Goal: Task Accomplishment & Management: Use online tool/utility

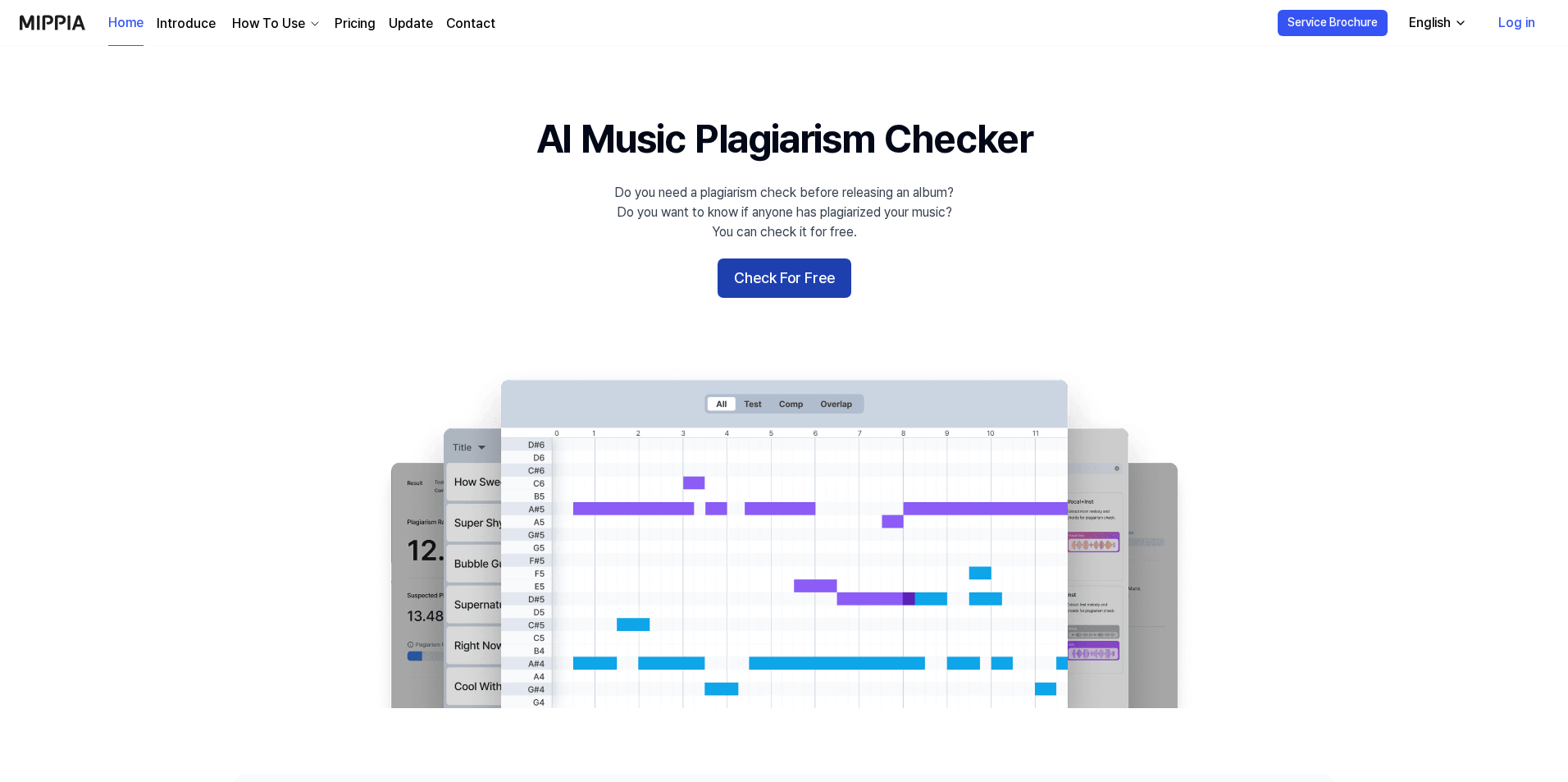
click at [789, 270] on button "Check For Free" at bounding box center [784, 278] width 133 height 39
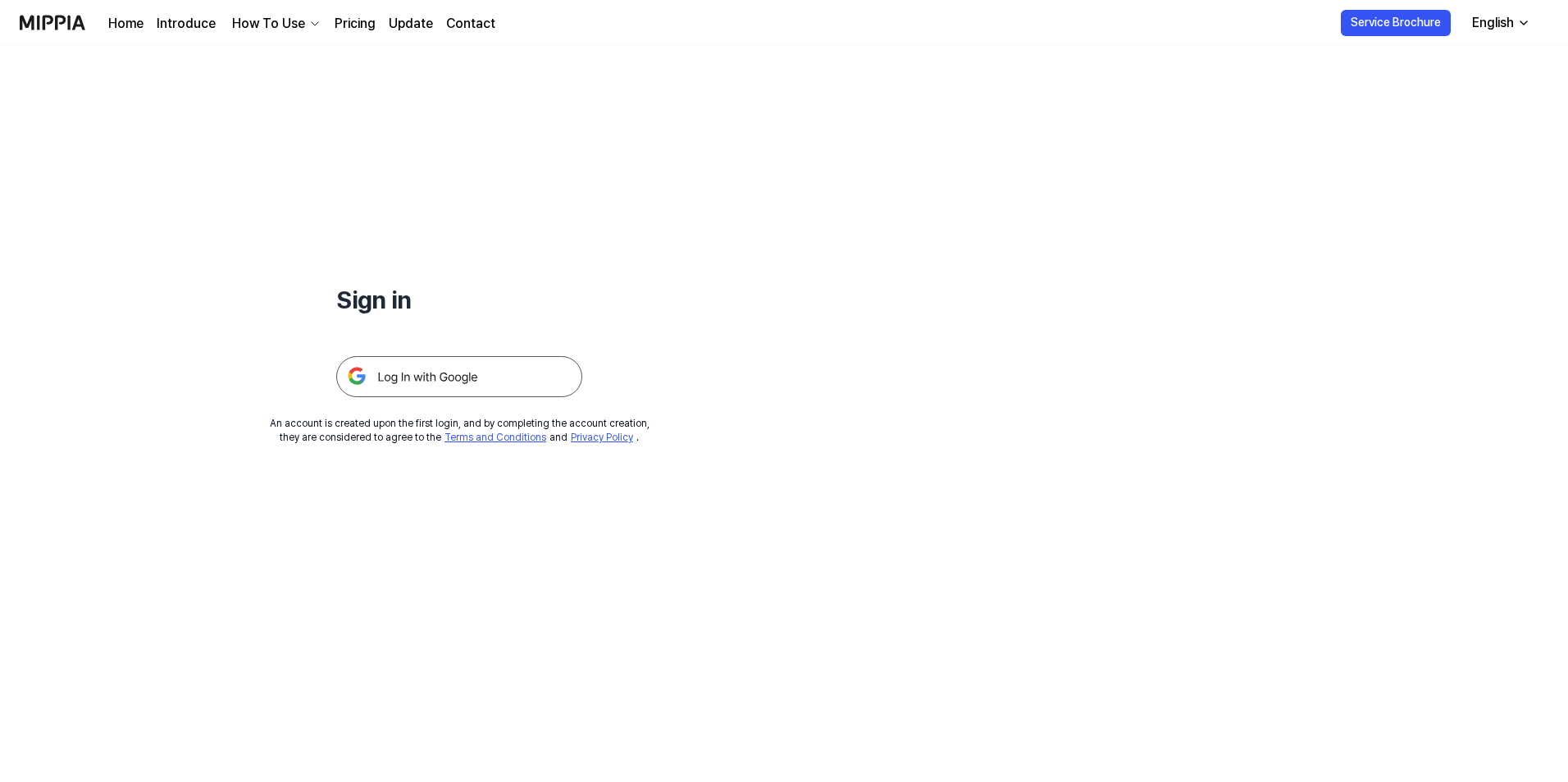
click at [407, 376] on img at bounding box center [459, 377] width 246 height 41
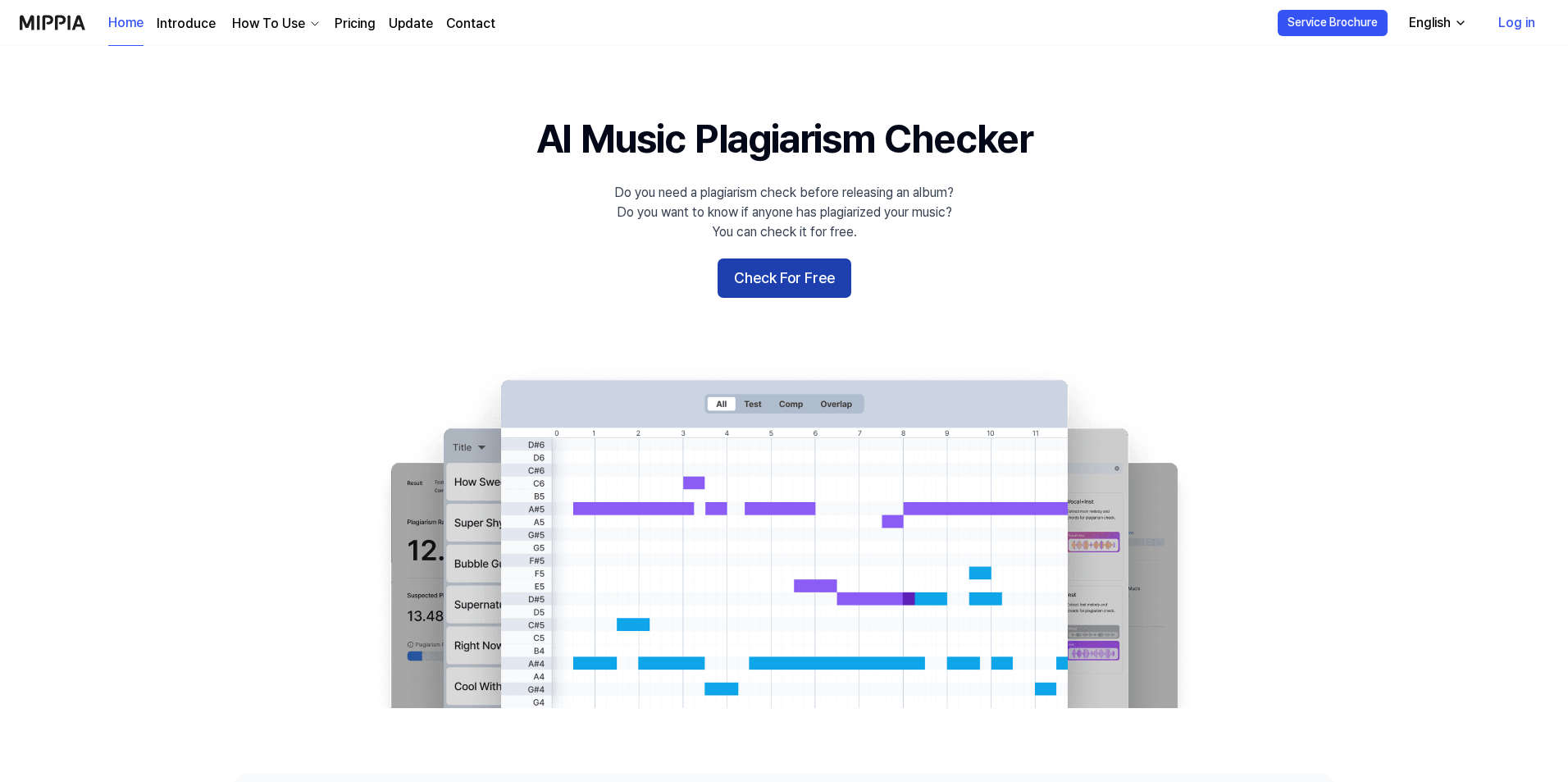
click at [790, 262] on button "Check For Free" at bounding box center [784, 278] width 133 height 39
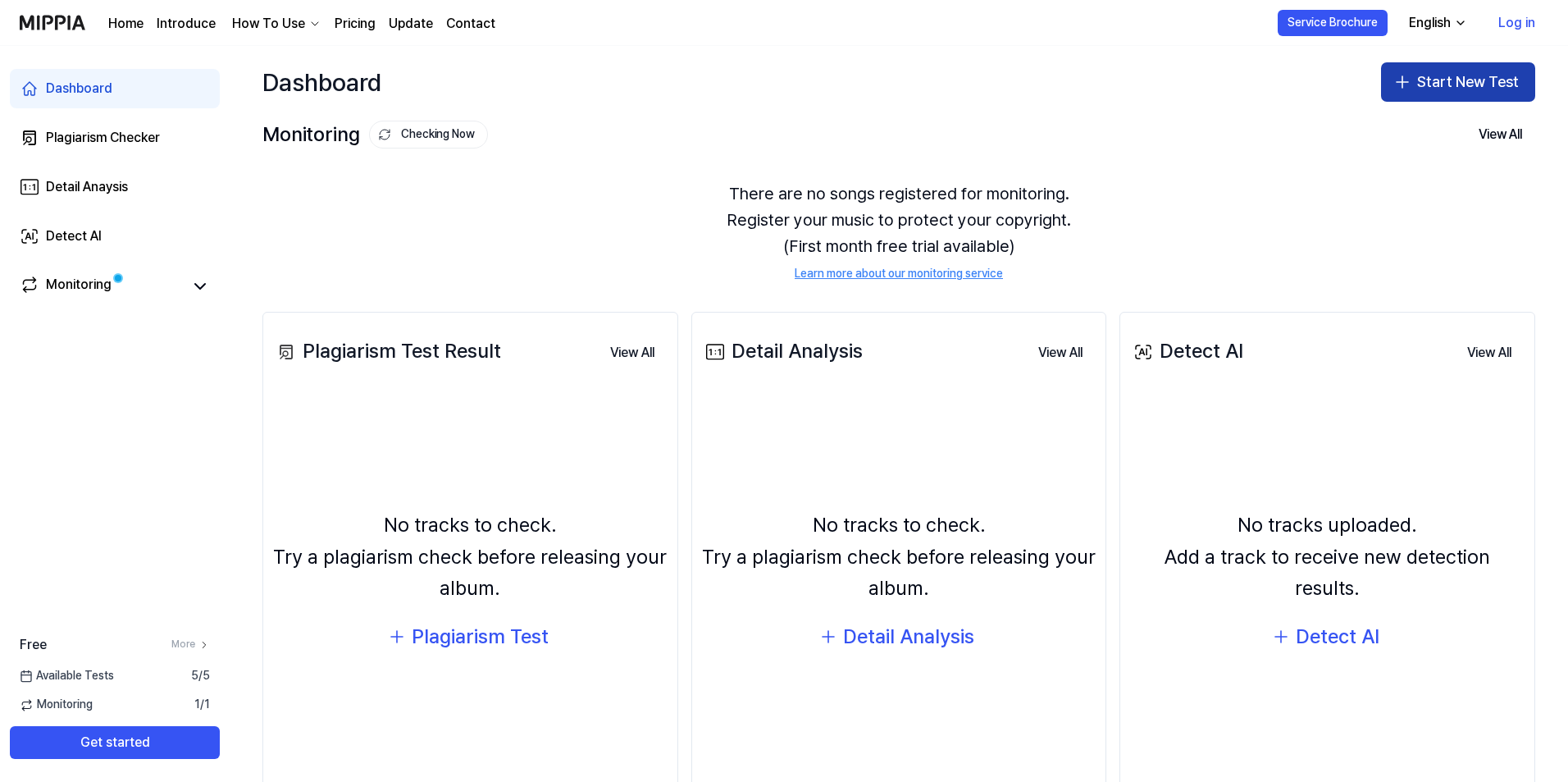
click at [1456, 87] on button "Start New Test" at bounding box center [1458, 82] width 154 height 39
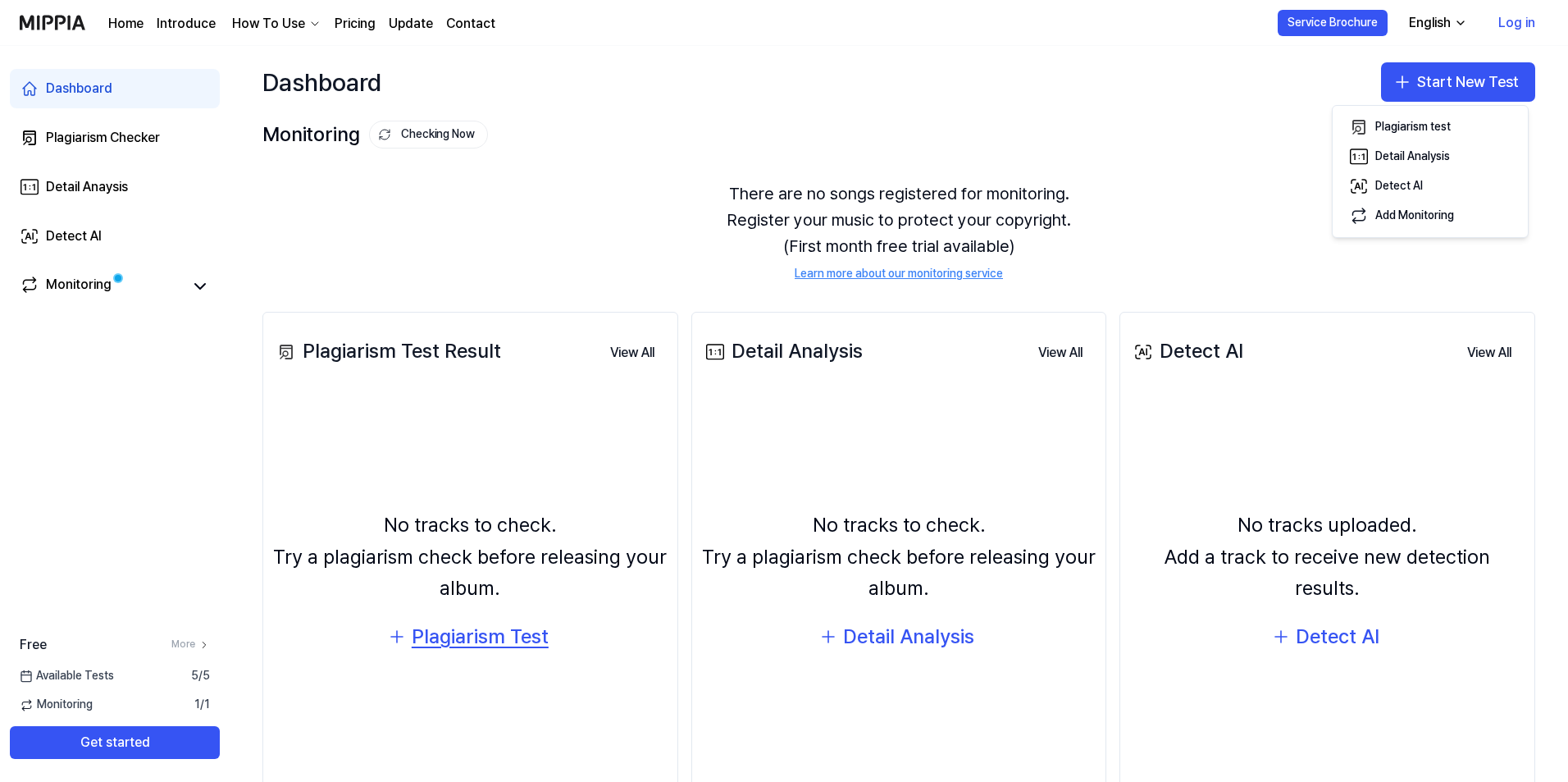
click at [493, 640] on div "Plagiarism Test" at bounding box center [481, 637] width 137 height 31
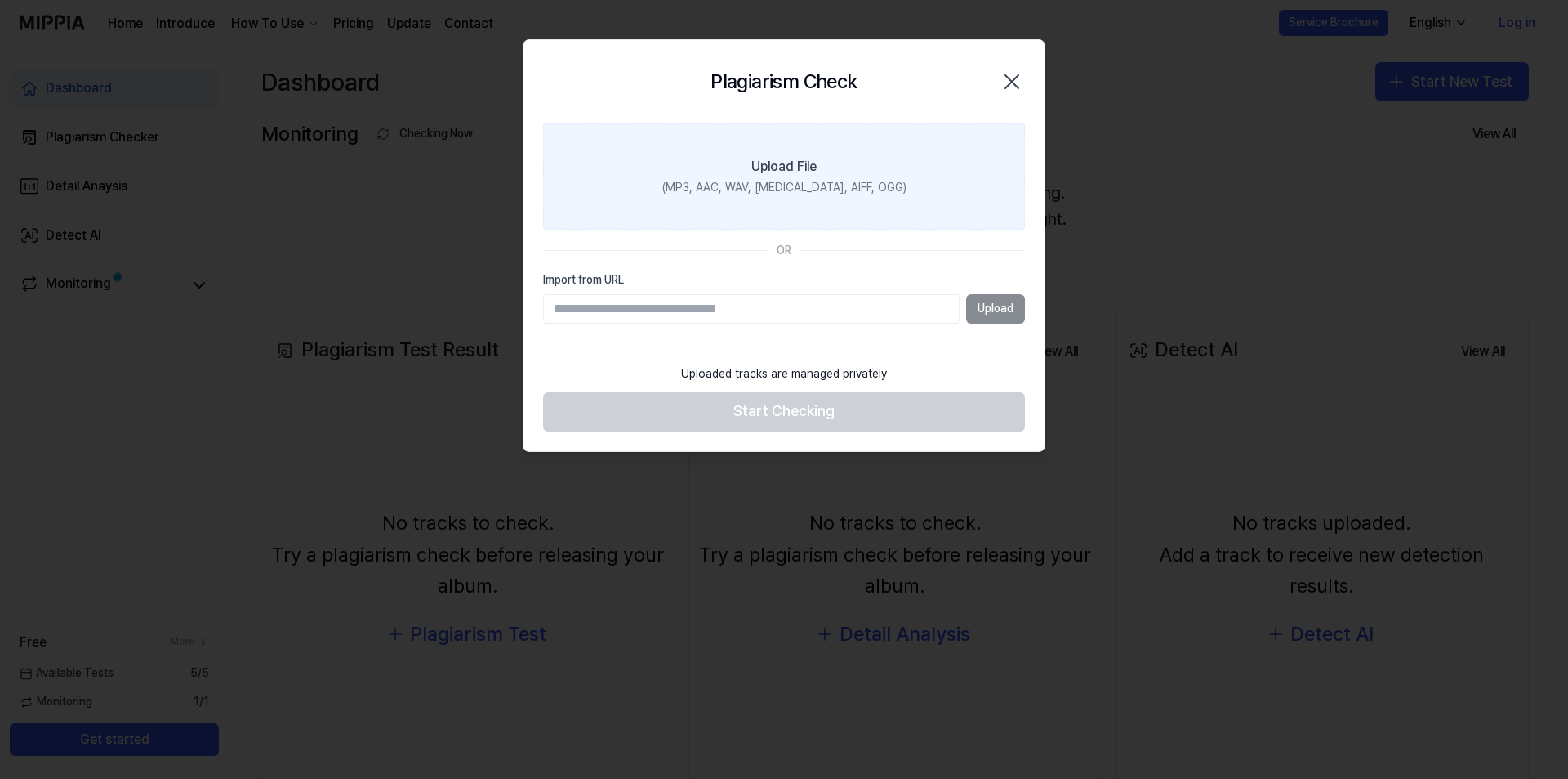
click at [824, 187] on div "(MP3, AAC, WAV, [MEDICAL_DATA], AIFF, OGG)" at bounding box center [784, 188] width 244 height 17
click at [0, 0] on input "Upload File (MP3, AAC, WAV, [MEDICAL_DATA], AIFF, OGG)" at bounding box center [0, 0] width 0 height 0
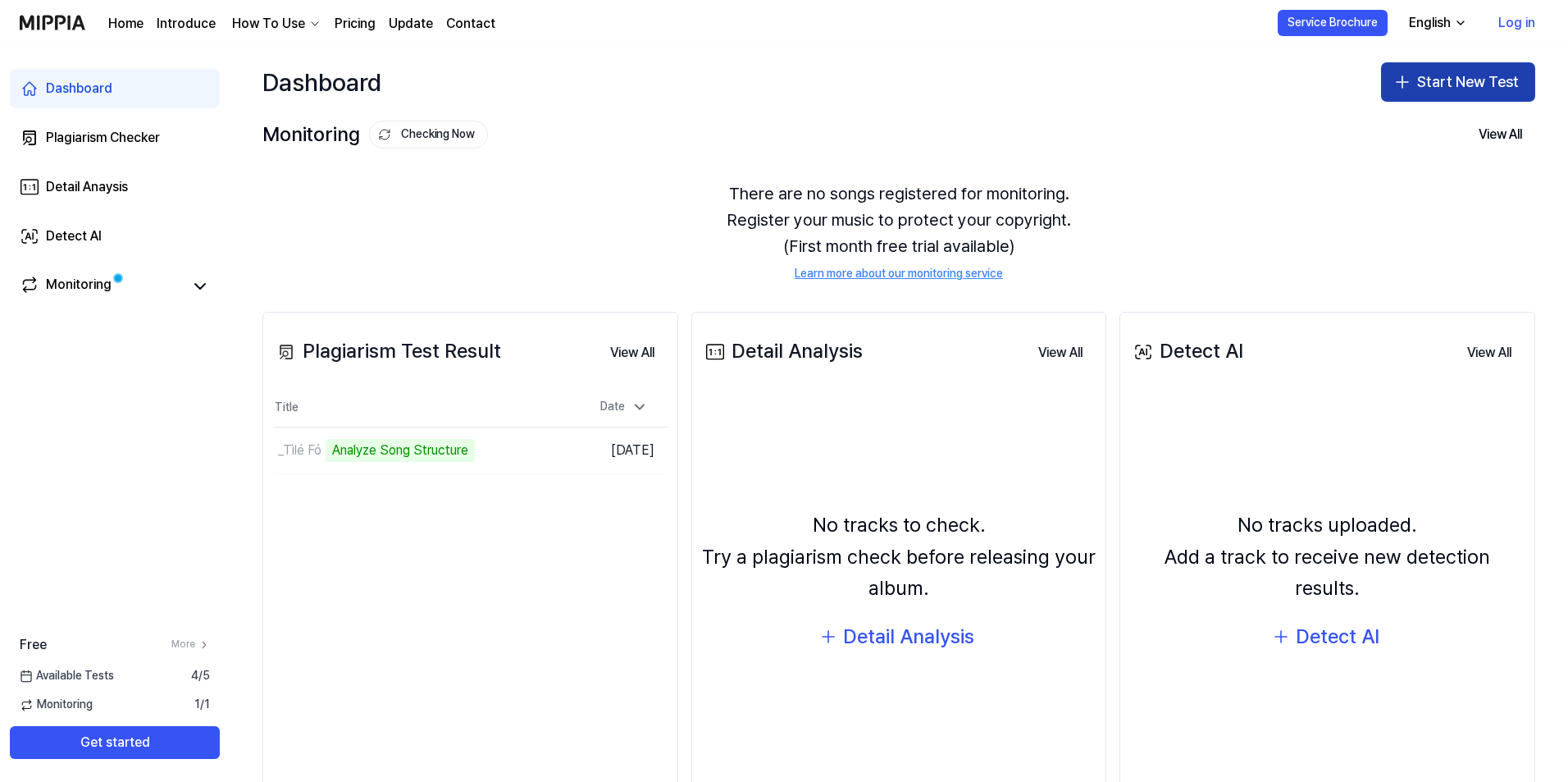
click at [1453, 93] on button "Start New Test" at bounding box center [1458, 82] width 154 height 39
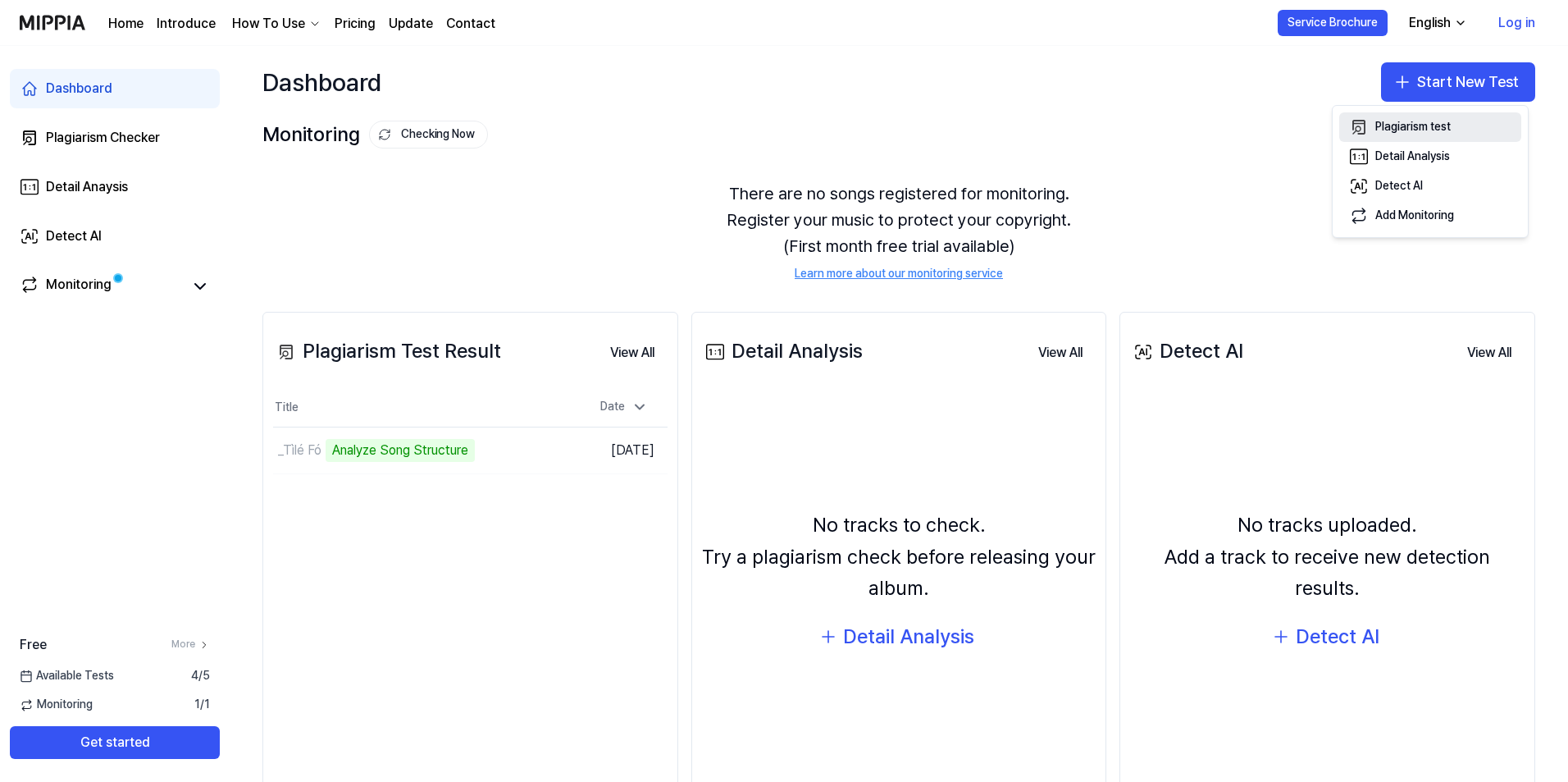
click at [1401, 122] on div "Plagiarism test" at bounding box center [1413, 127] width 76 height 17
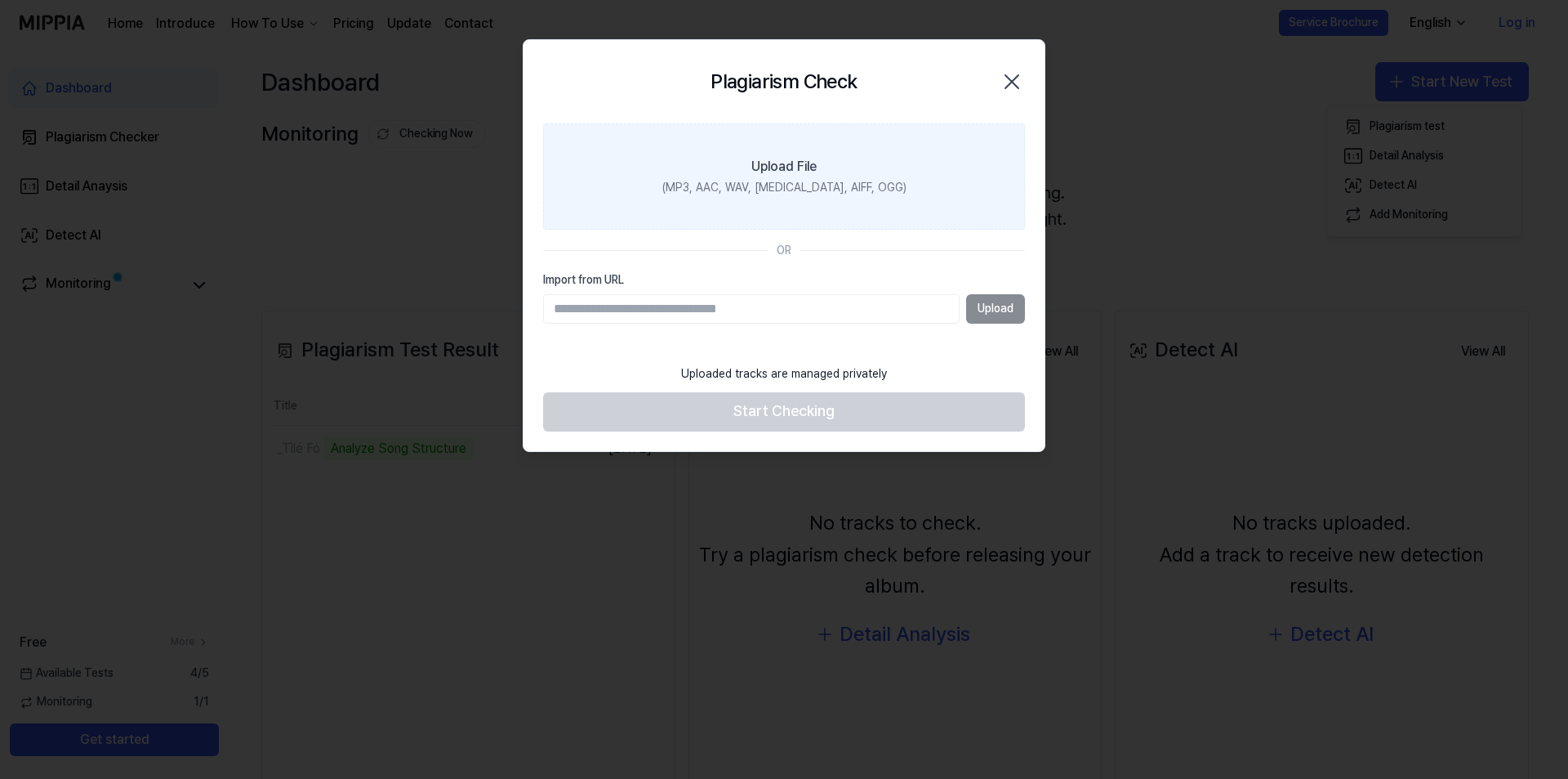
click at [795, 188] on div "(MP3, AAC, WAV, FLAC, AIFF, OGG)" at bounding box center [784, 188] width 244 height 17
click at [0, 0] on input "Upload File (MP3, AAC, WAV, FLAC, AIFF, OGG)" at bounding box center [0, 0] width 0 height 0
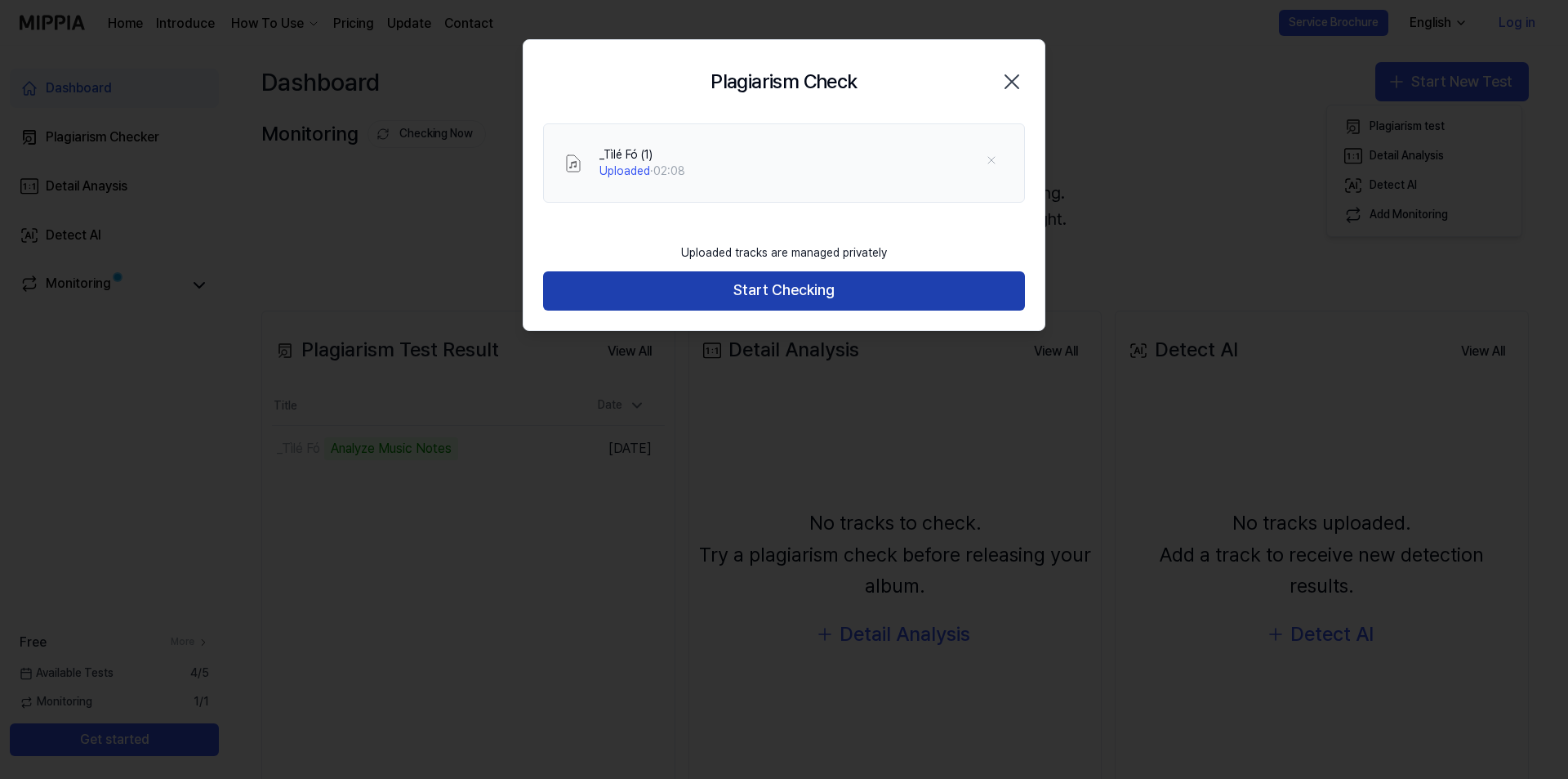
click at [785, 295] on button "Start Checking" at bounding box center [784, 291] width 482 height 39
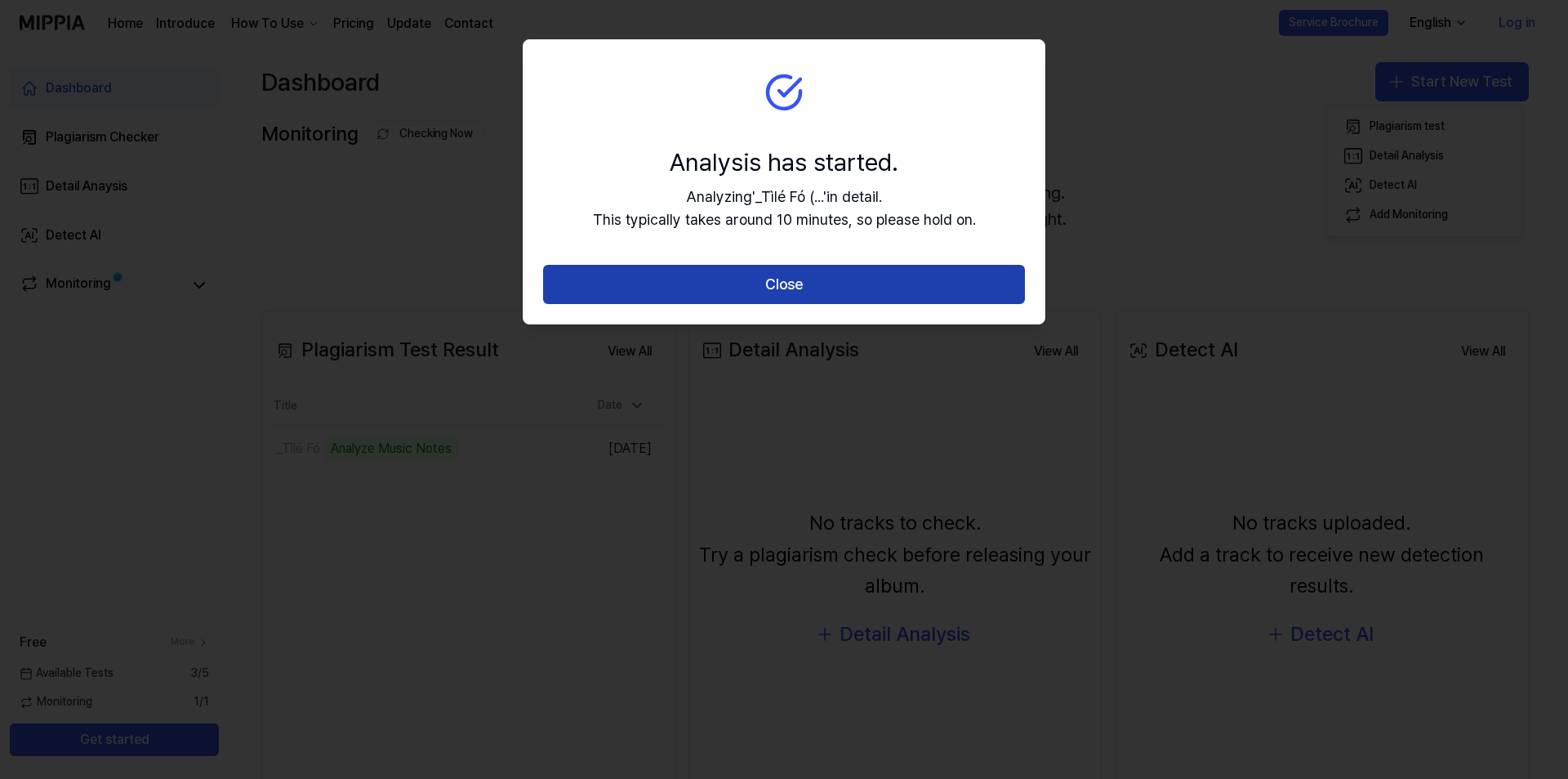
click at [785, 292] on button "Close" at bounding box center [784, 284] width 482 height 39
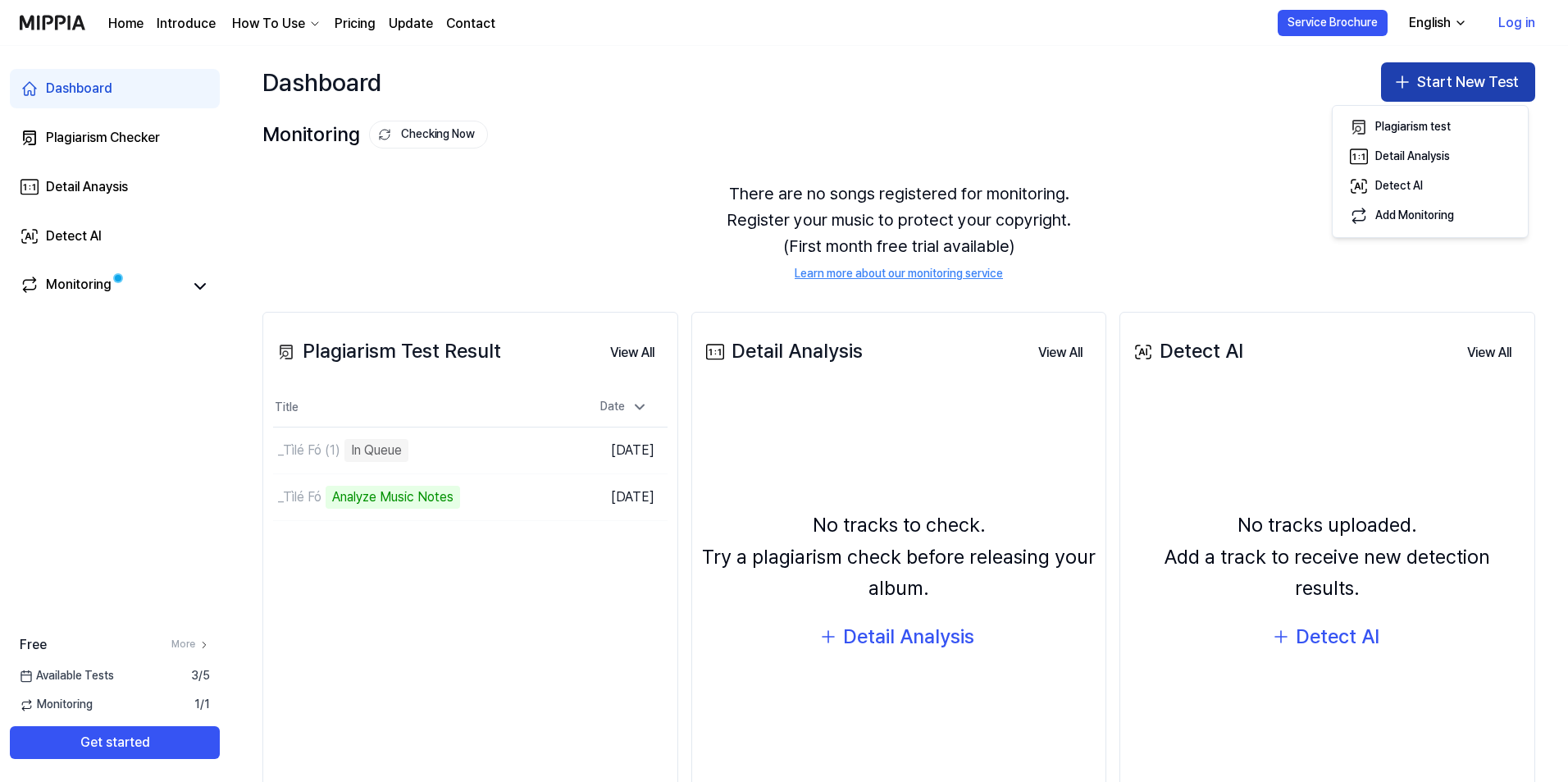
click at [1417, 73] on button "Start New Test" at bounding box center [1458, 82] width 154 height 39
click at [1417, 76] on button "Start New Test" at bounding box center [1458, 82] width 154 height 39
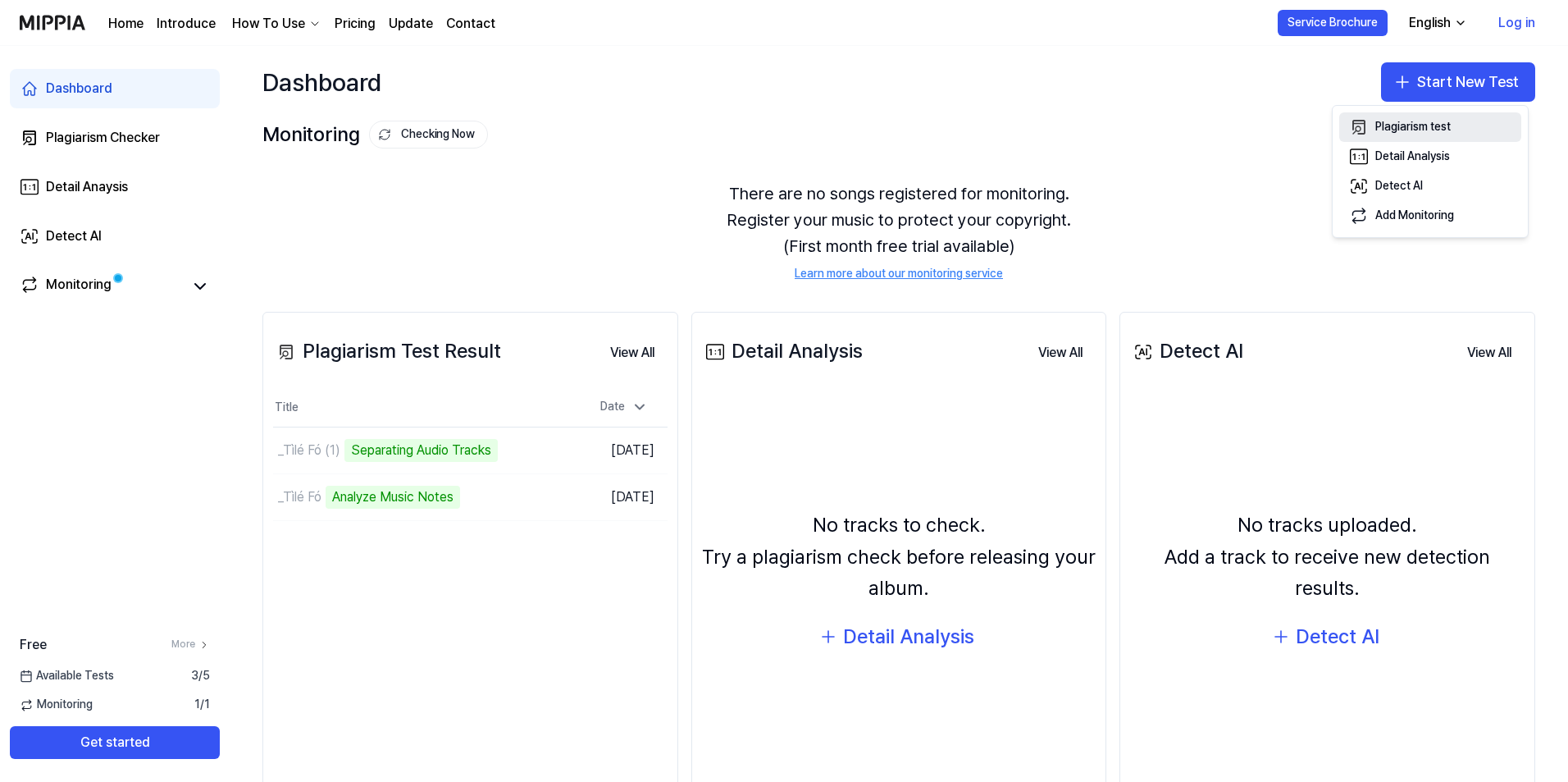
click at [1431, 123] on div "Plagiarism test" at bounding box center [1413, 127] width 76 height 17
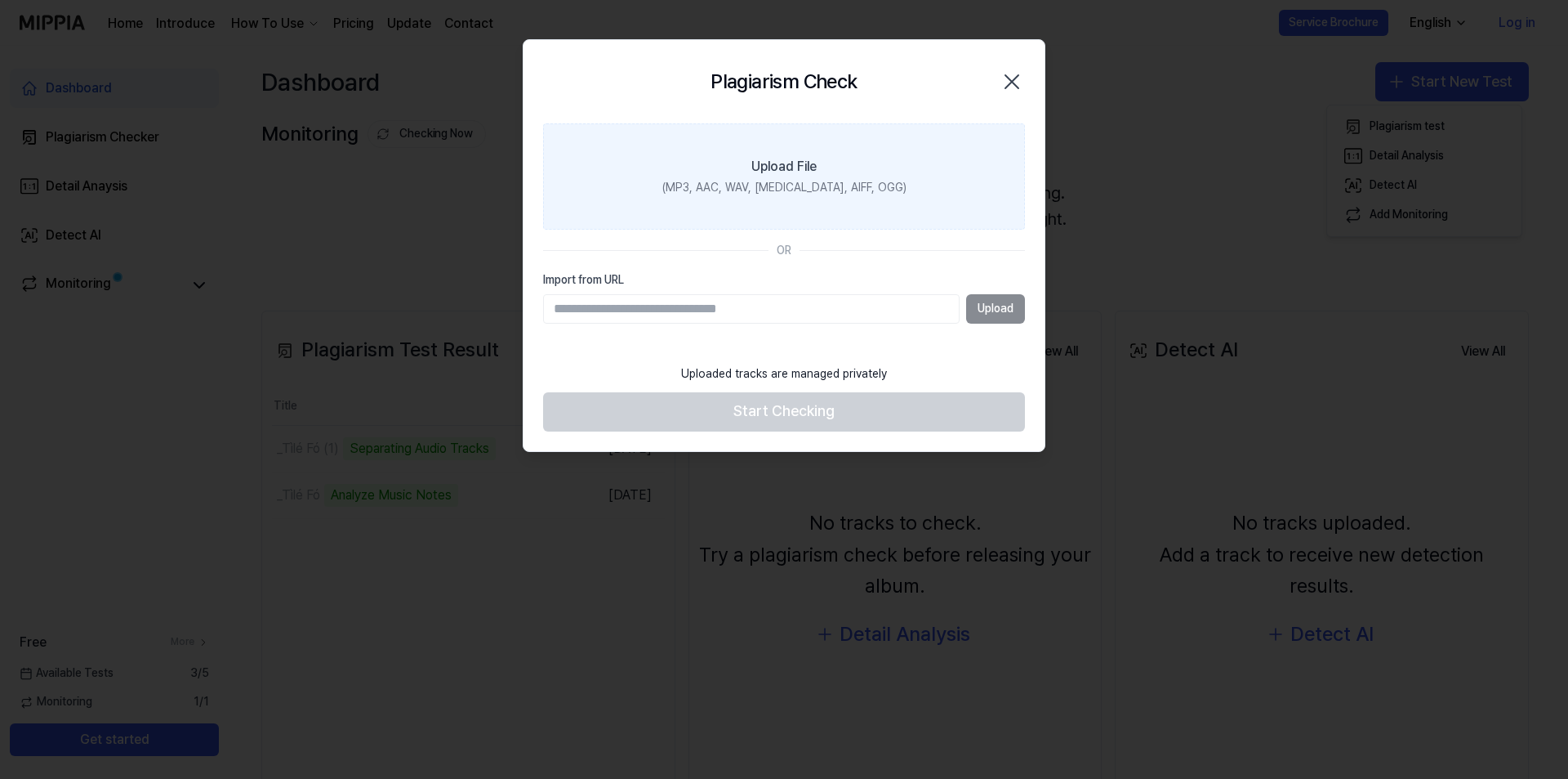
click at [764, 181] on div "(MP3, AAC, WAV, [MEDICAL_DATA], AIFF, OGG)" at bounding box center [784, 188] width 244 height 17
click at [0, 0] on input "Upload File (MP3, AAC, WAV, [MEDICAL_DATA], AIFF, OGG)" at bounding box center [0, 0] width 0 height 0
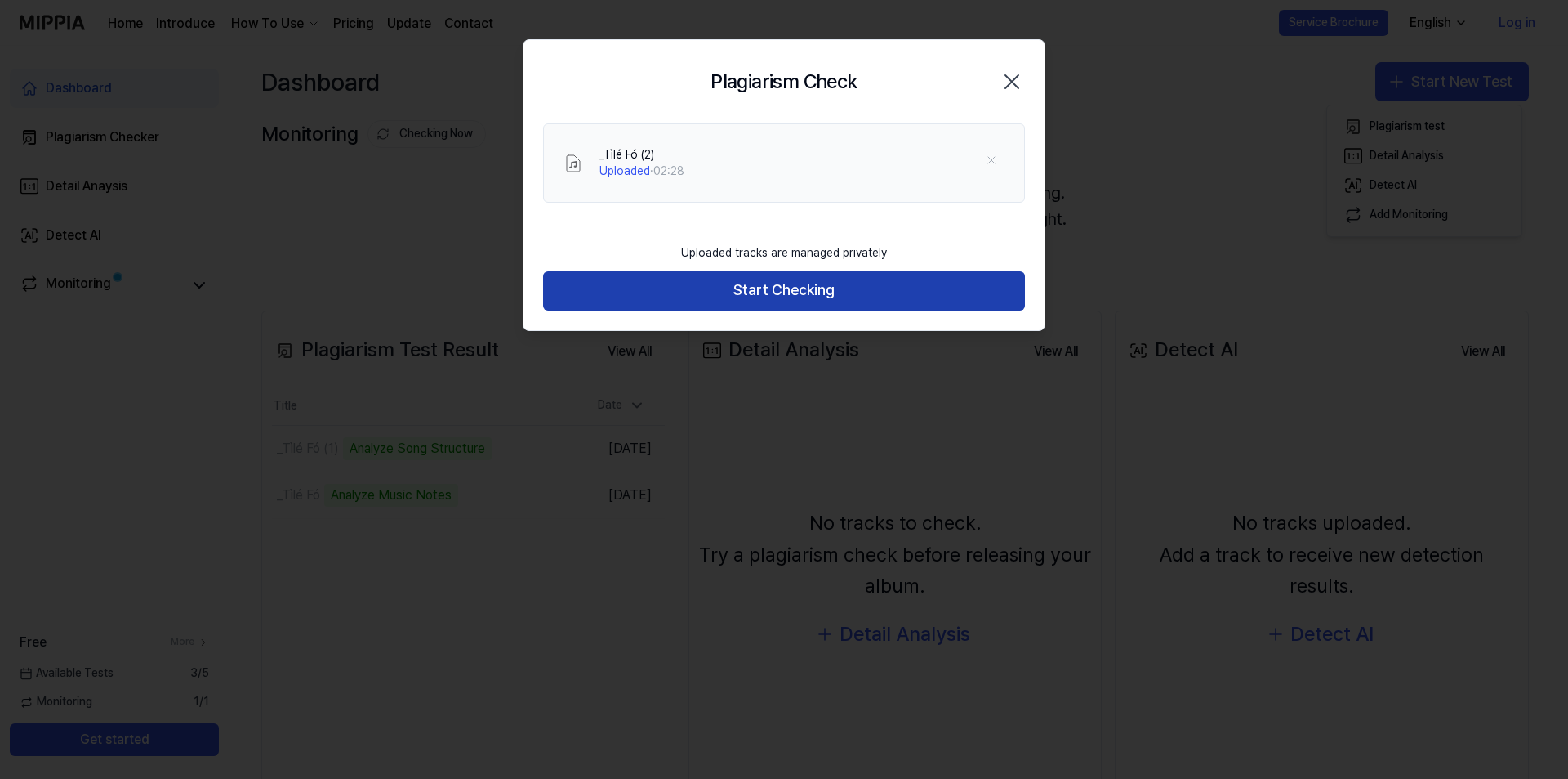
click at [848, 286] on button "Start Checking" at bounding box center [784, 291] width 482 height 39
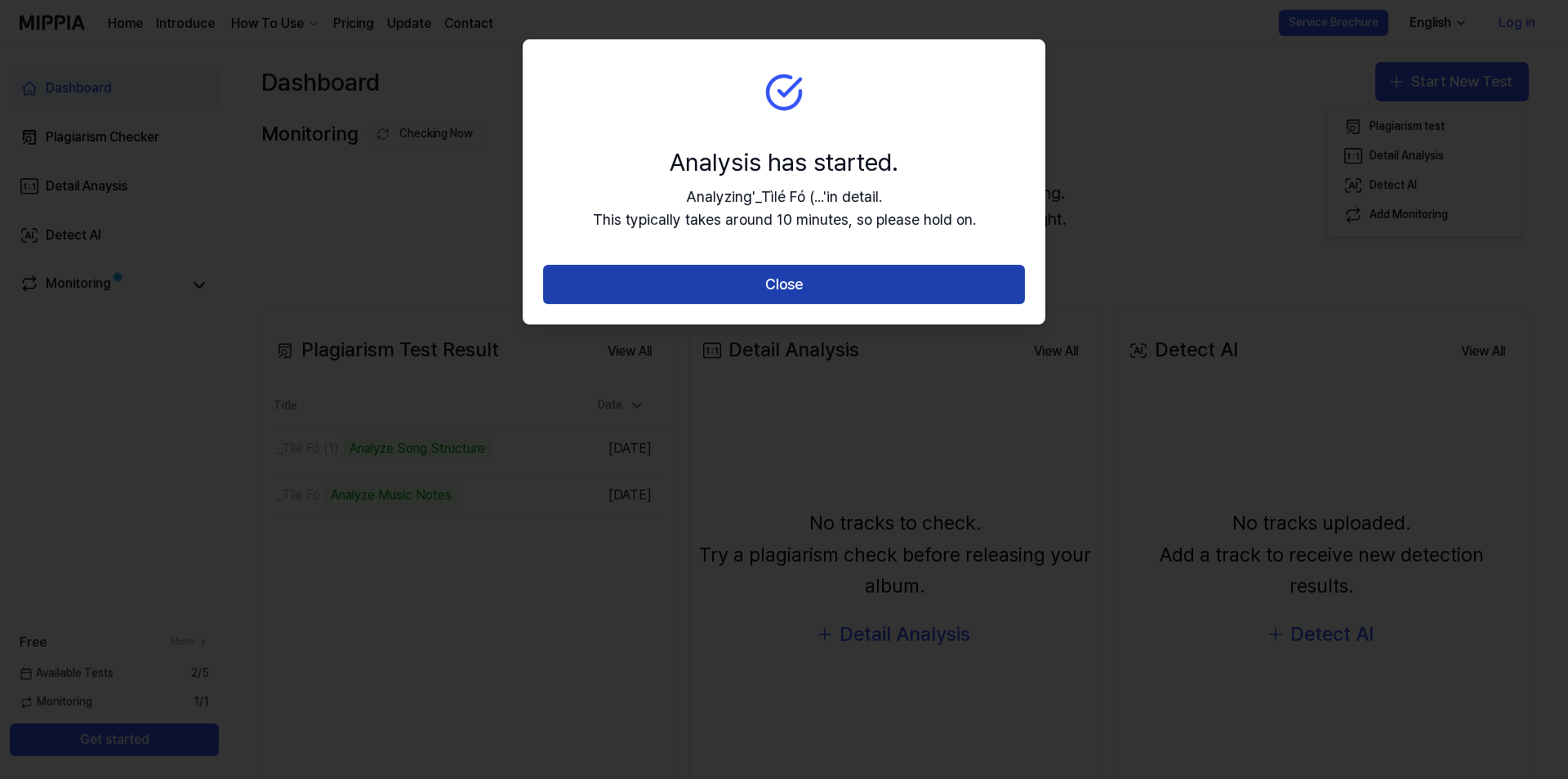
click at [773, 281] on button "Close" at bounding box center [784, 284] width 482 height 39
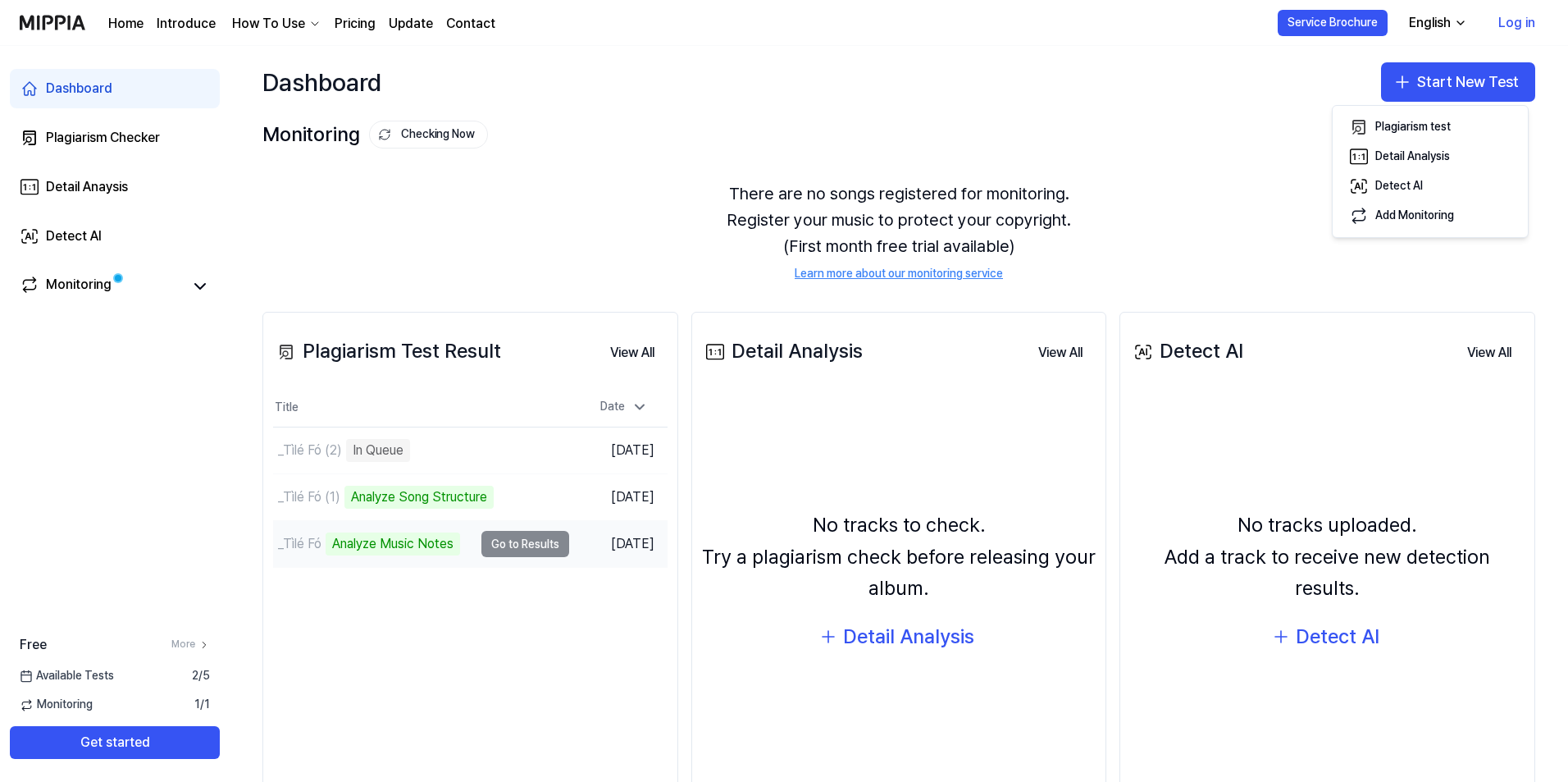
click at [443, 537] on div "Analyze Music Notes" at bounding box center [392, 543] width 134 height 23
click at [514, 547] on td "_Tìlé Fó Analyze Music Notes Go to Results" at bounding box center [421, 544] width 296 height 46
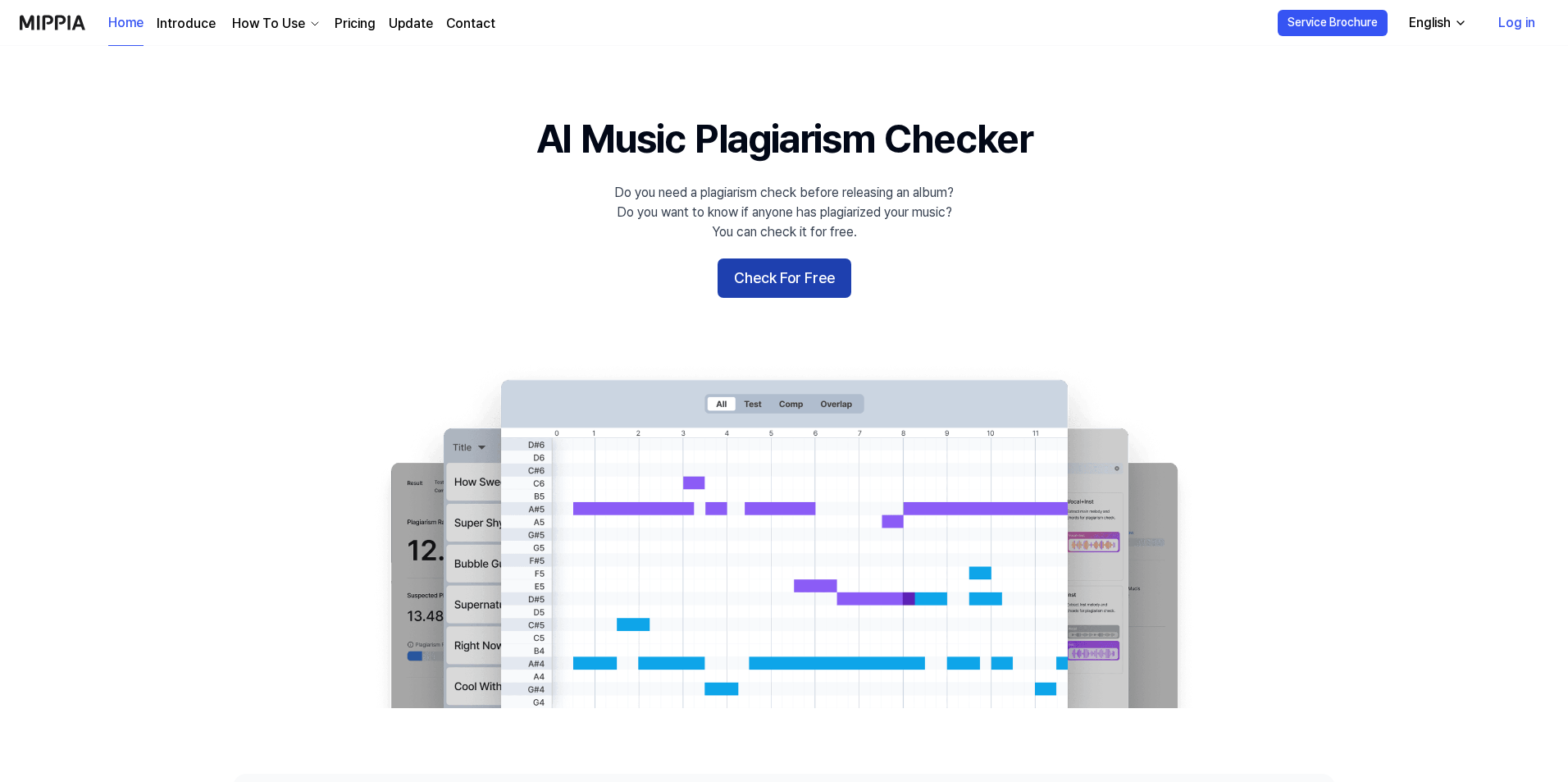
click at [785, 277] on button "Check For Free" at bounding box center [784, 278] width 133 height 39
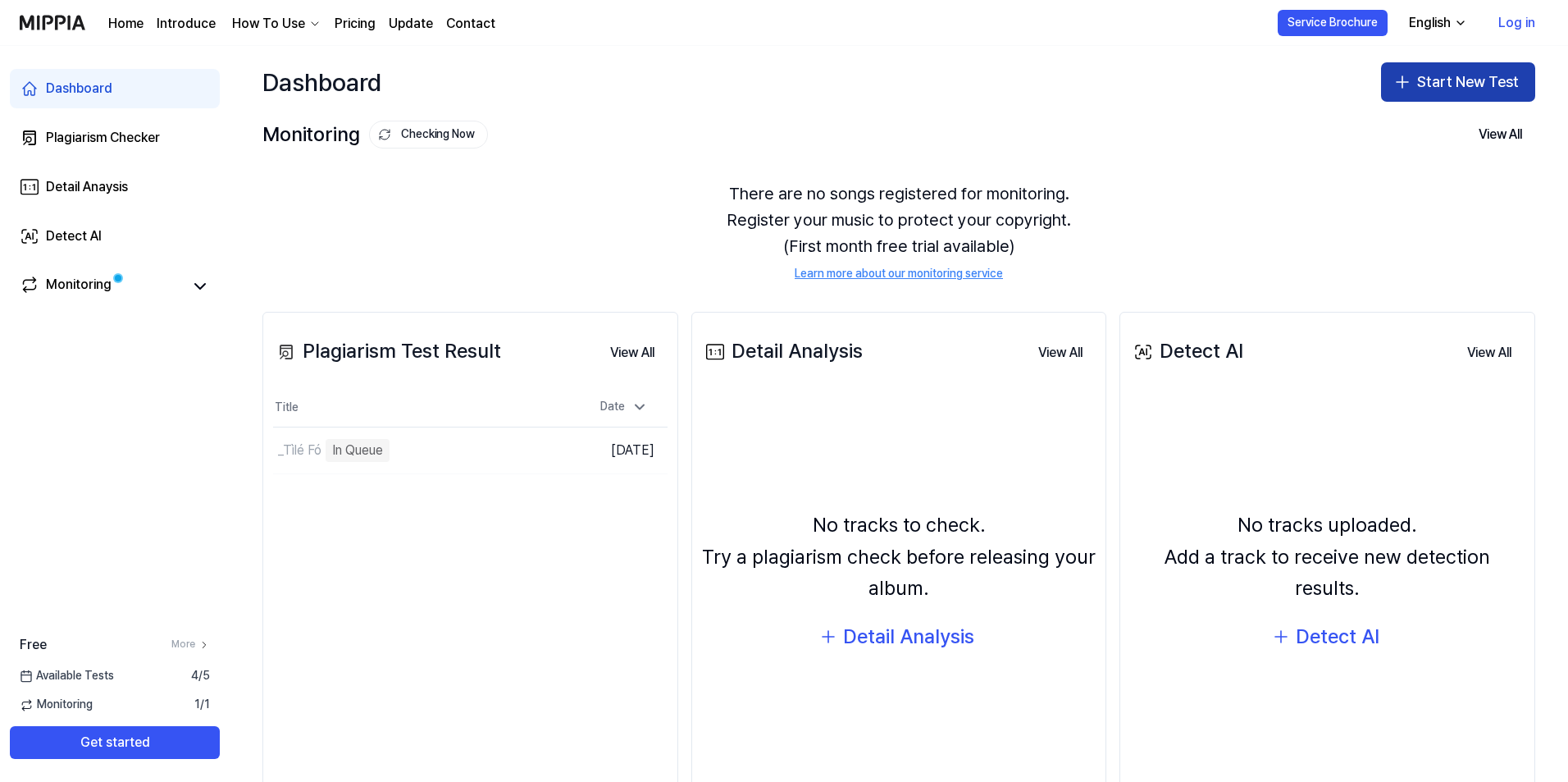
click at [1466, 93] on button "Start New Test" at bounding box center [1458, 82] width 154 height 39
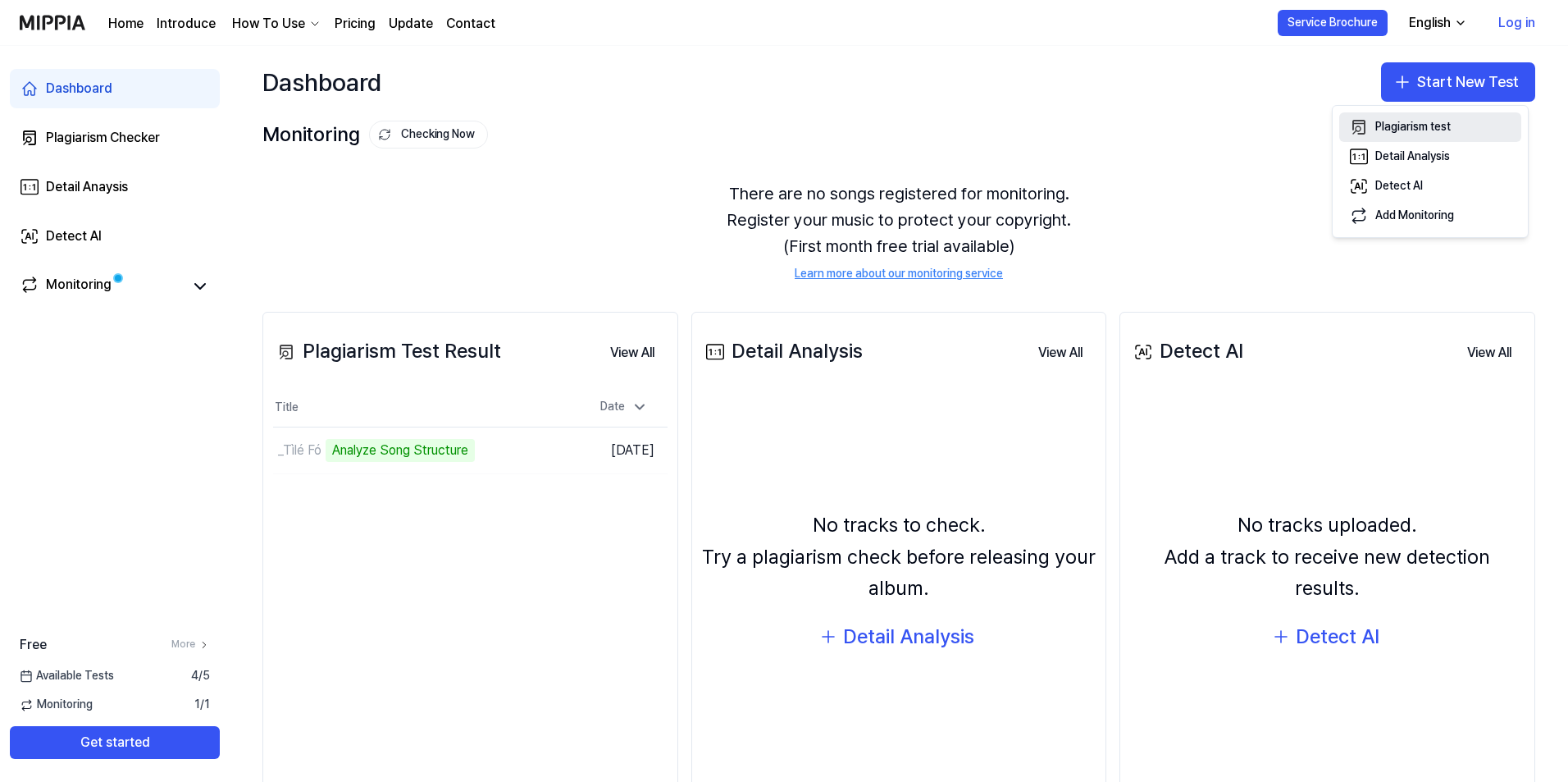
click at [1441, 117] on button "Plagiarism test" at bounding box center [1431, 128] width 183 height 29
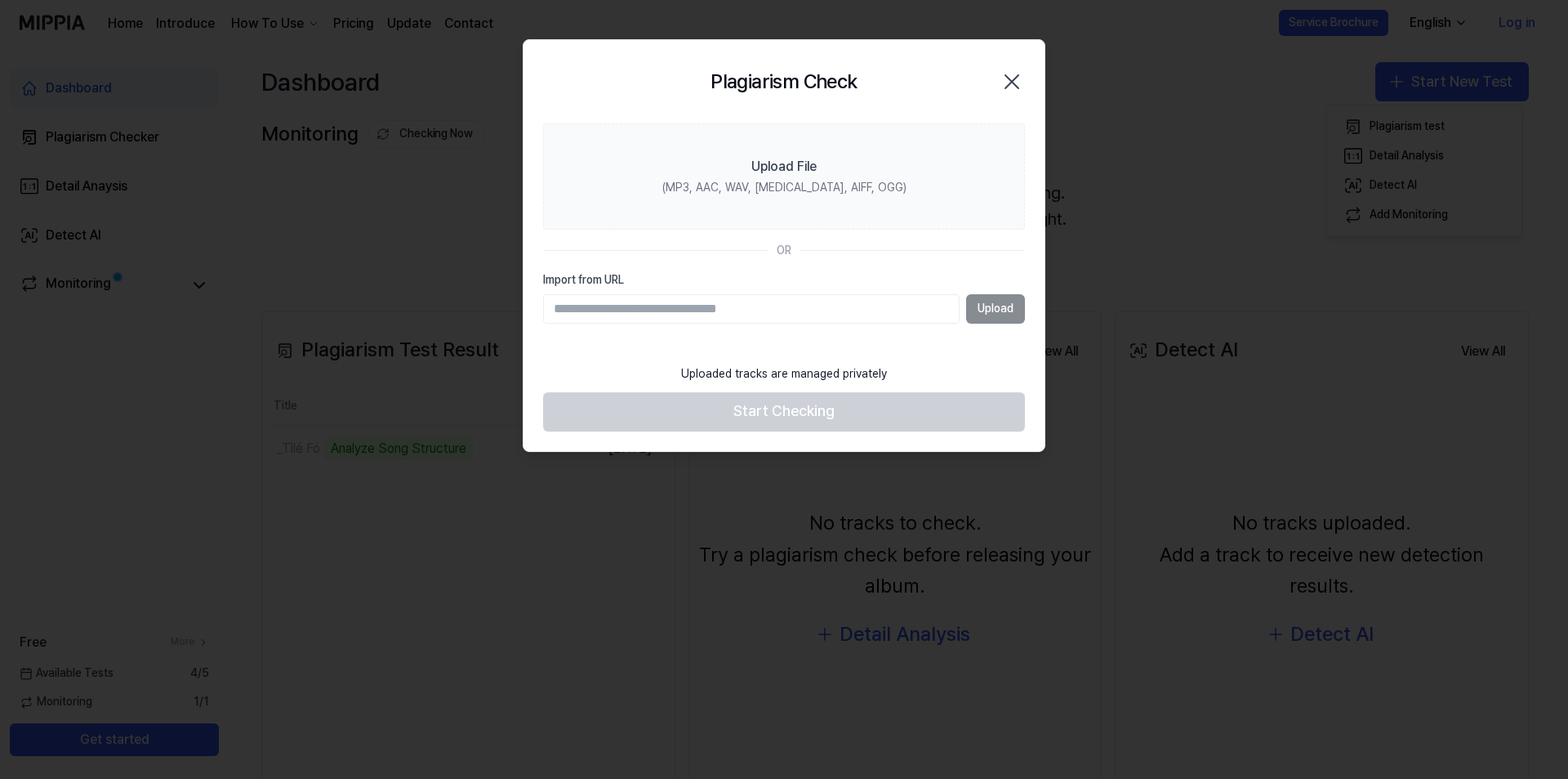
click at [1014, 82] on icon "button" at bounding box center [1011, 81] width 26 height 26
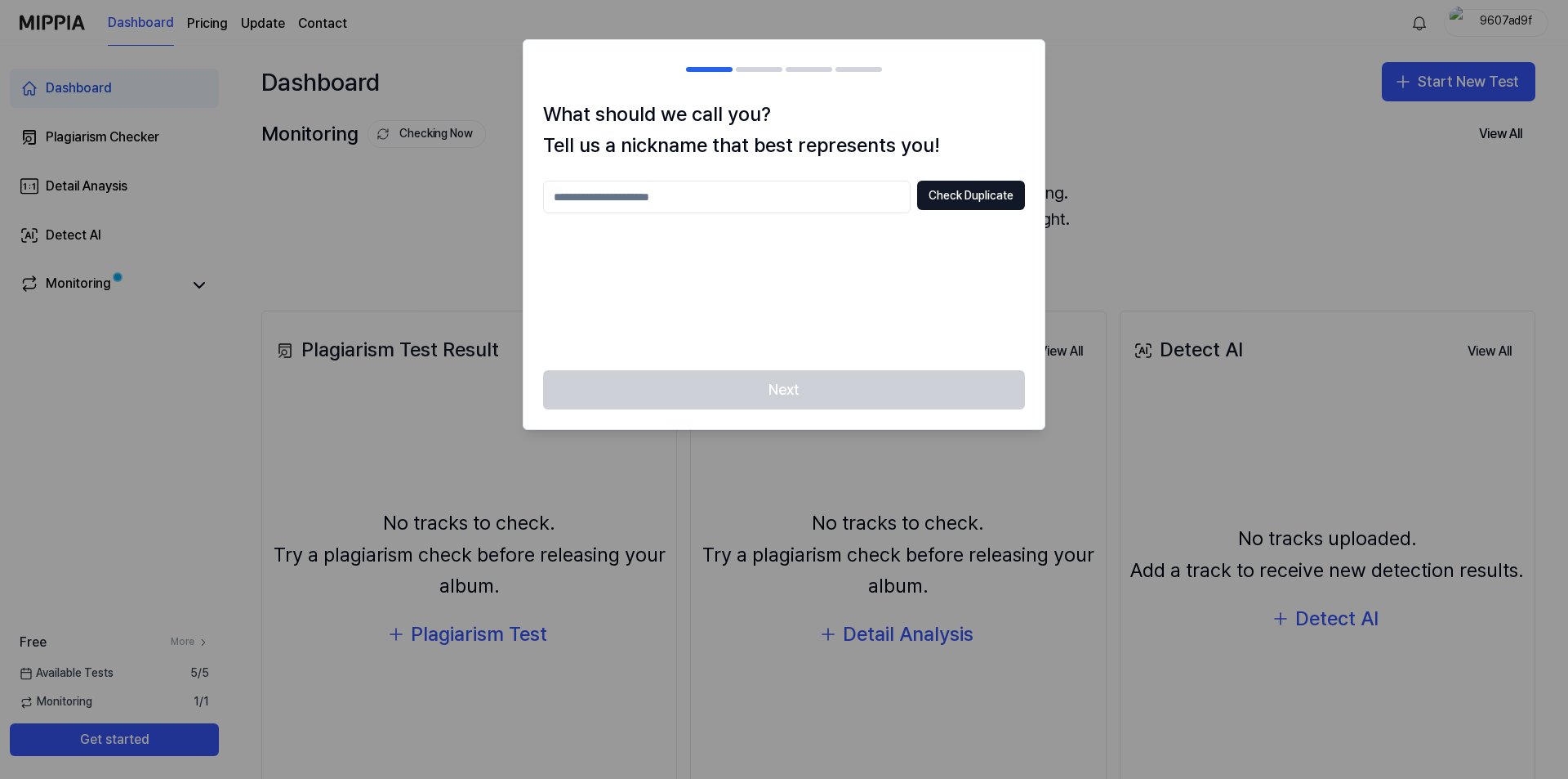
click at [843, 206] on input "text" at bounding box center [727, 196] width 367 height 32
type input "****"
click at [1001, 203] on button "Check Duplicate" at bounding box center [971, 195] width 107 height 29
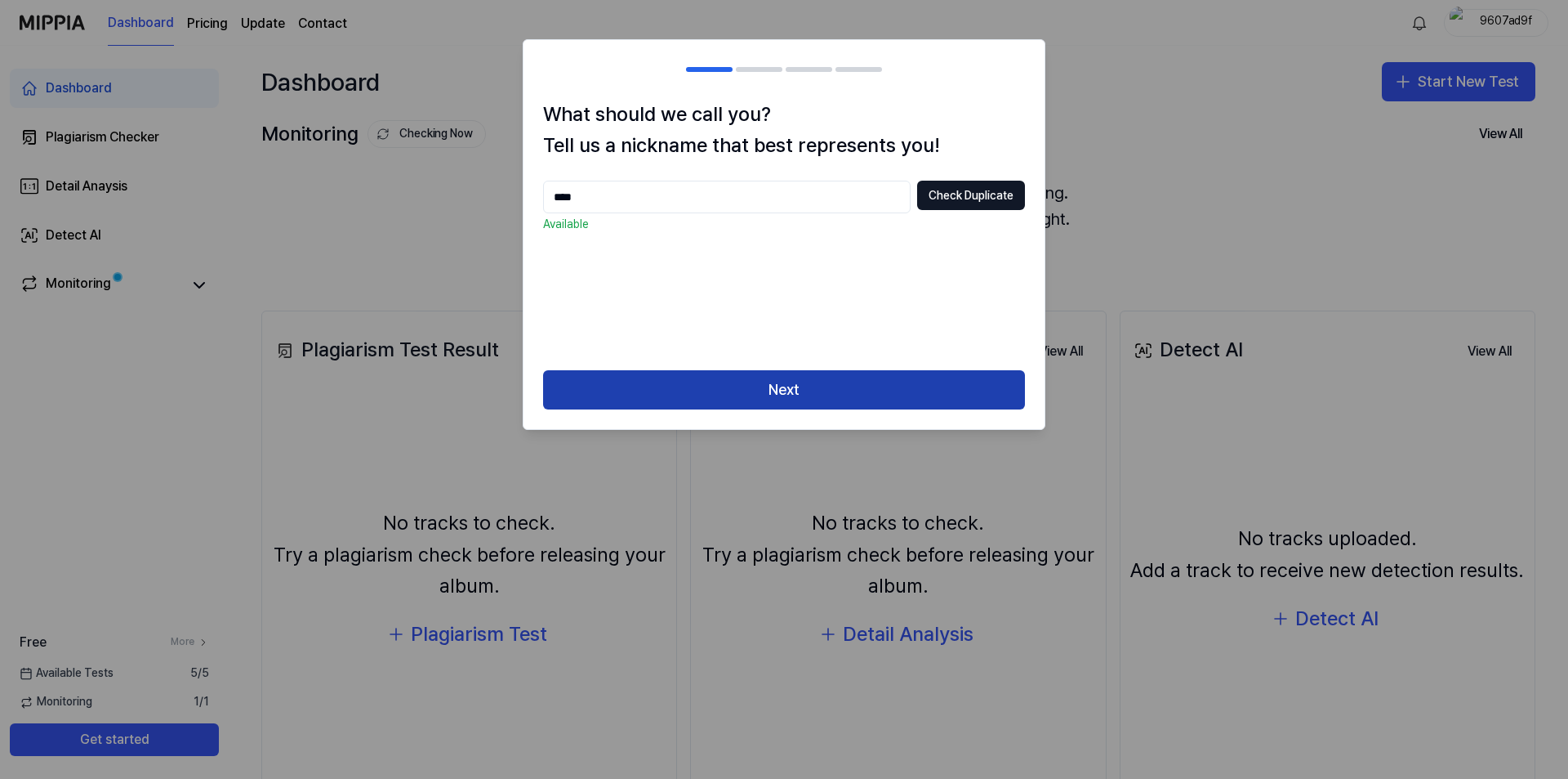
click at [846, 400] on button "Next" at bounding box center [784, 390] width 482 height 39
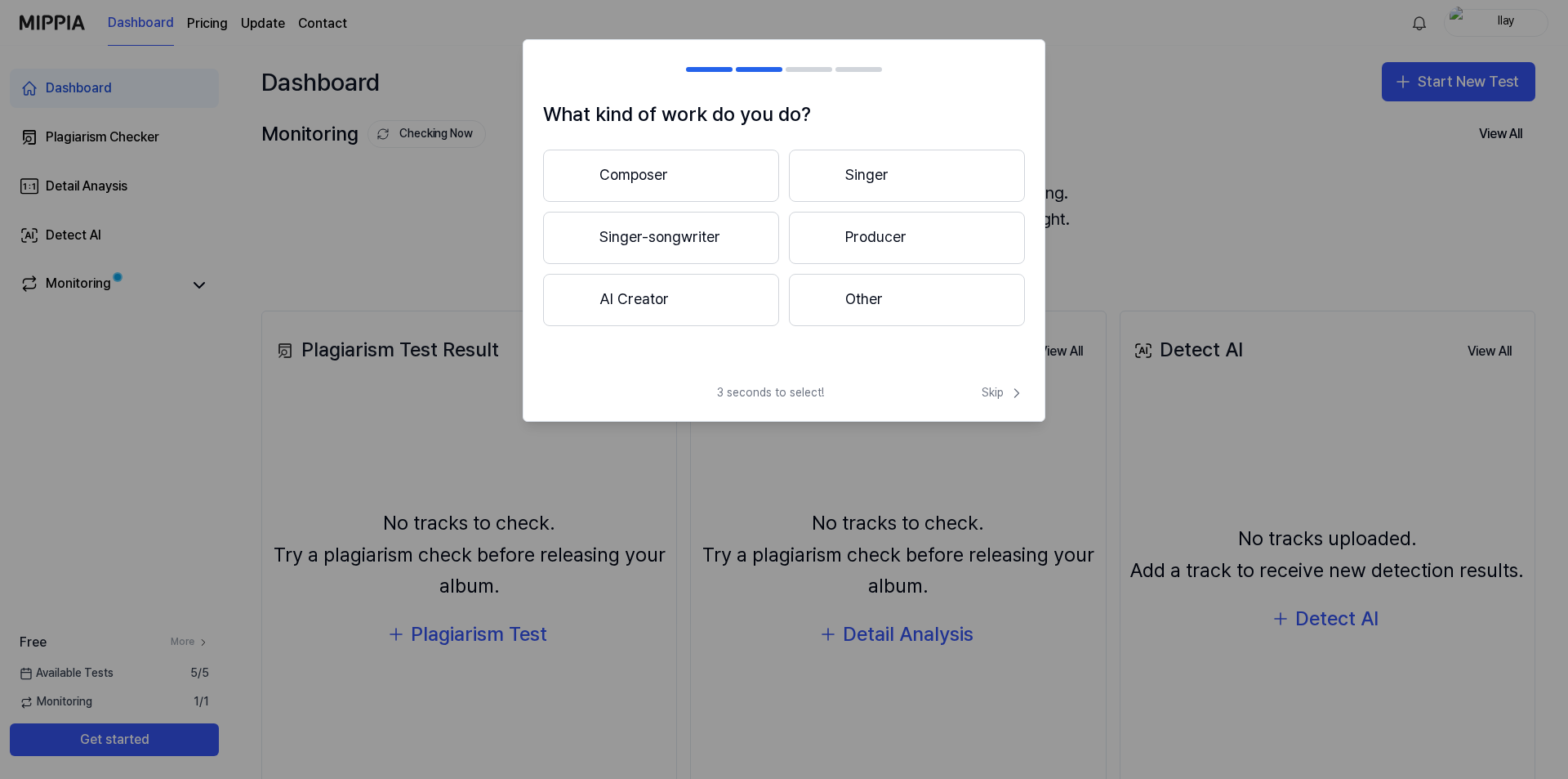
click at [687, 300] on button "AI Creator" at bounding box center [661, 299] width 236 height 52
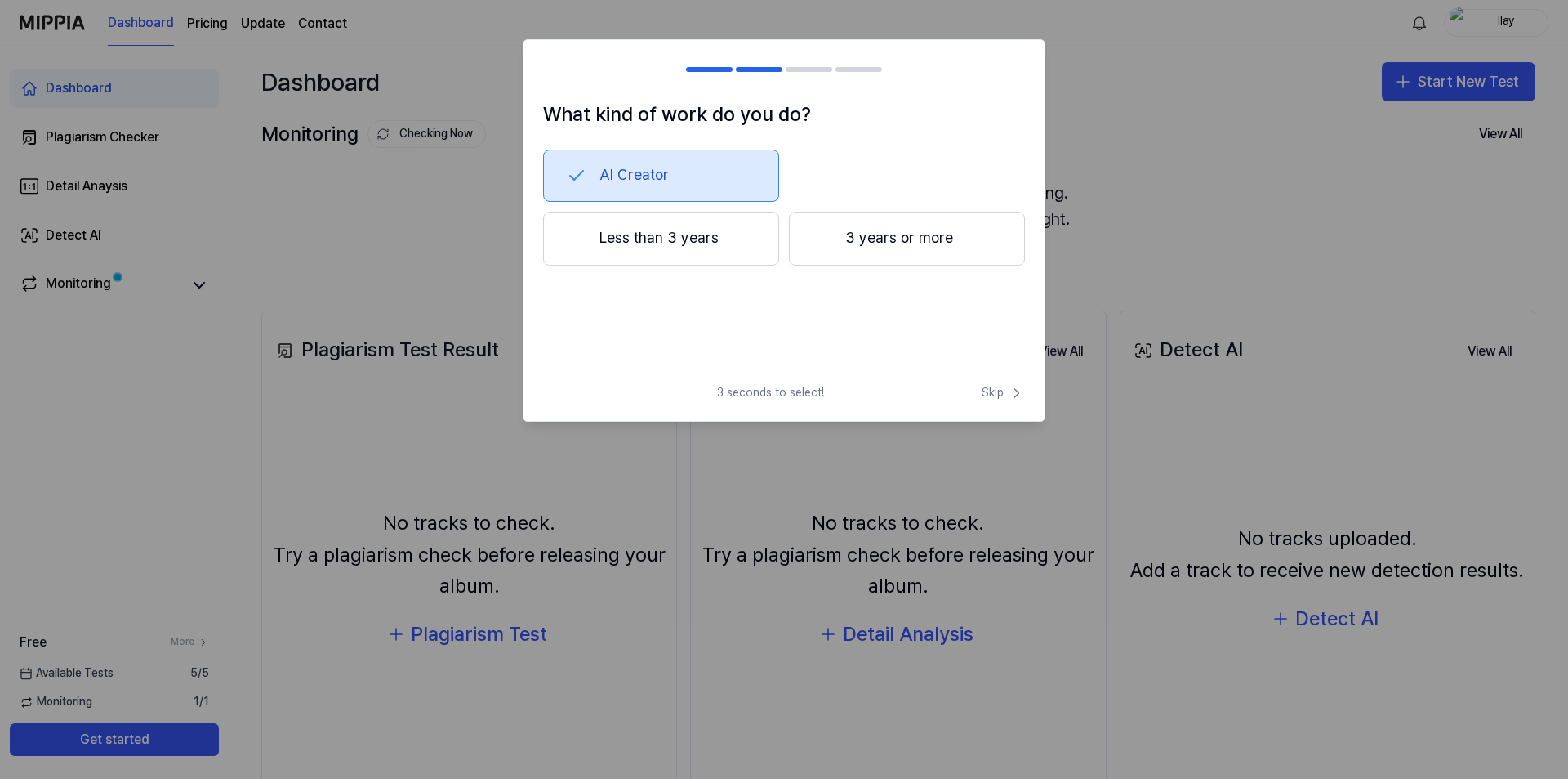
click at [736, 241] on button "Less than 3 years" at bounding box center [661, 238] width 236 height 54
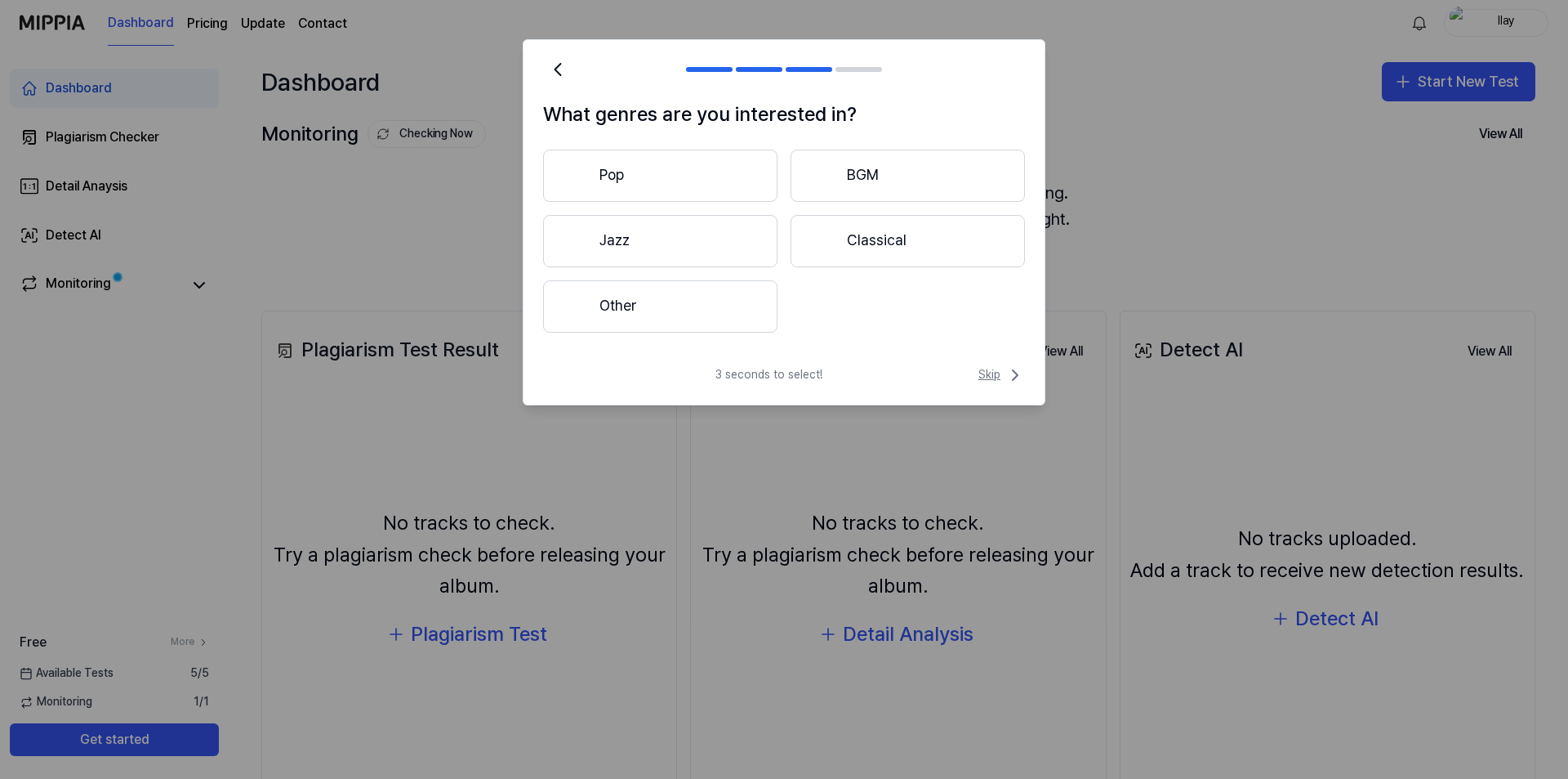
click at [1003, 370] on span "Skip" at bounding box center [1001, 375] width 47 height 20
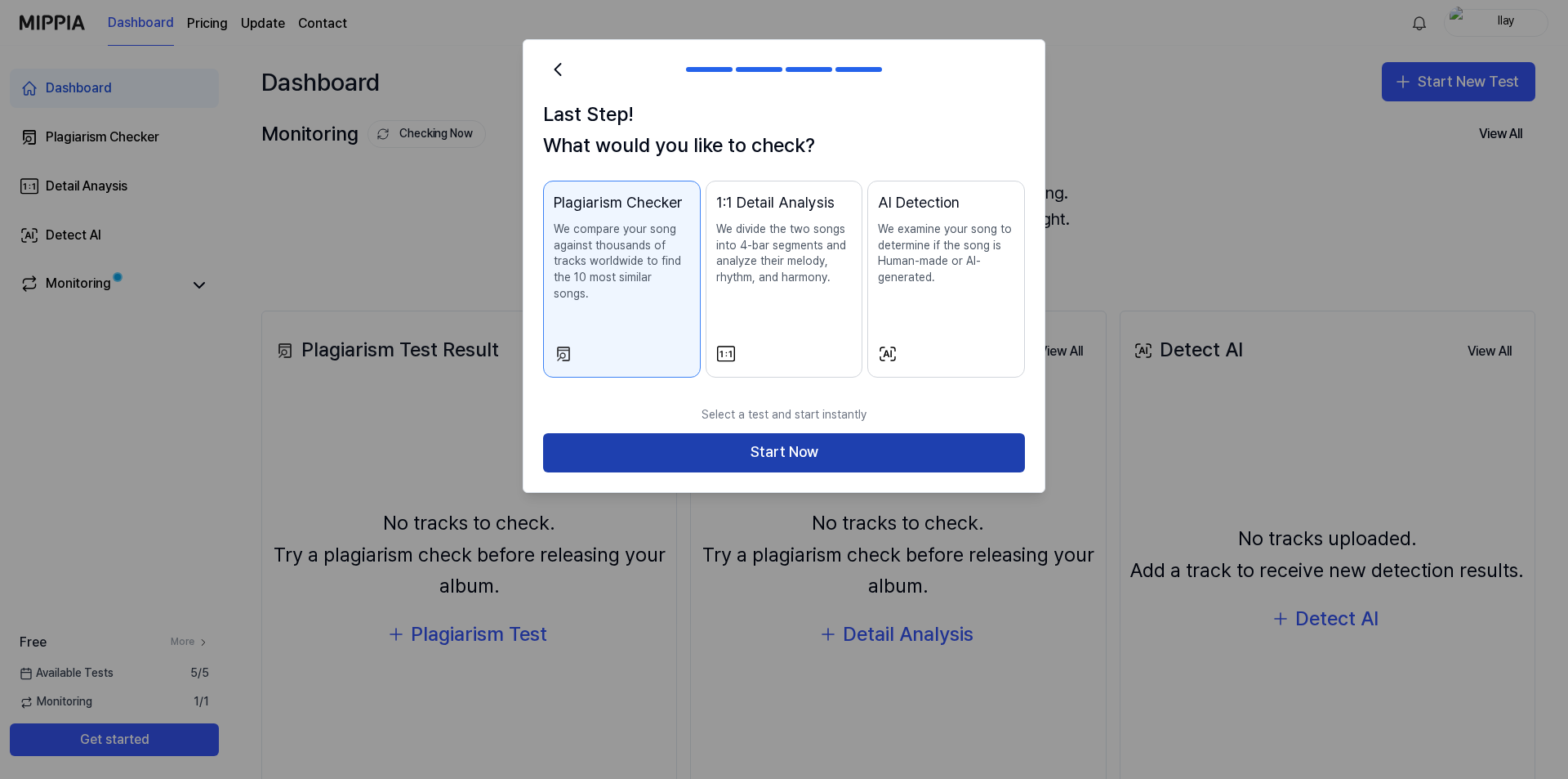
click at [893, 442] on button "Start Now" at bounding box center [784, 453] width 482 height 39
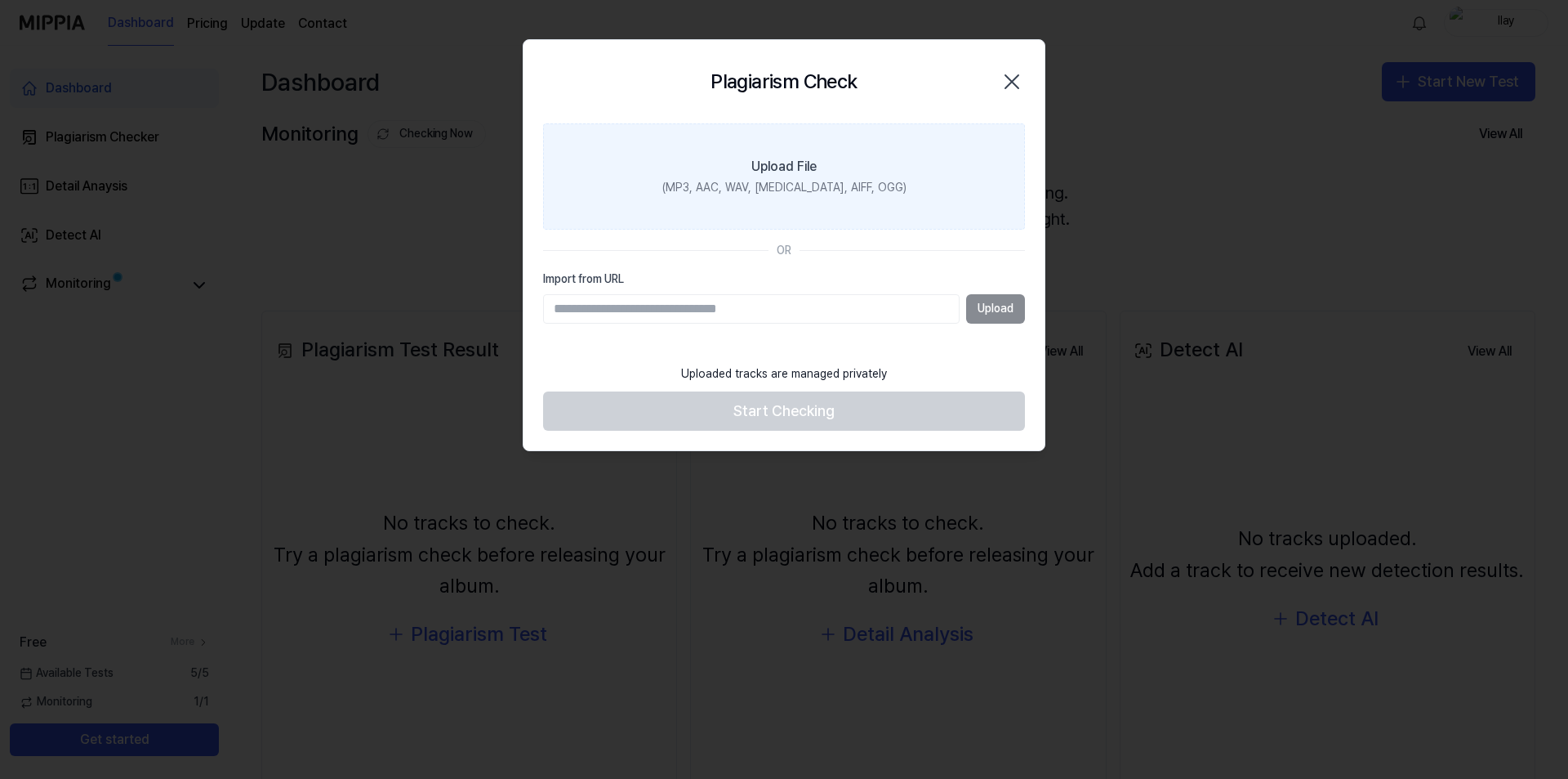
click at [791, 179] on label "Upload File (MP3, AAC, WAV, FLAC, AIFF, OGG)" at bounding box center [784, 176] width 482 height 107
click at [0, 0] on input "Upload File (MP3, AAC, WAV, FLAC, AIFF, OGG)" at bounding box center [0, 0] width 0 height 0
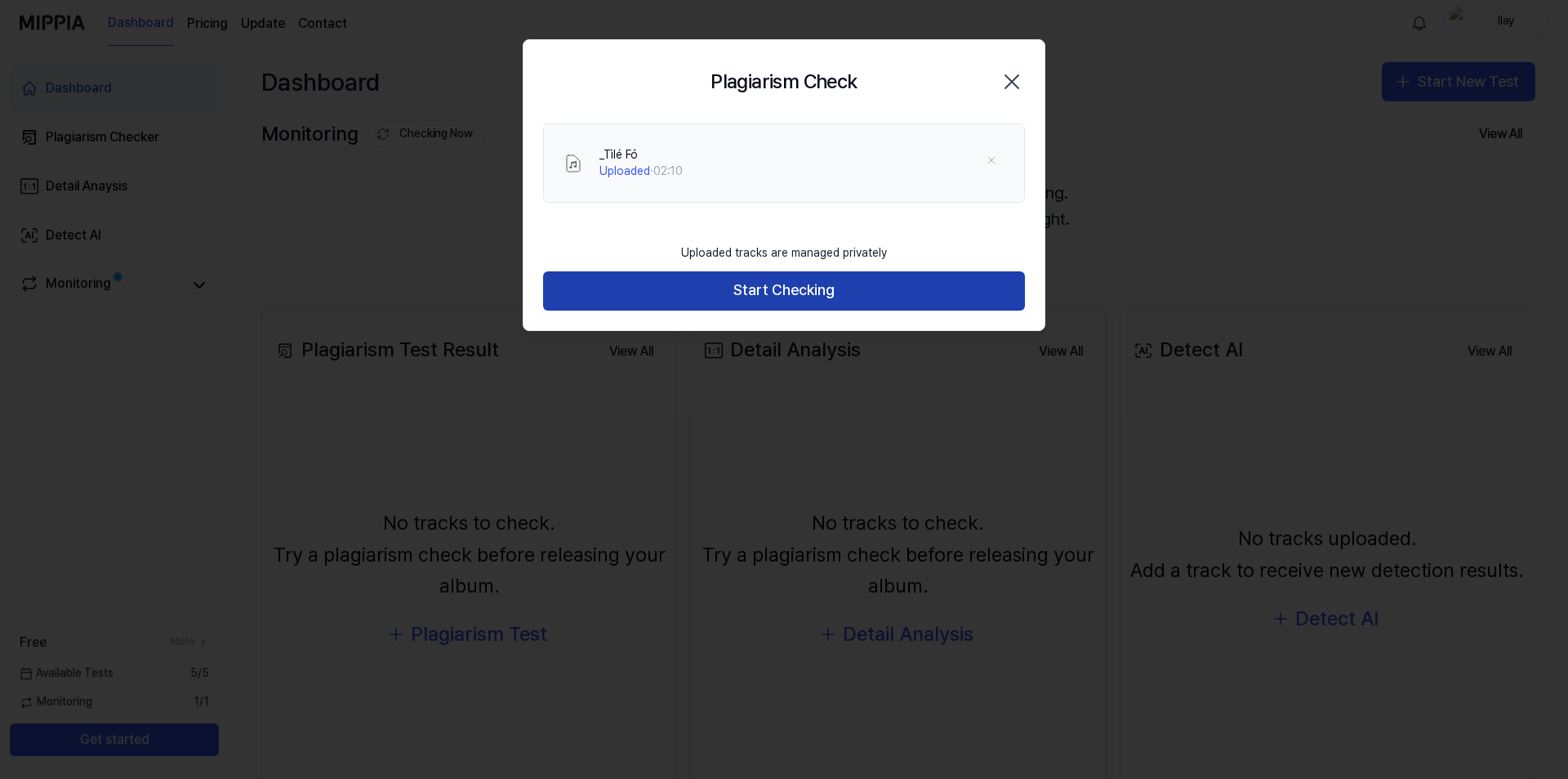
click at [735, 283] on button "Start Checking" at bounding box center [784, 291] width 482 height 39
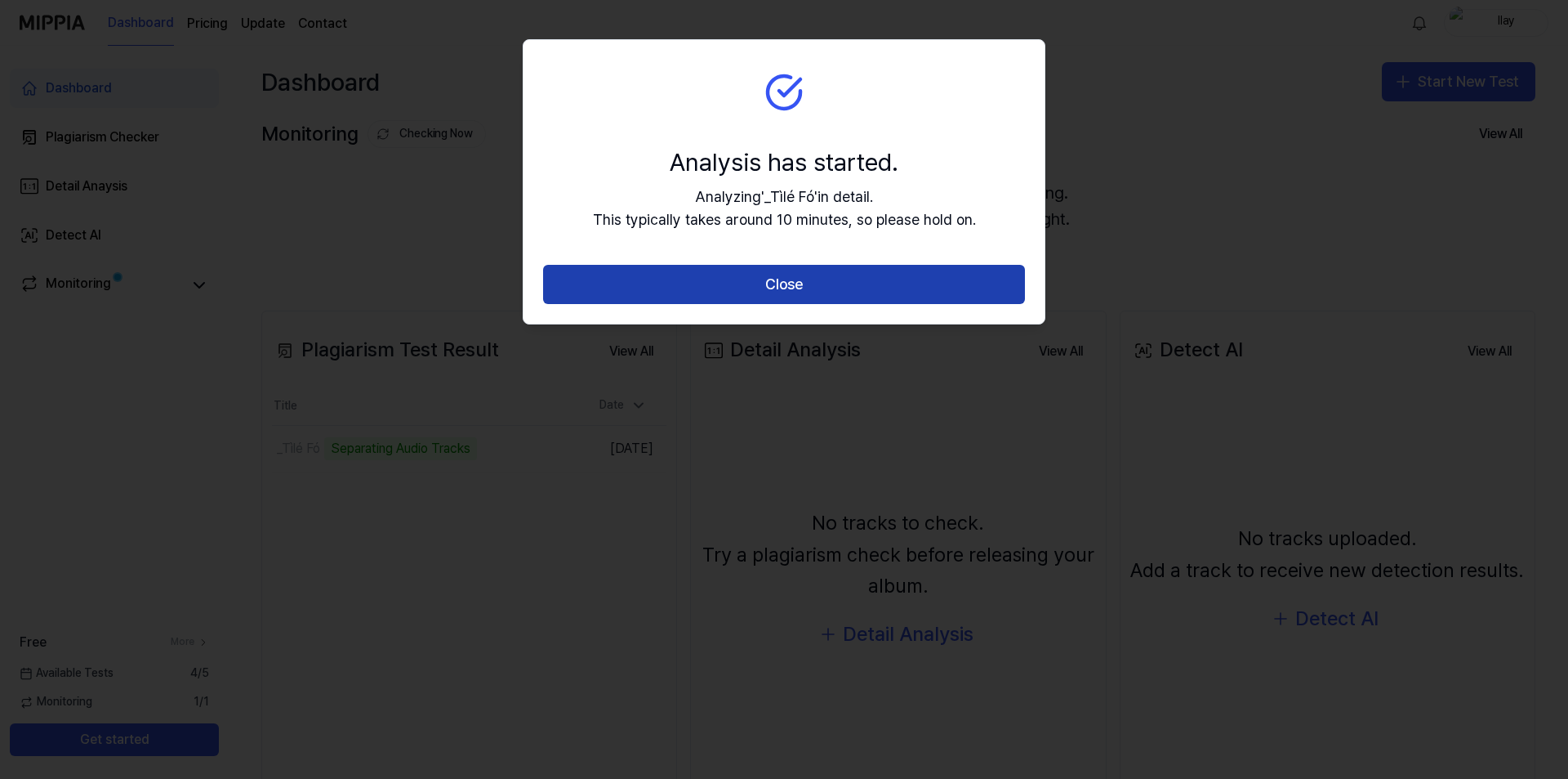
click at [713, 294] on button "Close" at bounding box center [784, 284] width 482 height 39
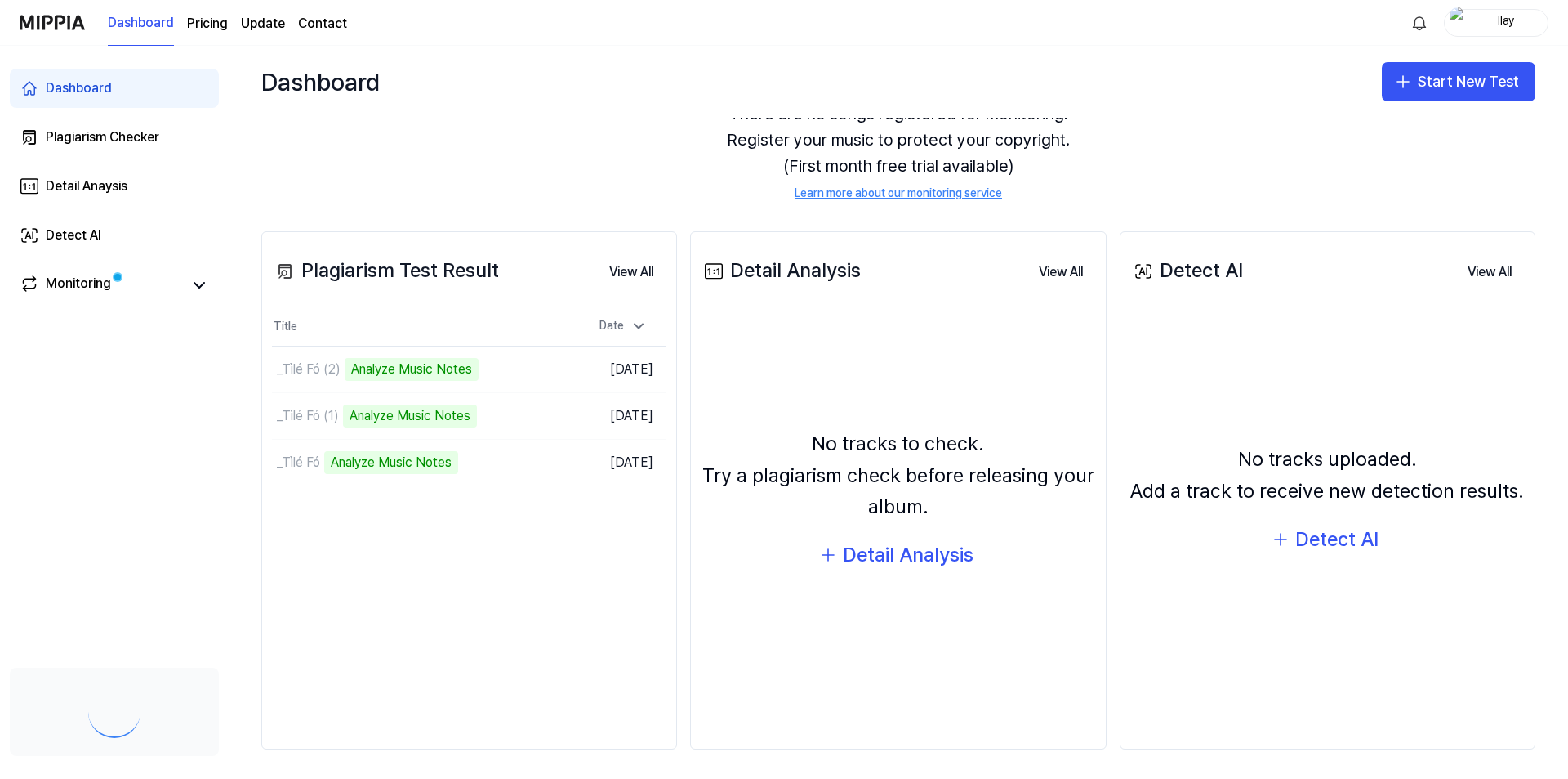
scroll to position [82, 0]
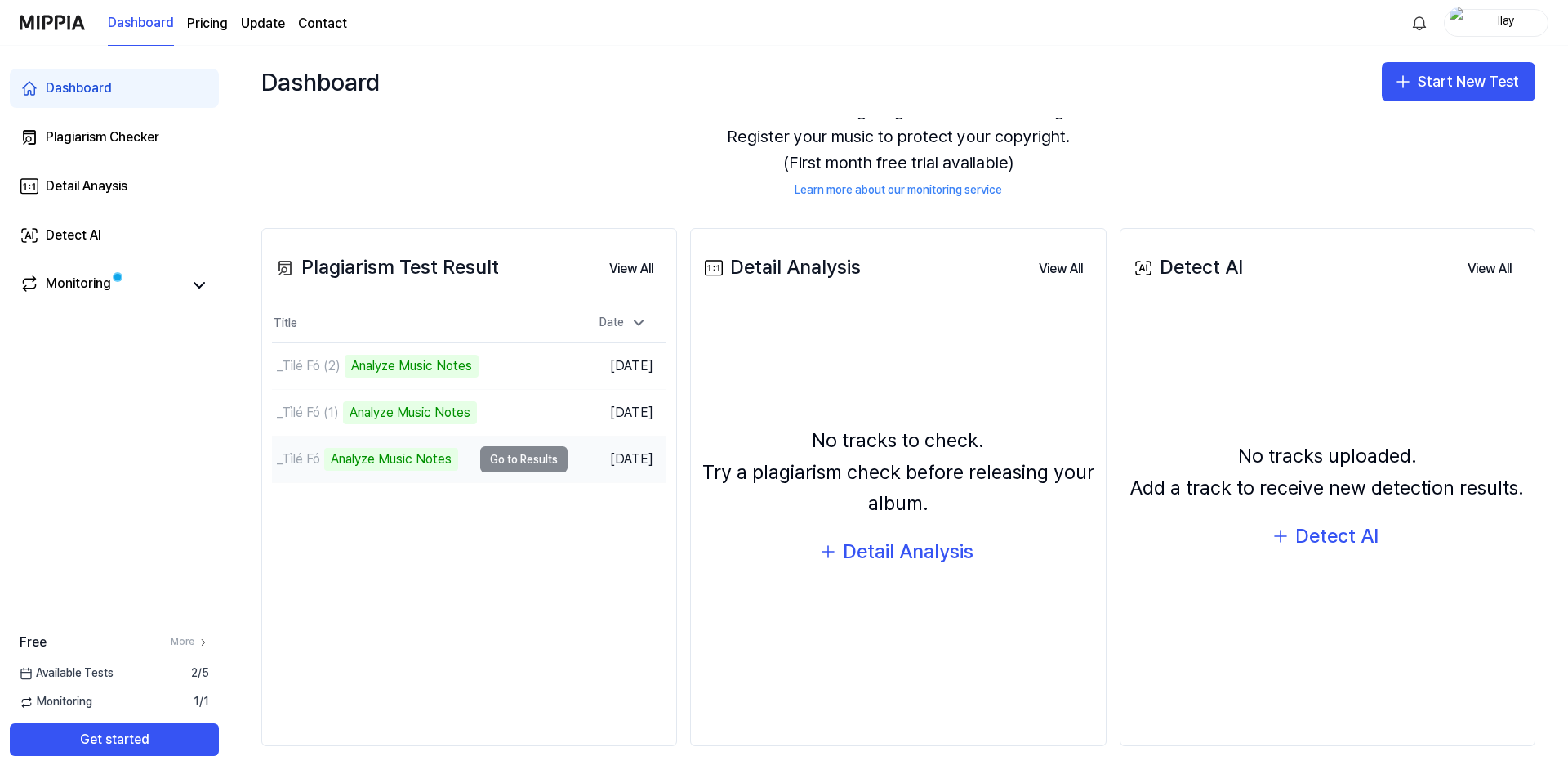
click at [529, 458] on td "_Tìlé Fó Analyze Music Notes Go to Results" at bounding box center [419, 458] width 296 height 46
click at [835, 554] on button "Detail Analysis" at bounding box center [898, 551] width 183 height 39
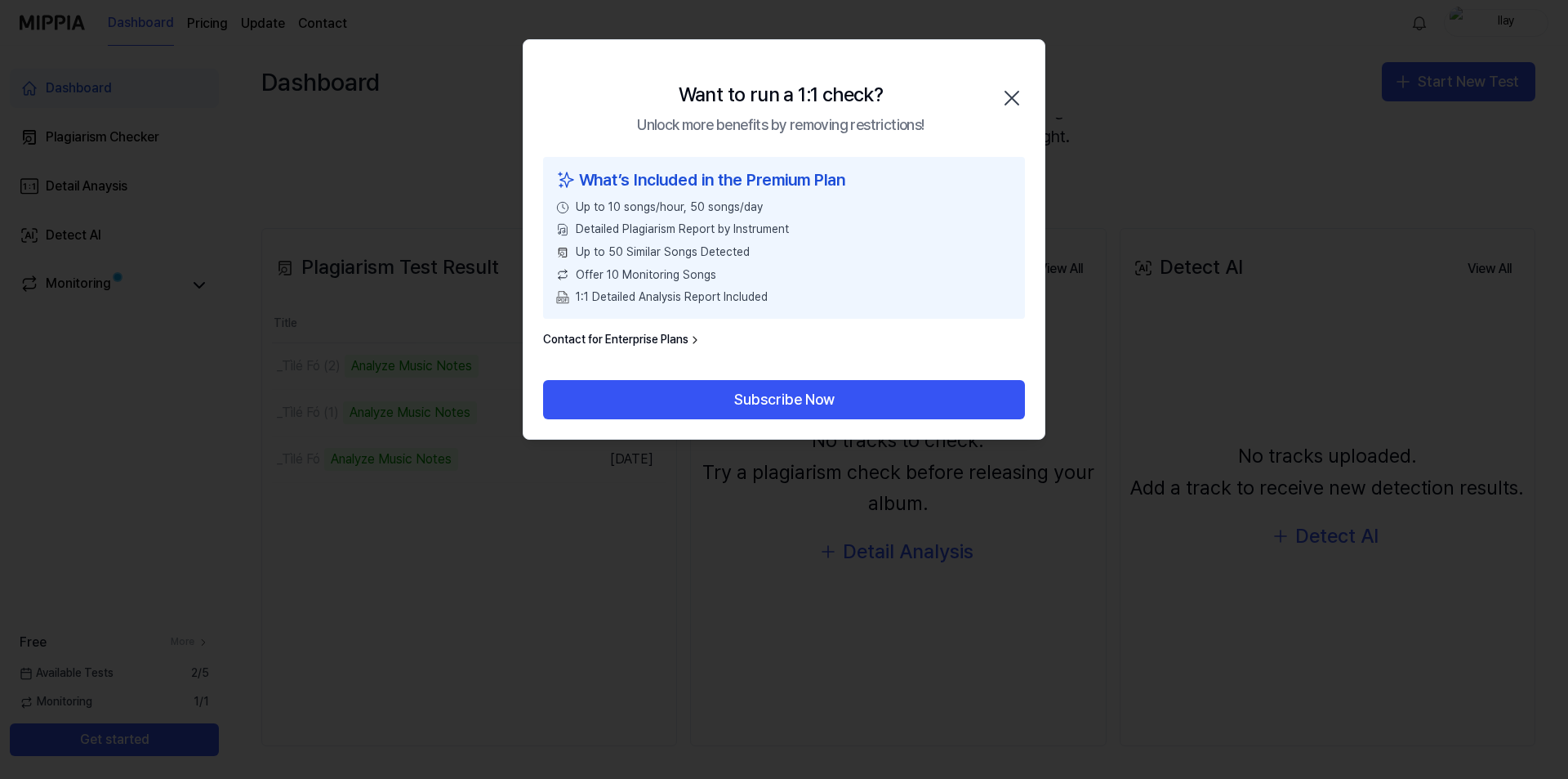
click at [993, 81] on div "Want to run a 1:1 check? Unlock more benefits by removing restrictions! Close" at bounding box center [784, 99] width 521 height 117
click at [1017, 94] on icon "button" at bounding box center [1011, 98] width 26 height 26
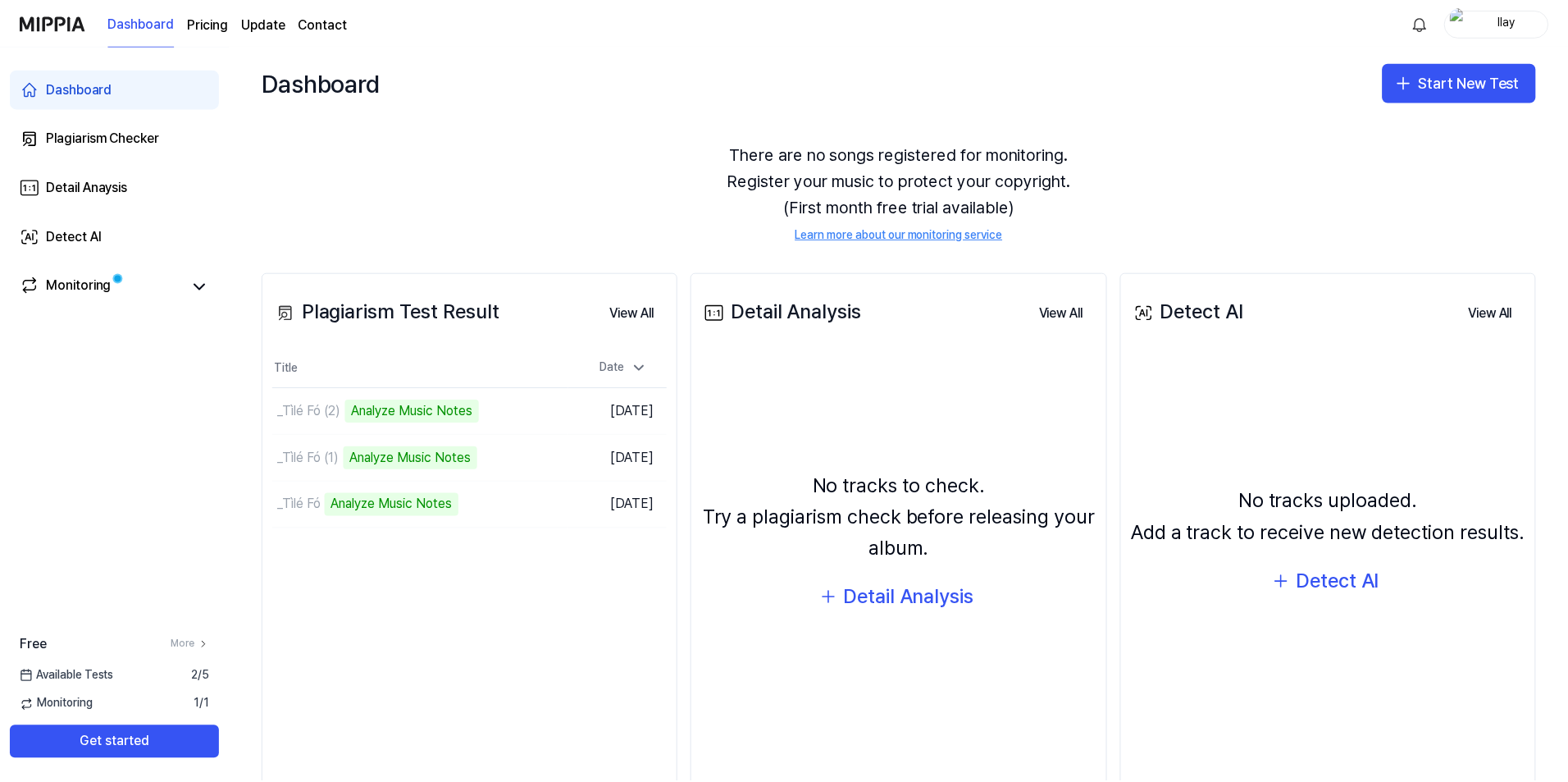
scroll to position [0, 0]
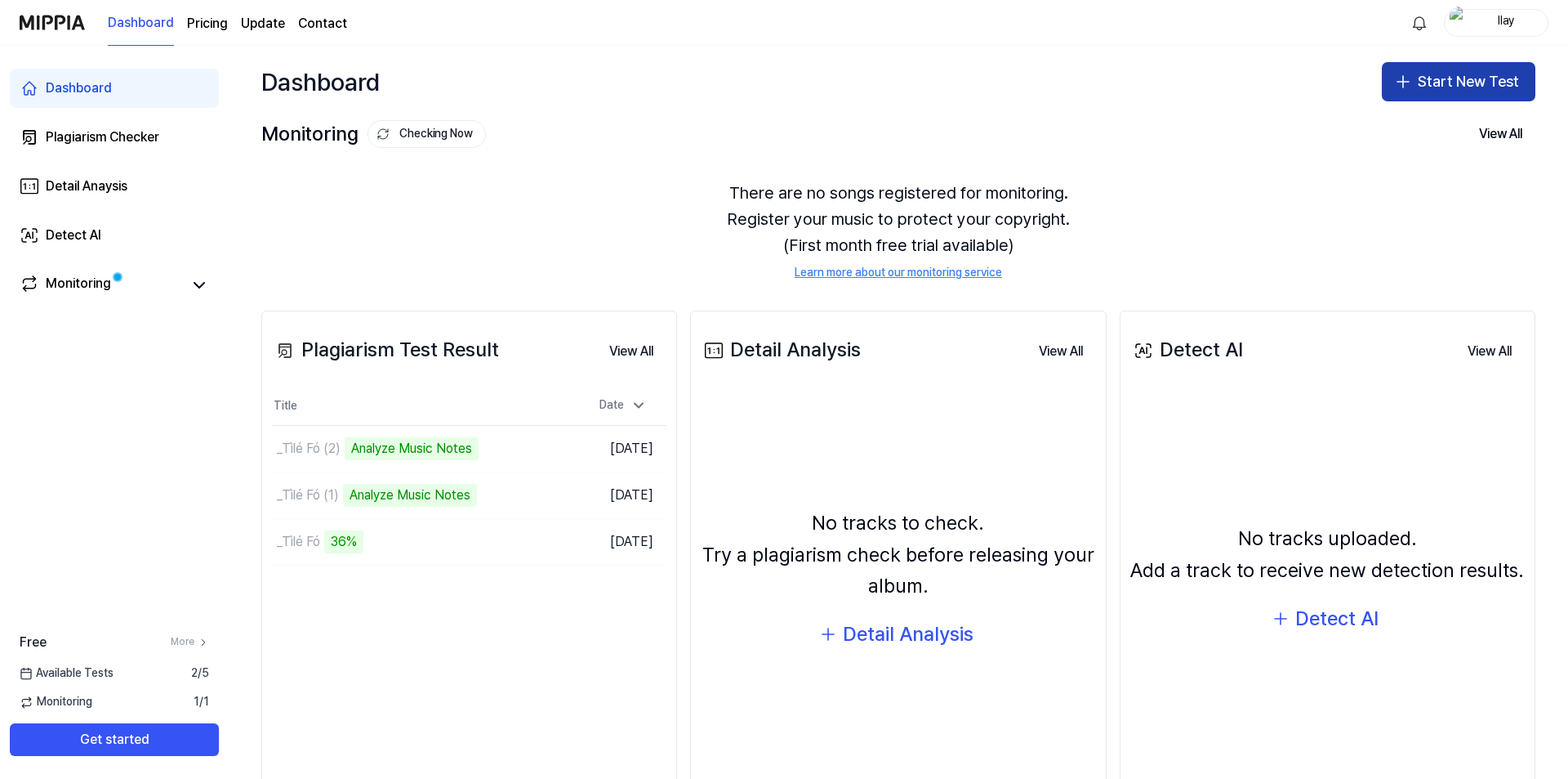
click at [1411, 91] on button "Start New Test" at bounding box center [1458, 82] width 153 height 39
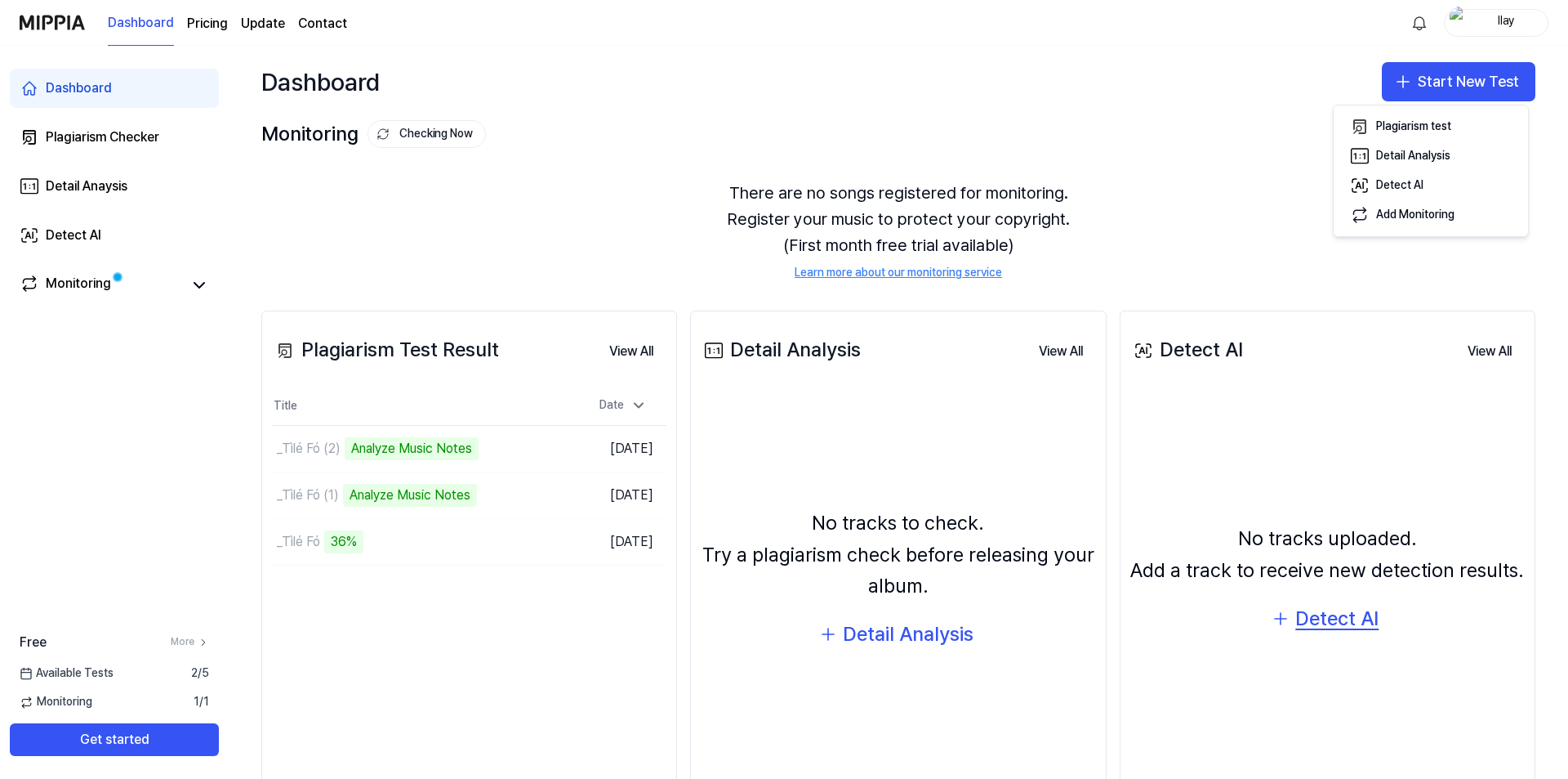
click at [1330, 620] on div "Detect AI" at bounding box center [1336, 619] width 83 height 31
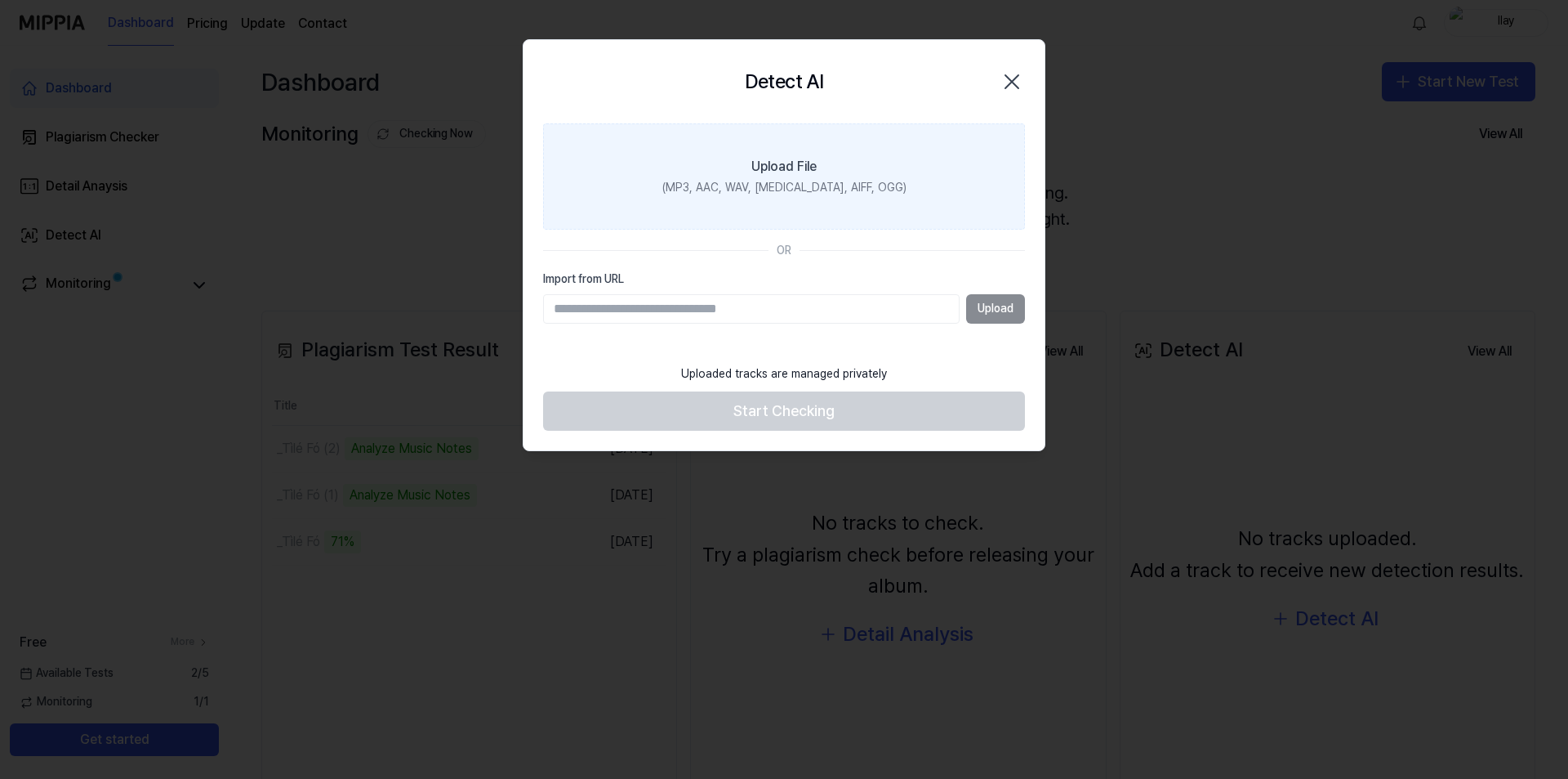
click at [864, 176] on label "Upload File (MP3, AAC, WAV, FLAC, AIFF, OGG)" at bounding box center [784, 176] width 482 height 107
click at [0, 0] on input "Upload File (MP3, AAC, WAV, FLAC, AIFF, OGG)" at bounding box center [0, 0] width 0 height 0
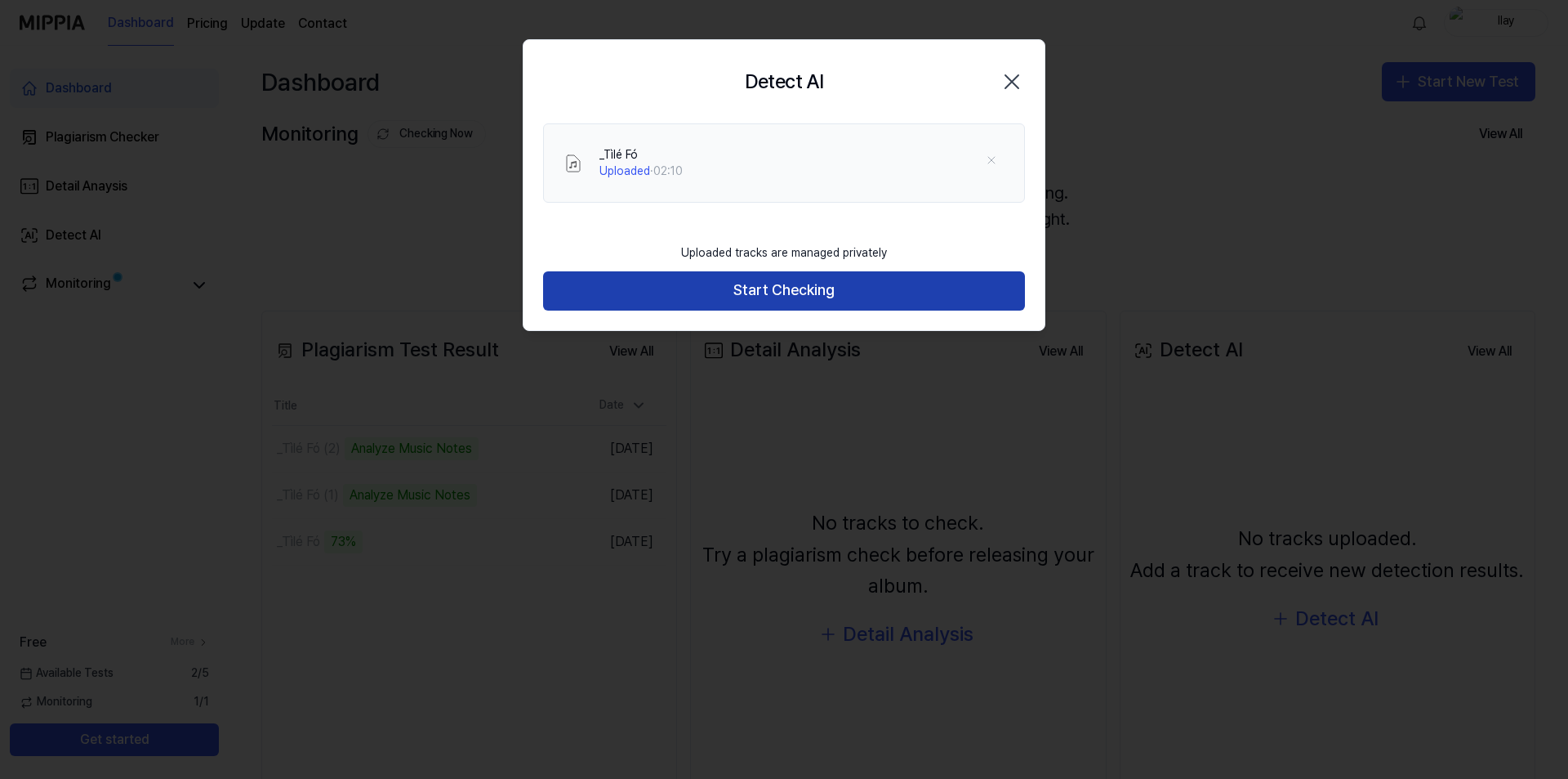
click at [820, 300] on button "Start Checking" at bounding box center [784, 291] width 482 height 39
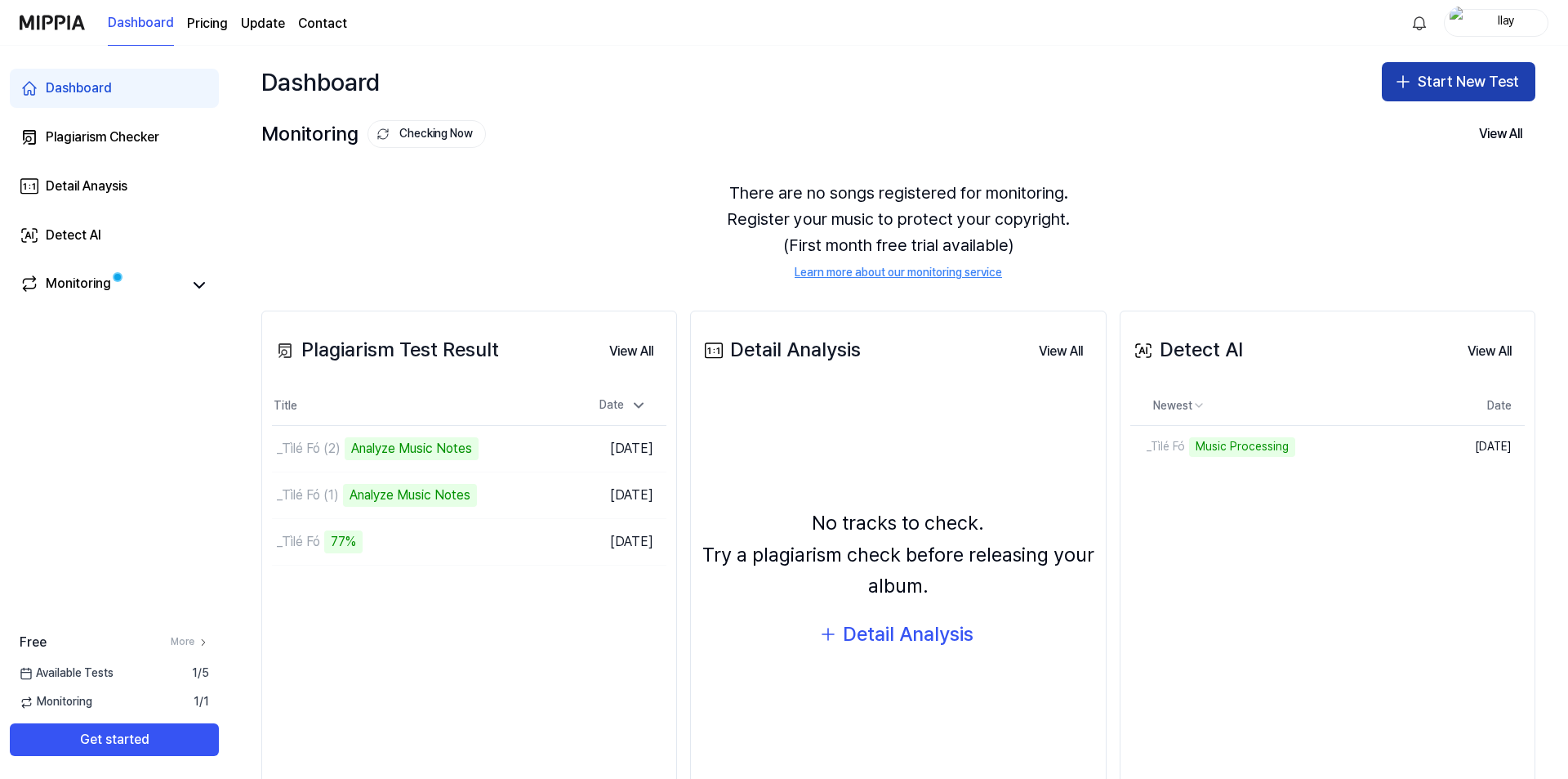
click at [1462, 86] on button "Start New Test" at bounding box center [1458, 82] width 153 height 39
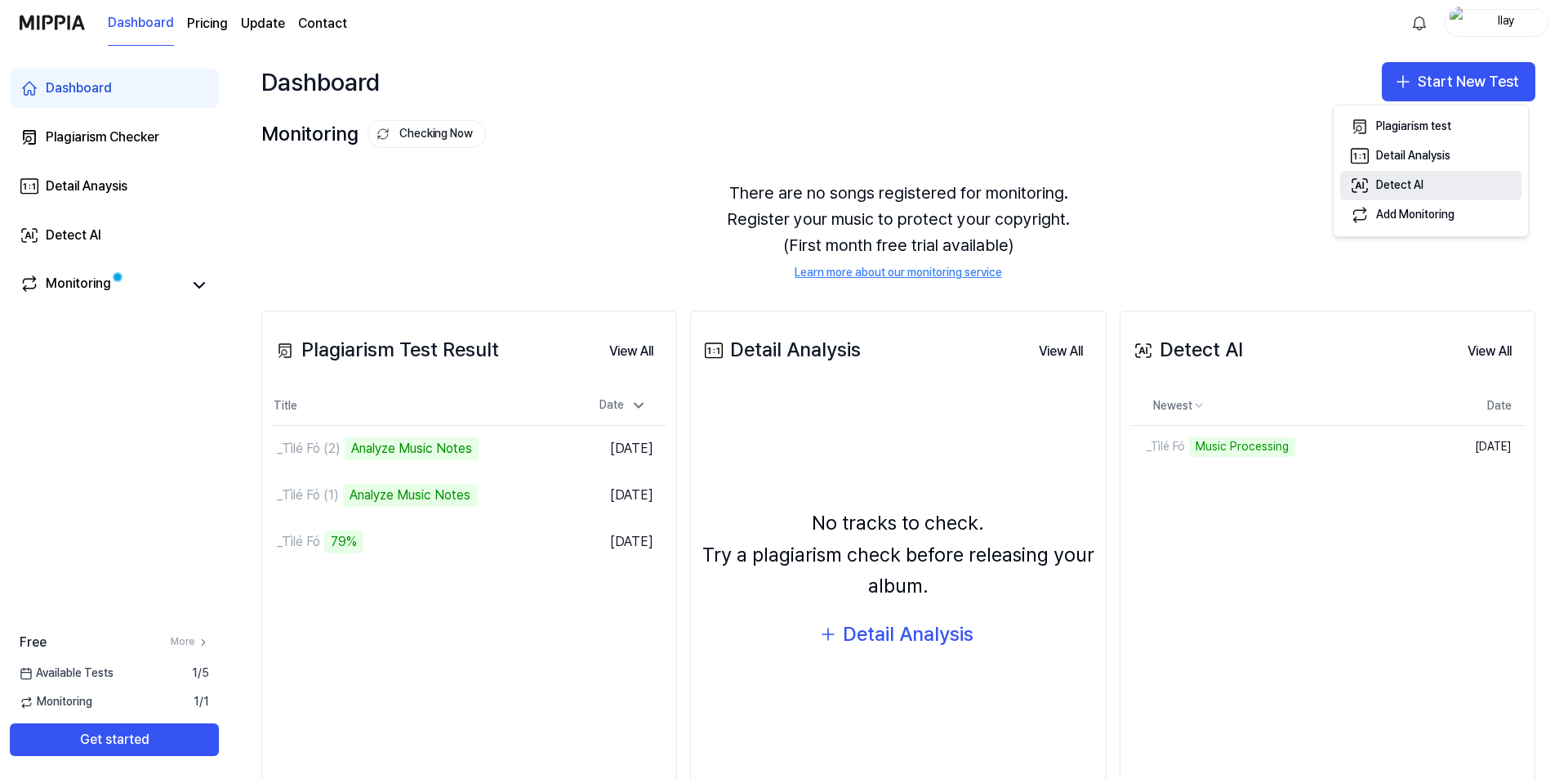
click at [1432, 175] on button "Detect AI" at bounding box center [1431, 186] width 182 height 29
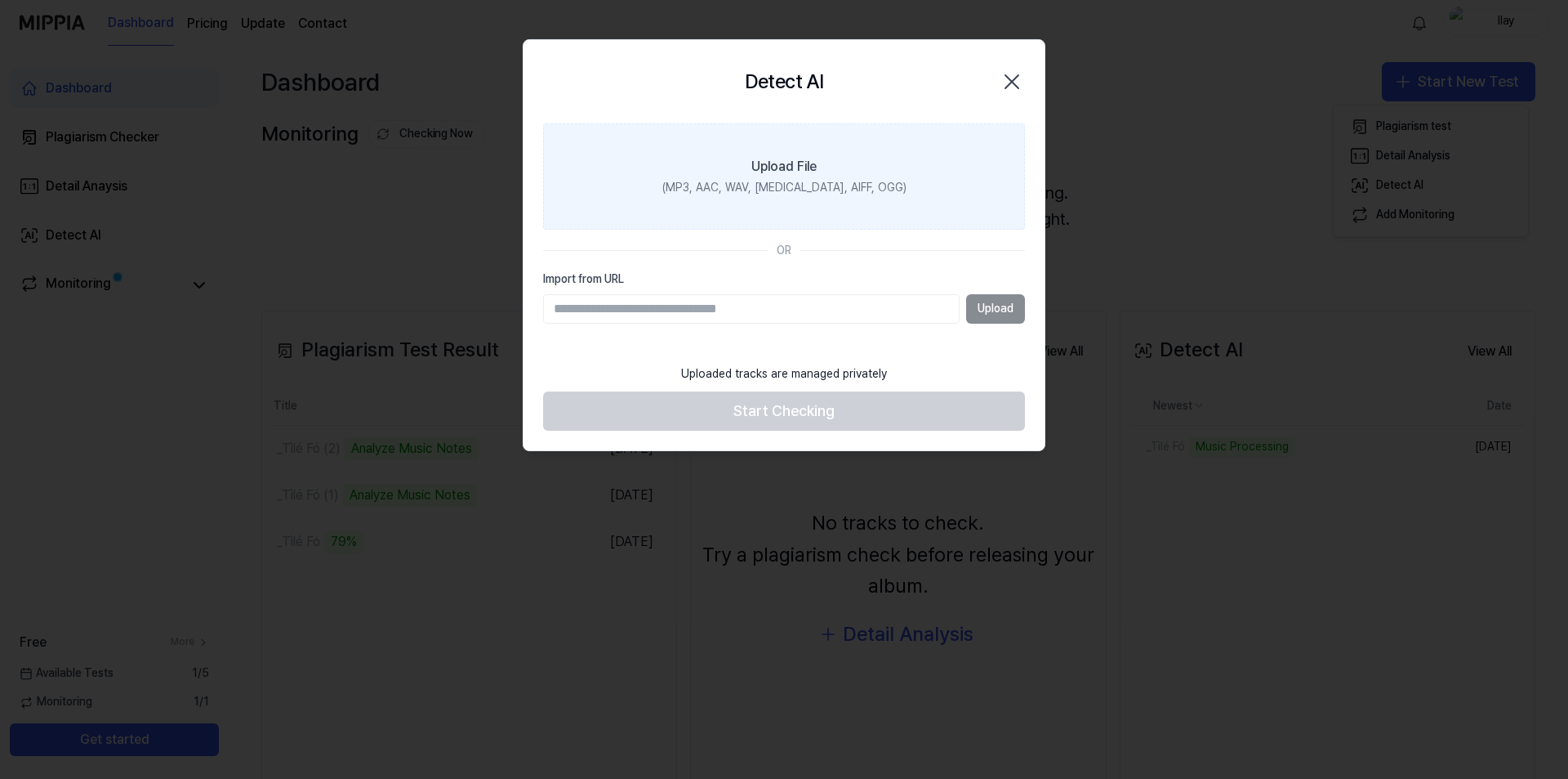
click at [875, 184] on label "Upload File (MP3, AAC, WAV, FLAC, AIFF, OGG)" at bounding box center [784, 176] width 482 height 107
click at [0, 0] on input "Upload File (MP3, AAC, WAV, FLAC, AIFF, OGG)" at bounding box center [0, 0] width 0 height 0
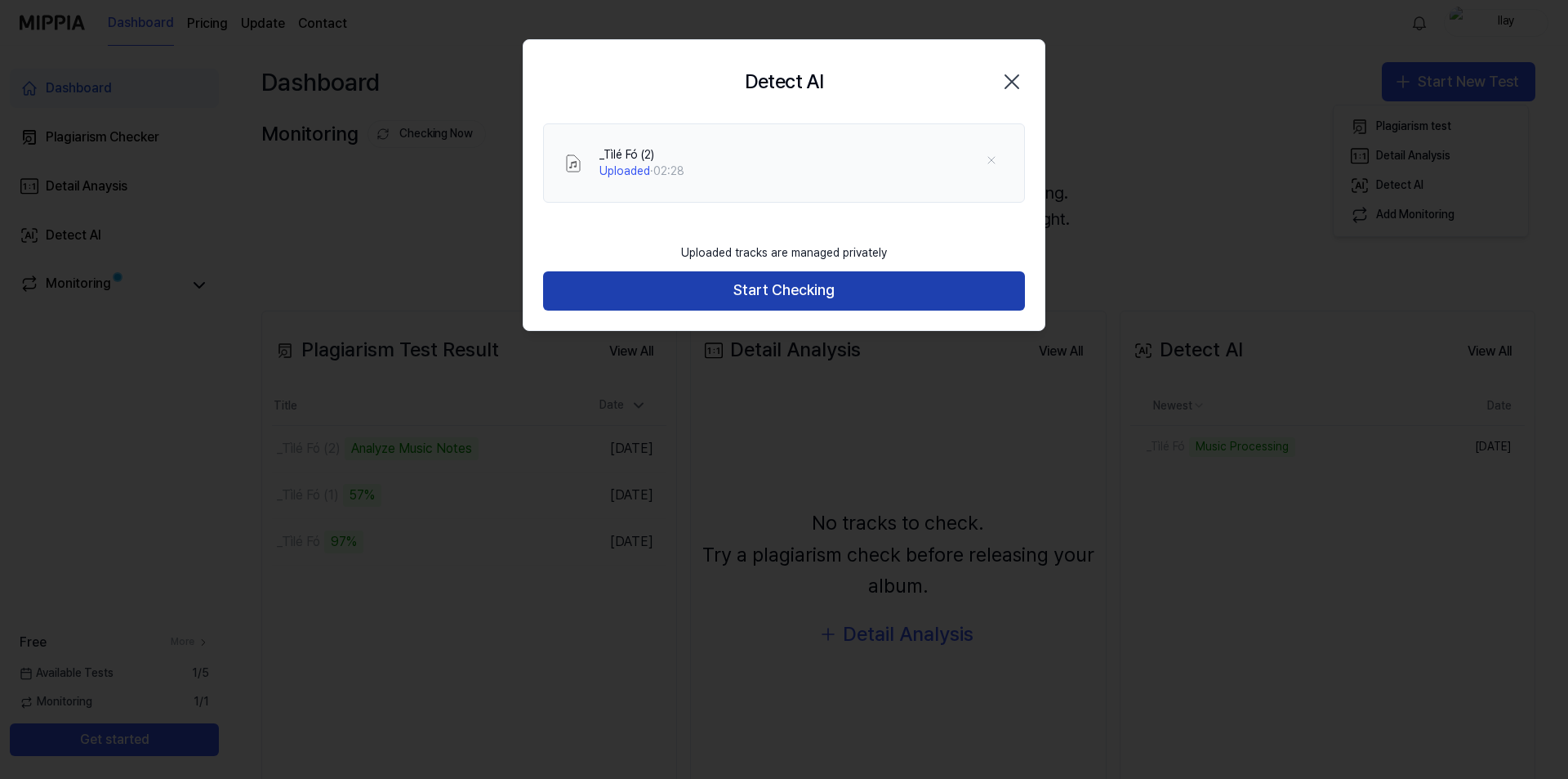
click at [802, 278] on button "Start Checking" at bounding box center [784, 291] width 482 height 39
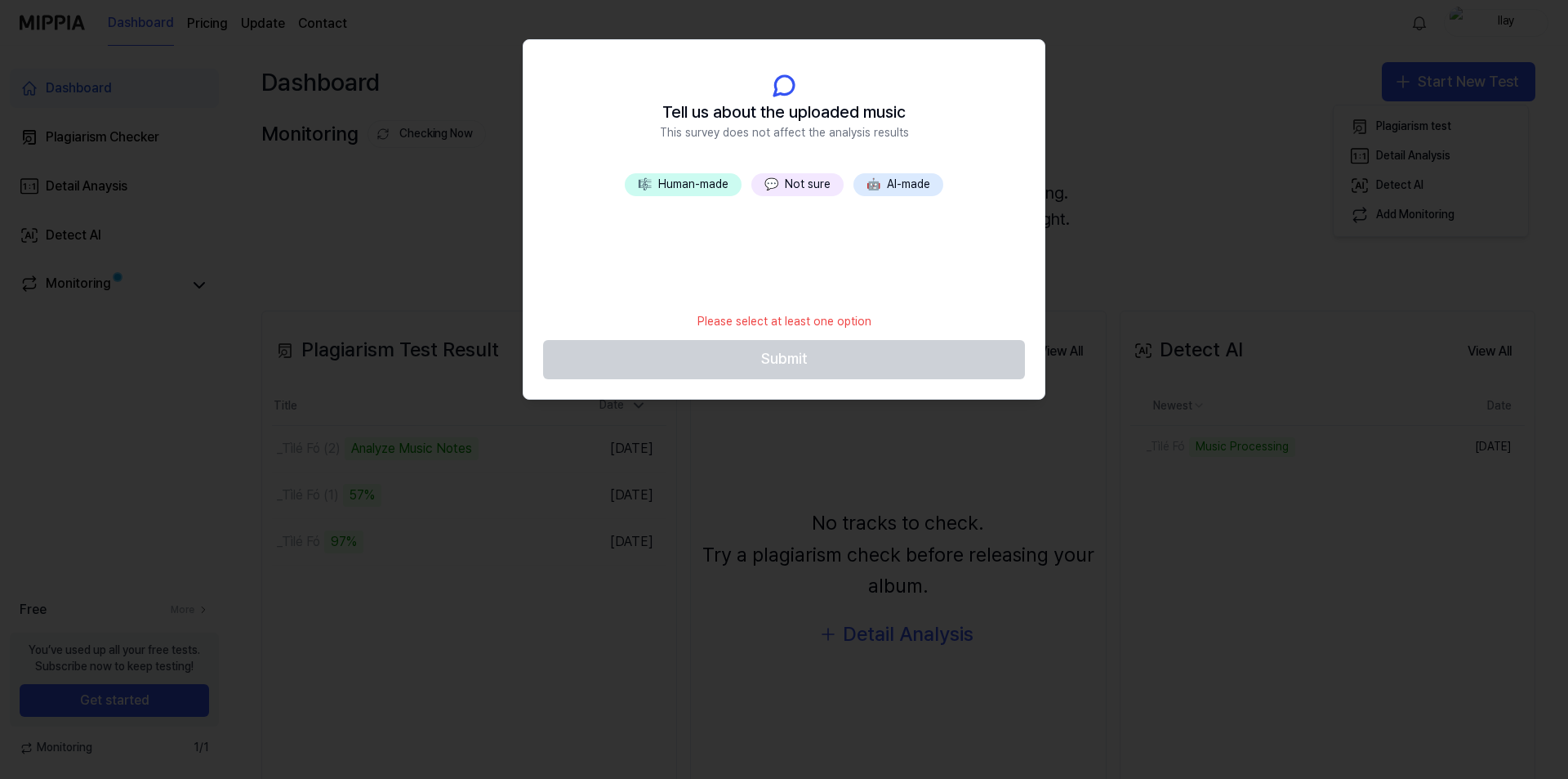
click at [887, 181] on button "🤖 AI-made" at bounding box center [898, 184] width 90 height 22
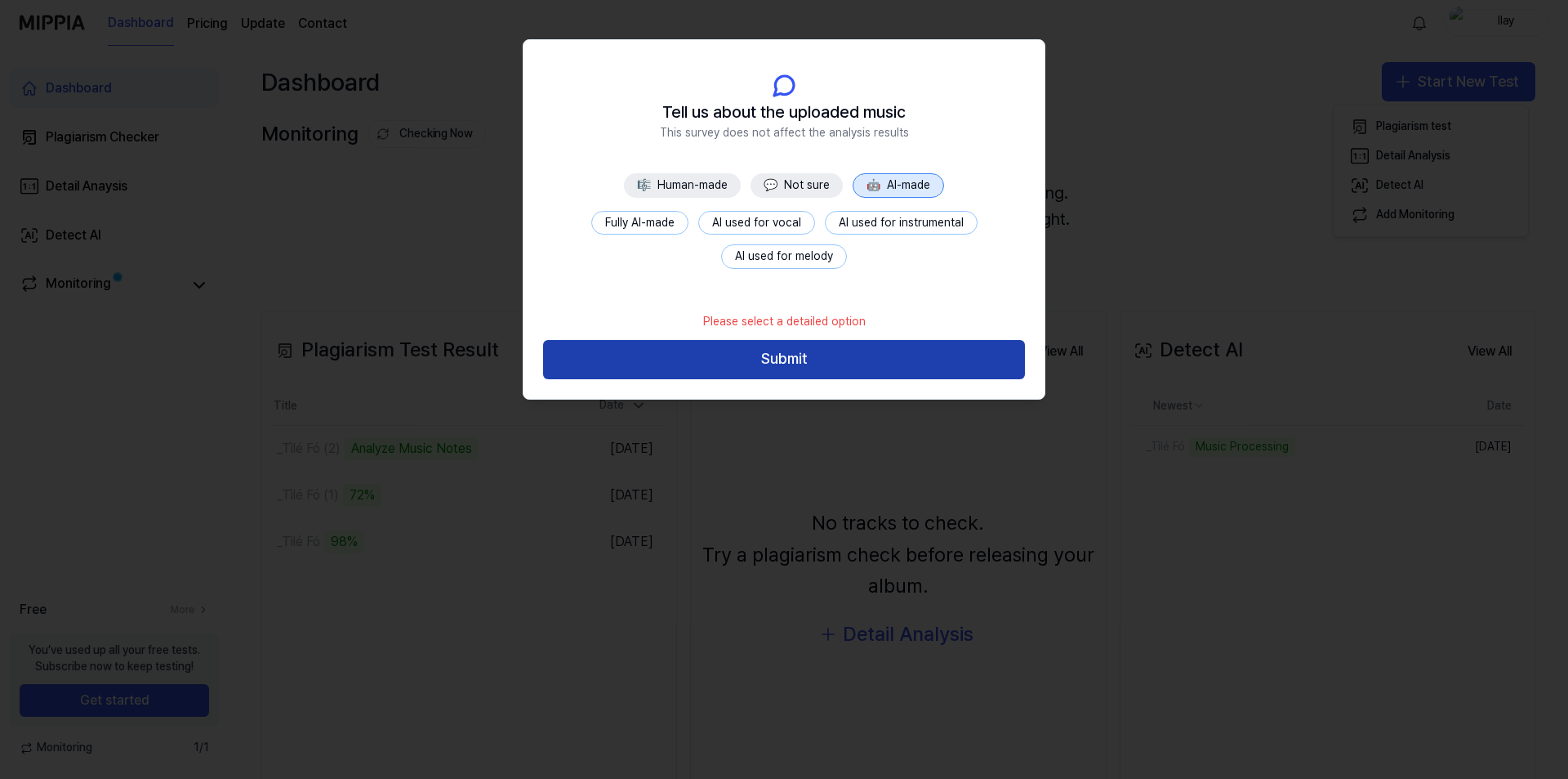
click at [830, 354] on button "Submit" at bounding box center [784, 360] width 482 height 39
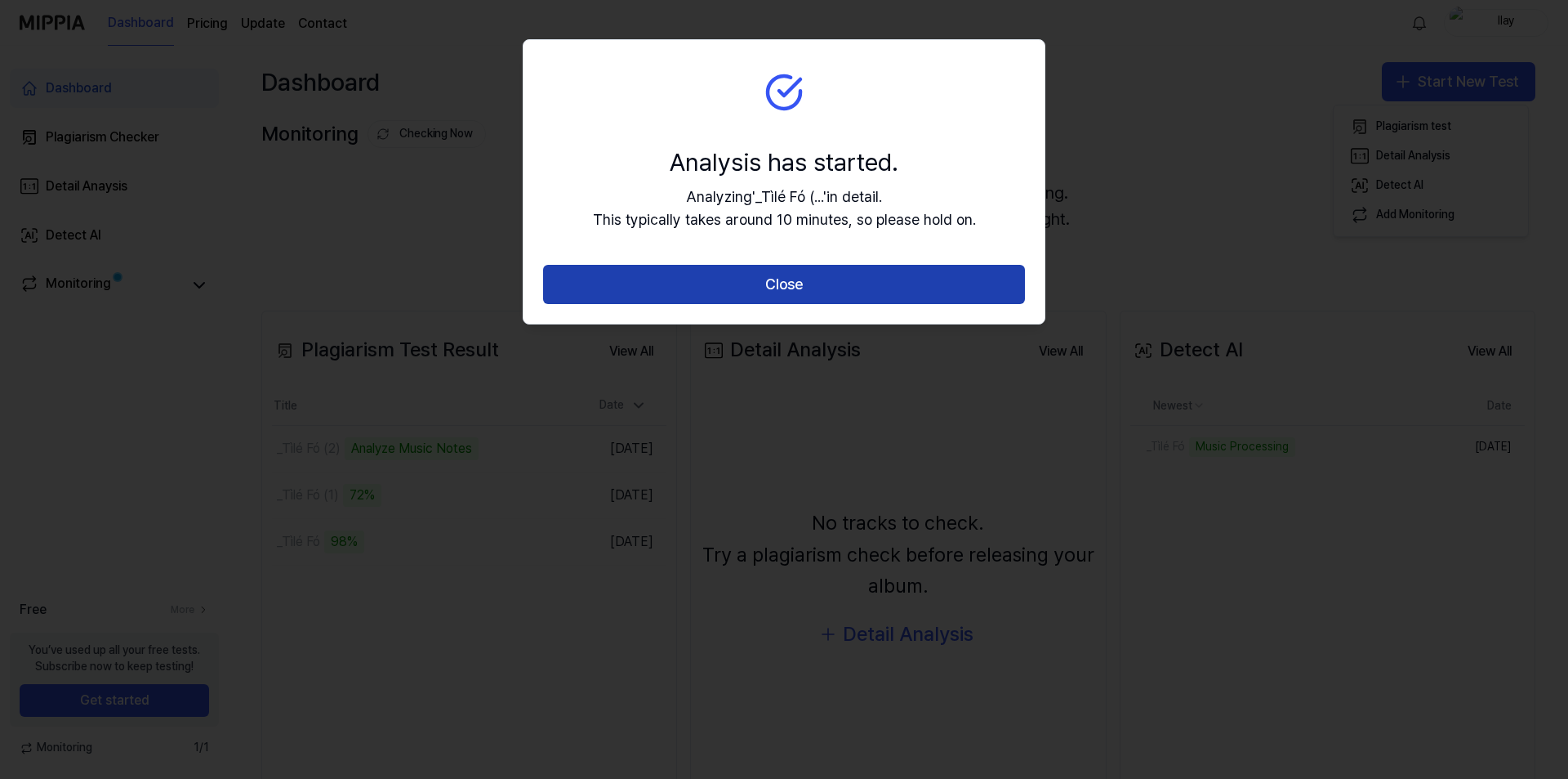
click at [844, 277] on button "Close" at bounding box center [784, 284] width 482 height 39
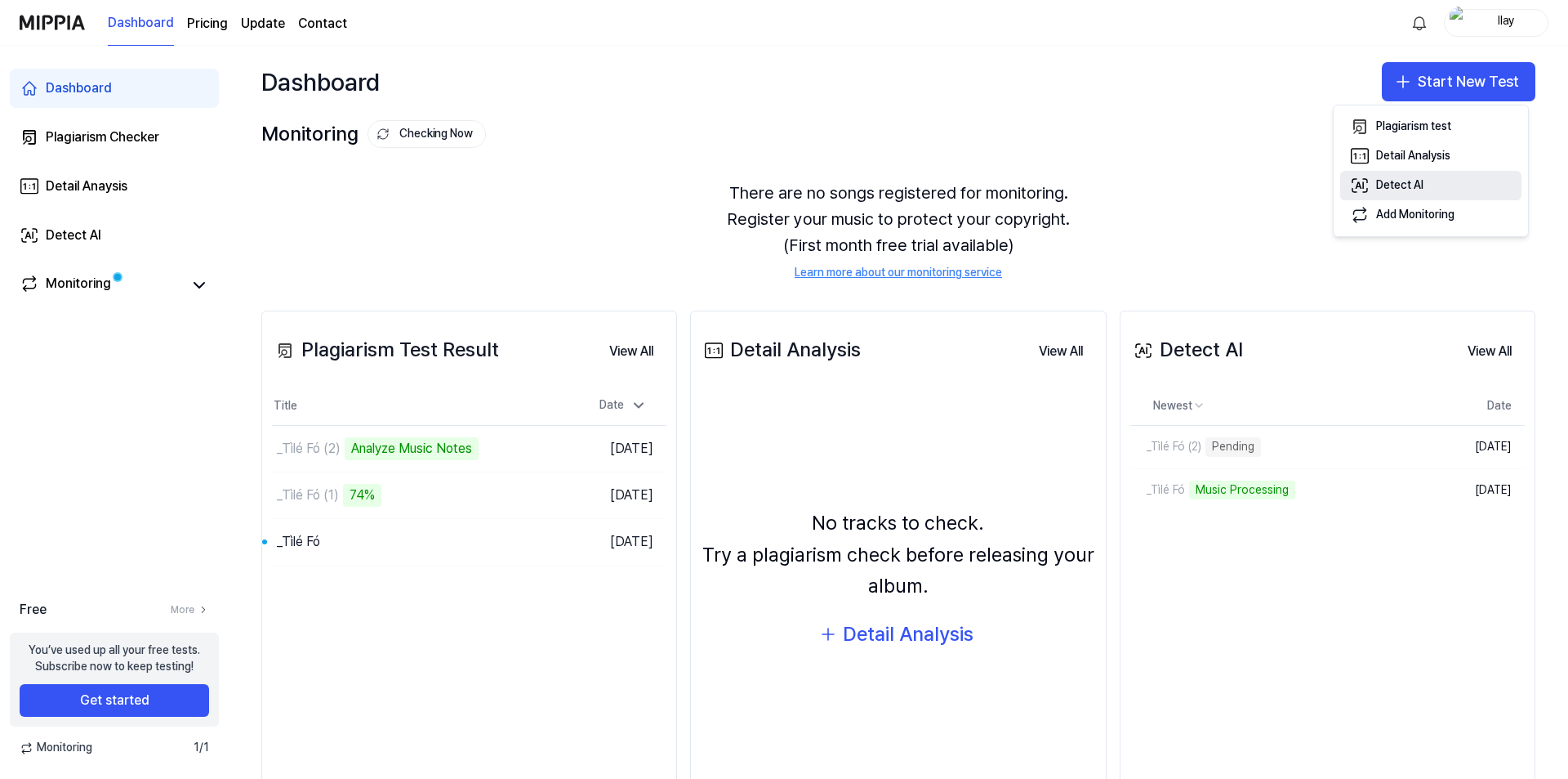
click at [1389, 191] on div "Detect AI" at bounding box center [1399, 185] width 47 height 17
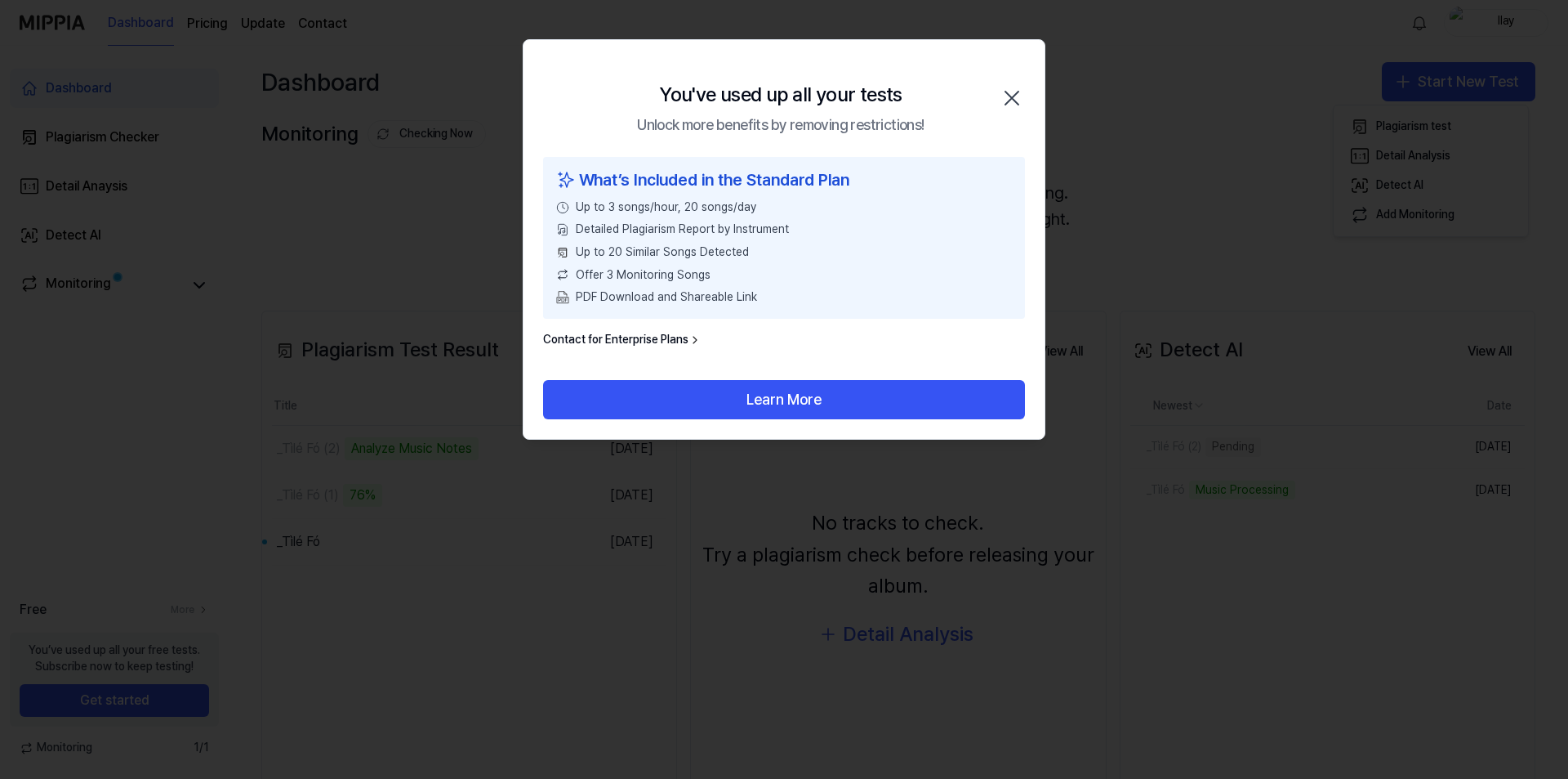
click at [1000, 101] on icon "button" at bounding box center [1011, 98] width 26 height 26
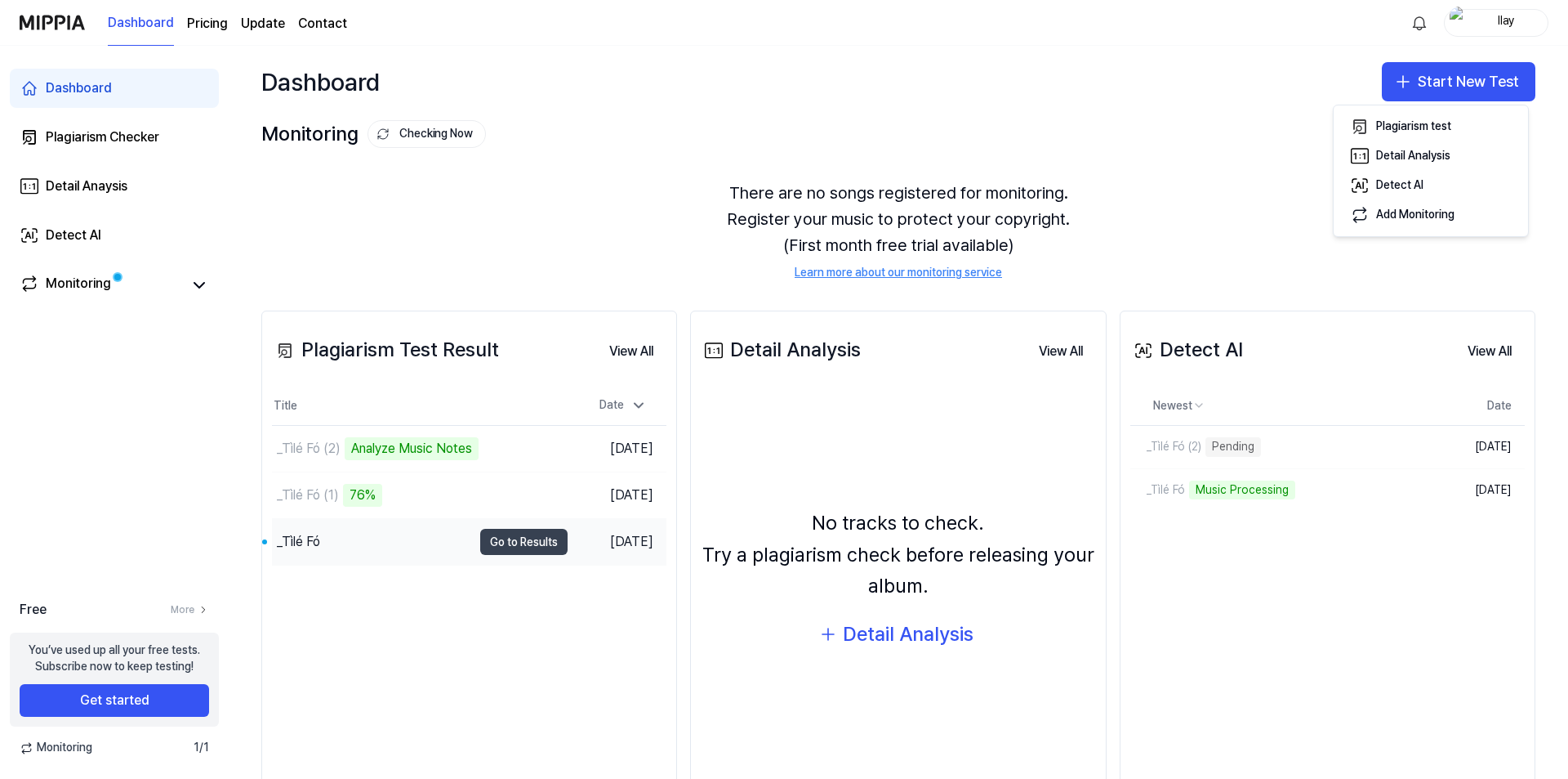
click at [509, 541] on button "Go to Results" at bounding box center [523, 541] width 87 height 26
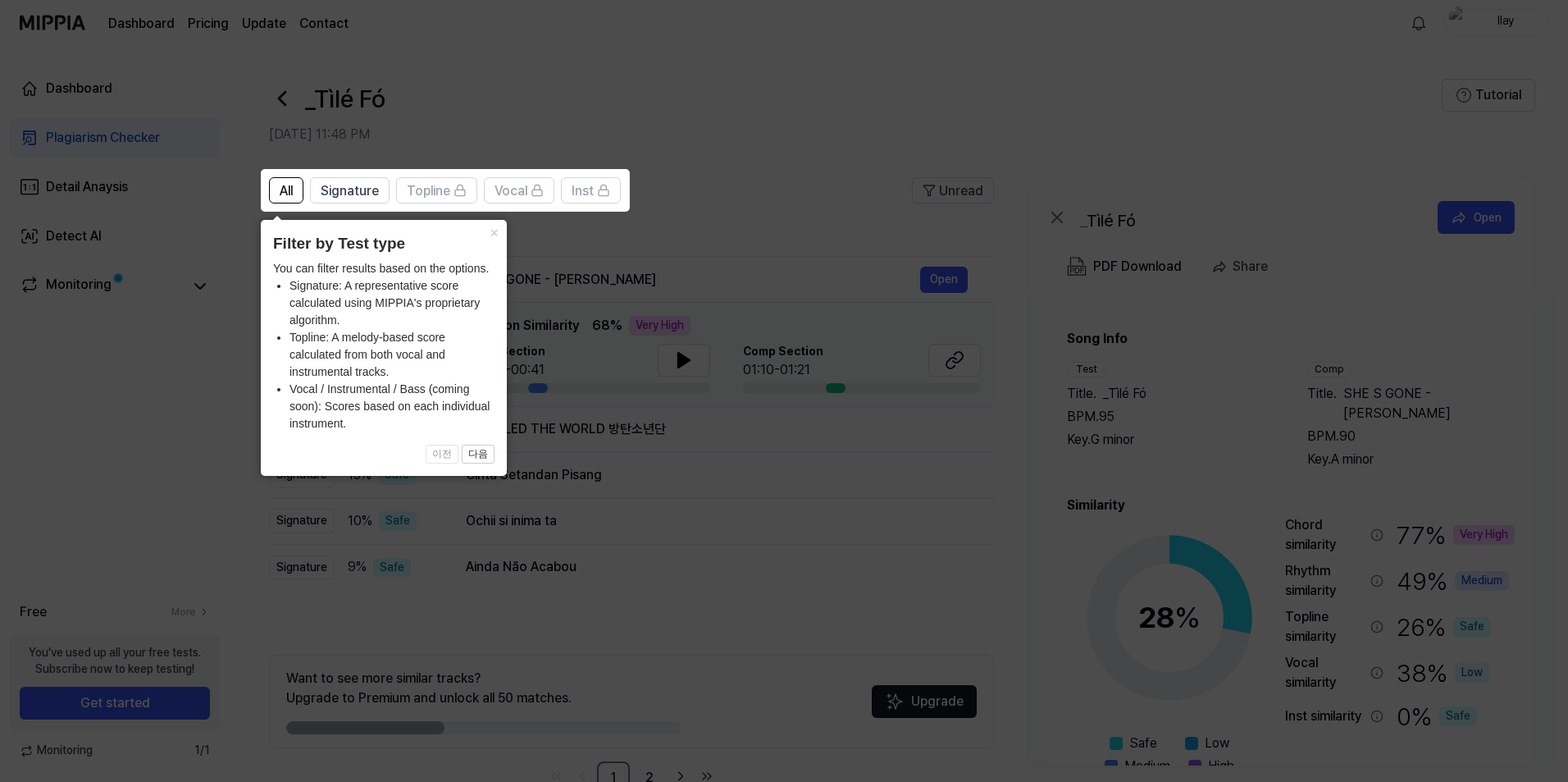
click at [683, 606] on icon at bounding box center [787, 391] width 1575 height 782
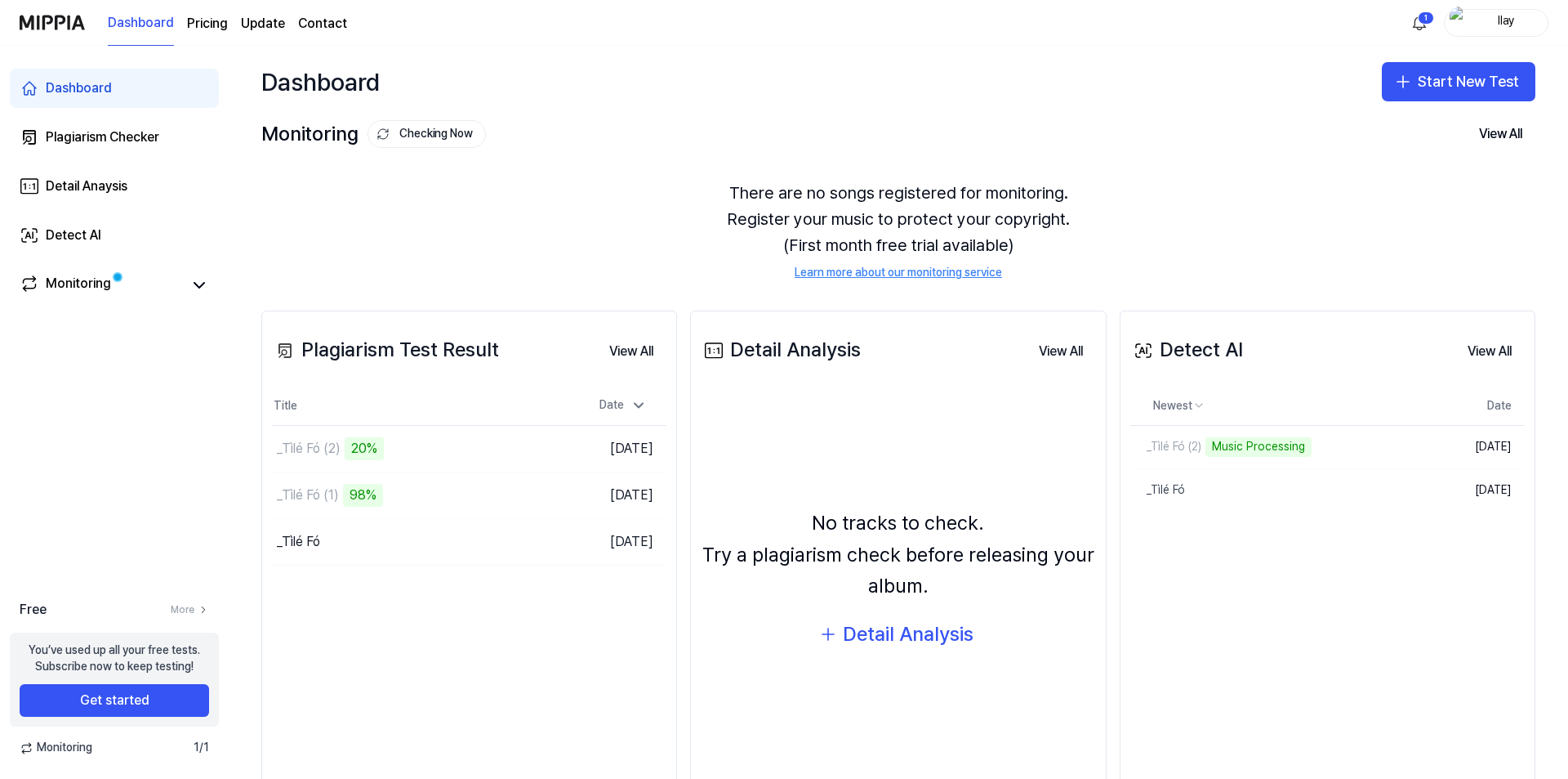
drag, startPoint x: 1213, startPoint y: 726, endPoint x: 1075, endPoint y: 691, distance: 142.4
click at [1213, 726] on div "Detect AI View All Detect AI Newest Date _Tìlé Fó (2) Music Processing Delete S…" at bounding box center [1327, 553] width 415 height 486
click at [501, 545] on button "Go to Results" at bounding box center [523, 541] width 87 height 26
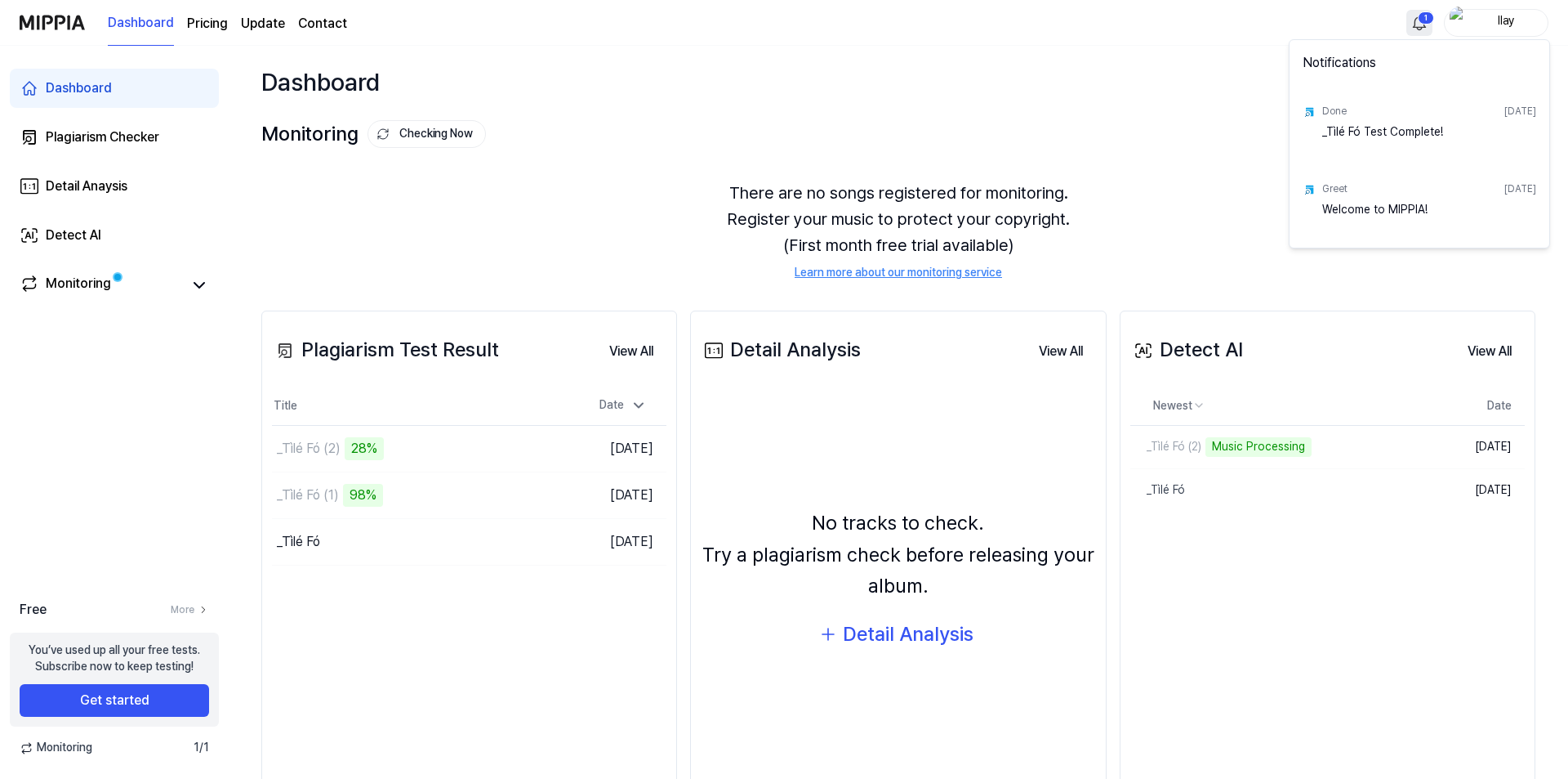
click at [1429, 22] on html "Dashboard Pricing Update Contact 1 Ilay Dashboard Plagiarism Checker Detail Ana…" at bounding box center [784, 389] width 1568 height 779
click at [1206, 132] on html "Dashboard Pricing Update Contact 1 Ilay Dashboard Plagiarism Checker Detail Ana…" at bounding box center [784, 389] width 1568 height 779
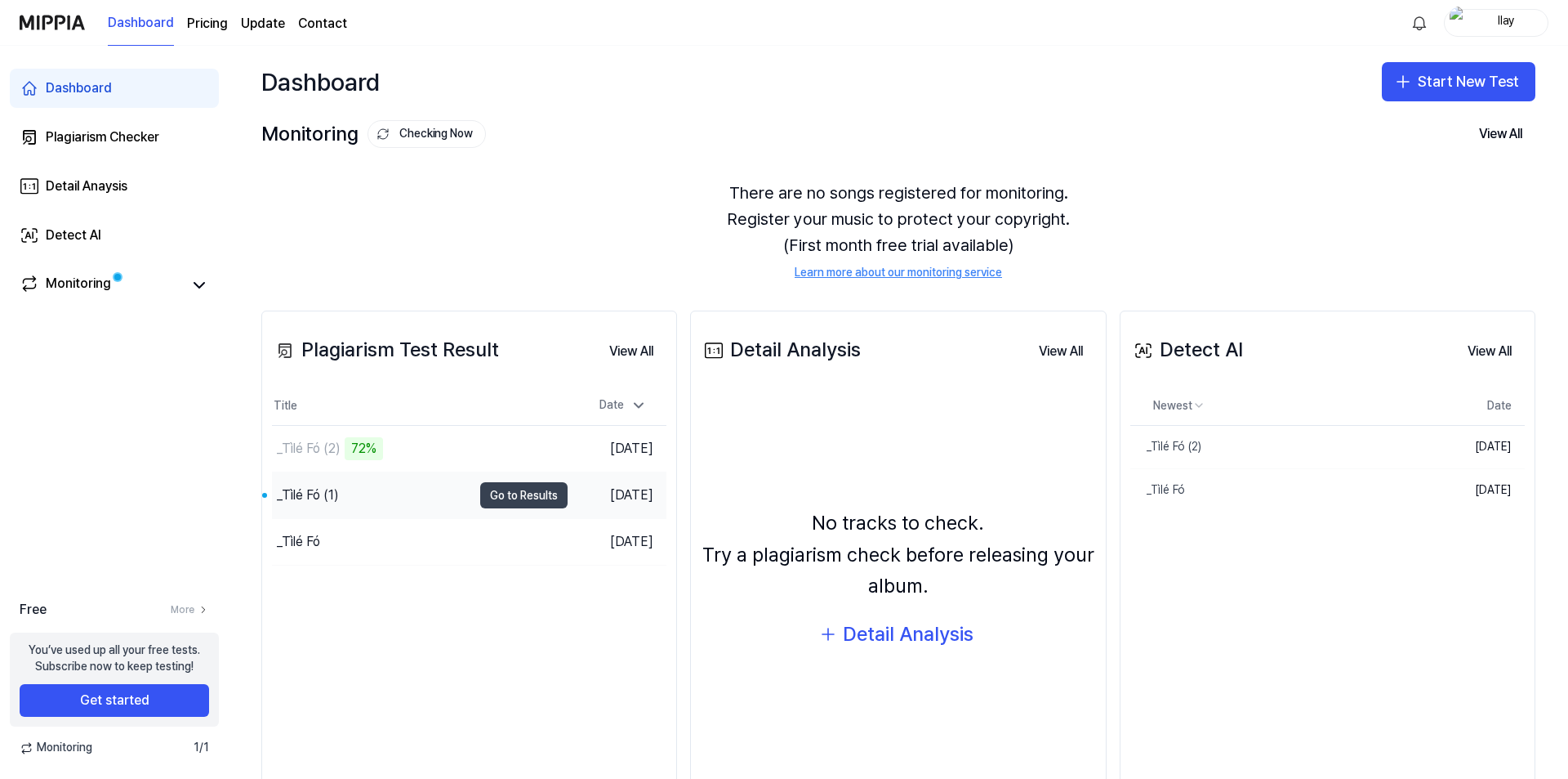
click at [504, 489] on button "Go to Results" at bounding box center [523, 495] width 87 height 26
click at [494, 537] on button "Go to Results" at bounding box center [523, 541] width 87 height 26
click at [1361, 187] on div "There are no songs registered for monitoring. Register your music to protect yo…" at bounding box center [898, 231] width 1274 height 141
click at [1378, 199] on div "There are no songs registered for monitoring. Register your music to protect yo…" at bounding box center [898, 231] width 1274 height 141
click at [1447, 219] on div "There are no songs registered for monitoring. Register your music to protect yo…" at bounding box center [898, 231] width 1274 height 141
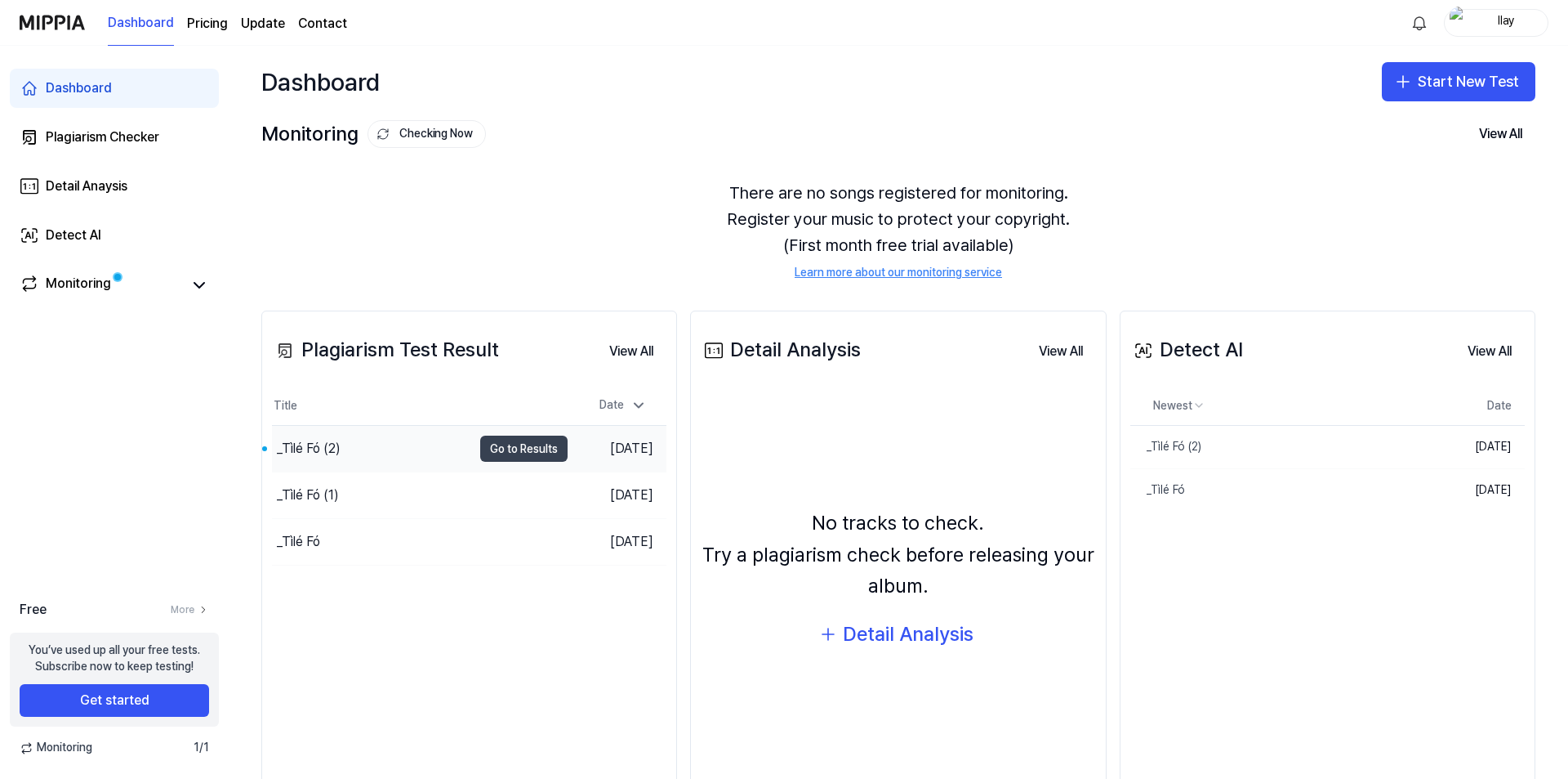
click at [487, 444] on button "Go to Results" at bounding box center [523, 449] width 87 height 26
click at [540, 454] on button "Go to Results" at bounding box center [523, 449] width 87 height 26
click at [488, 496] on button "Go to Results" at bounding box center [523, 495] width 87 height 26
click at [534, 446] on button "Go to Results" at bounding box center [523, 449] width 87 height 26
click at [504, 555] on button "Go to Results" at bounding box center [523, 541] width 87 height 26
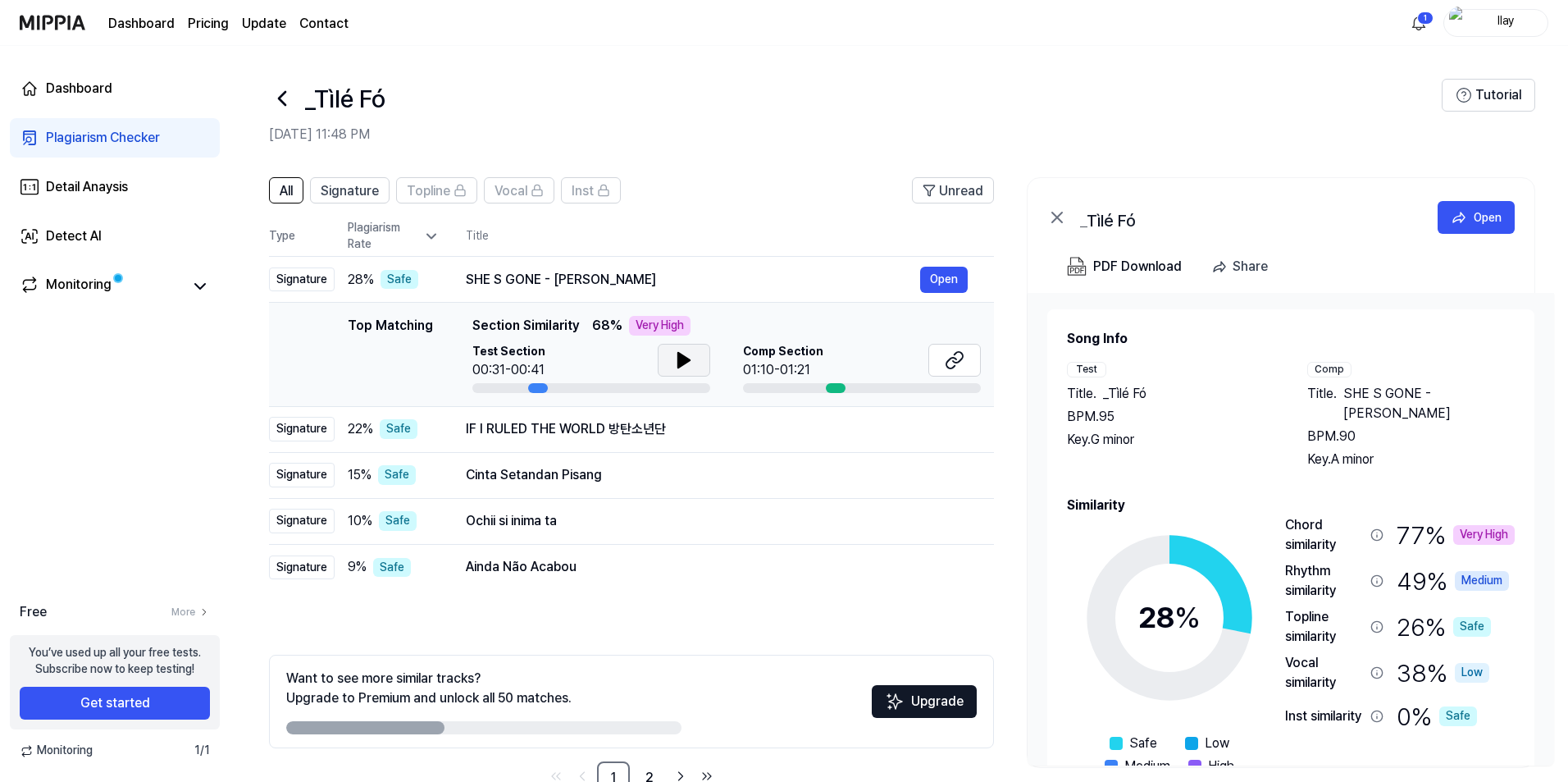
click at [674, 364] on icon at bounding box center [684, 360] width 20 height 20
click at [663, 390] on div at bounding box center [591, 388] width 237 height 10
click at [687, 396] on td "Top Matching Top Matching Section Similarity 68 % Very High Test Section 00:32/…" at bounding box center [631, 354] width 725 height 104
drag, startPoint x: 540, startPoint y: 385, endPoint x: 623, endPoint y: 385, distance: 83.0
click at [623, 385] on div at bounding box center [591, 388] width 237 height 10
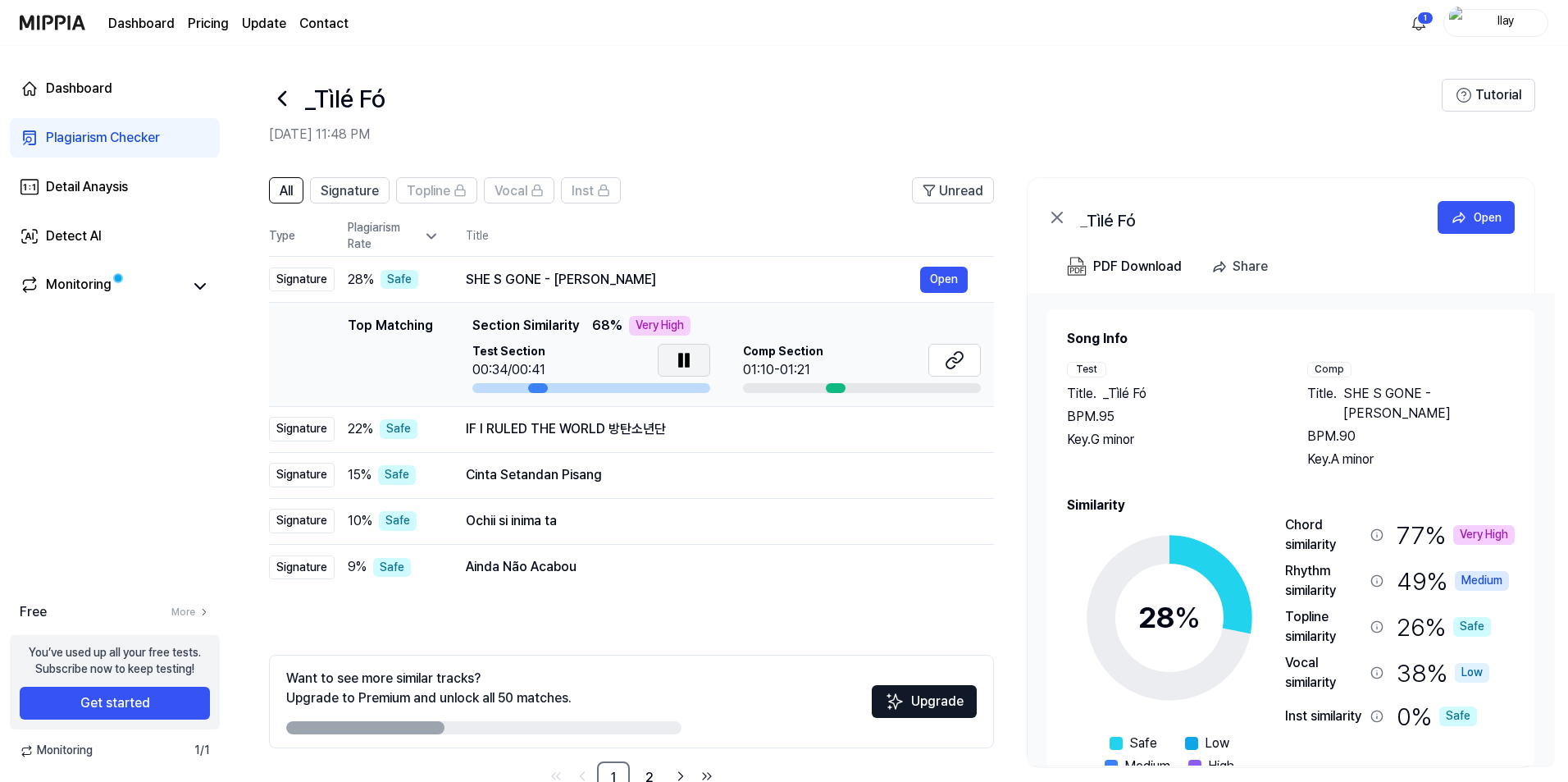
click at [492, 385] on div at bounding box center [591, 388] width 237 height 10
click at [493, 385] on div at bounding box center [591, 388] width 237 height 10
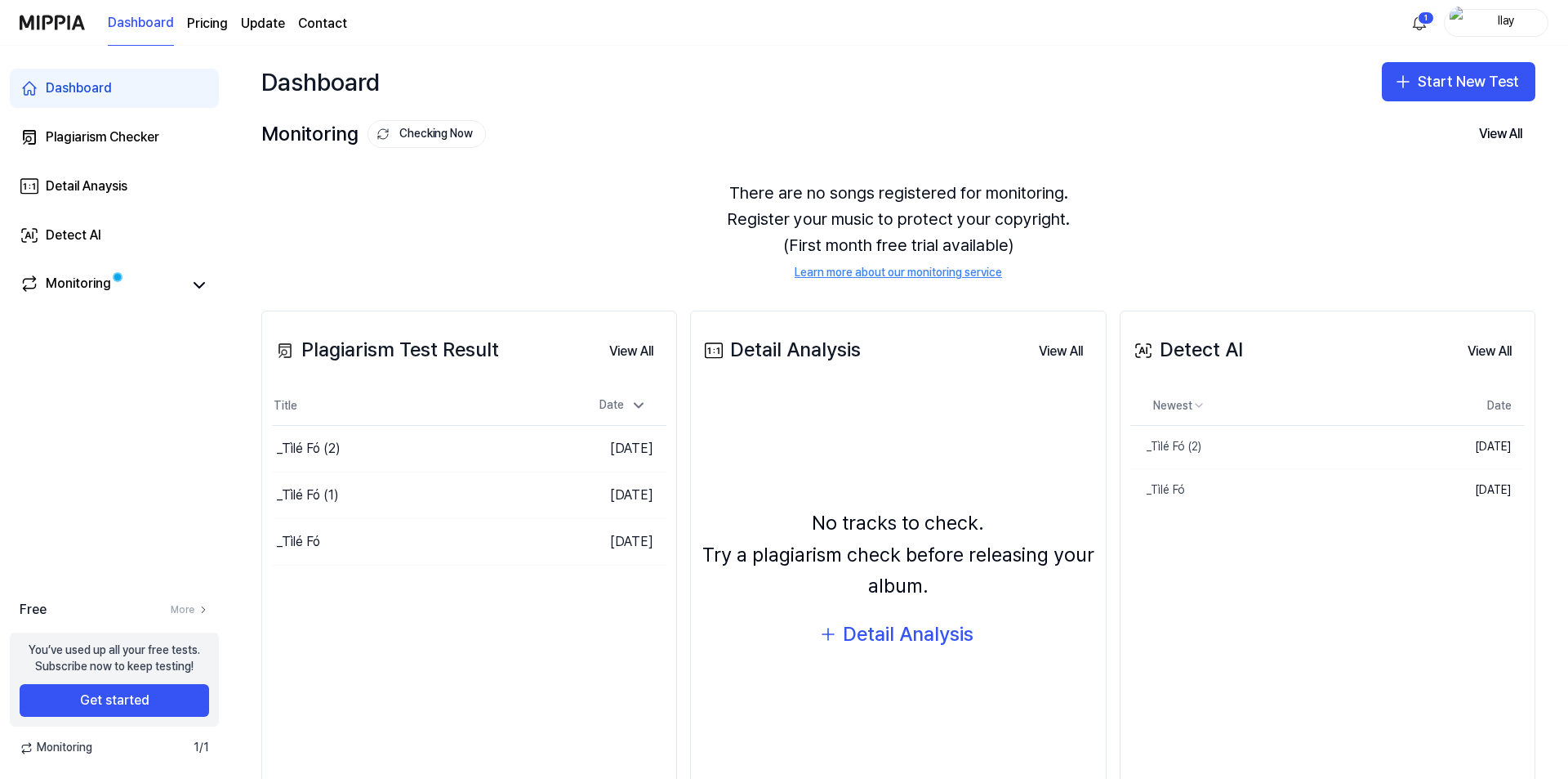
scroll to position [50, 0]
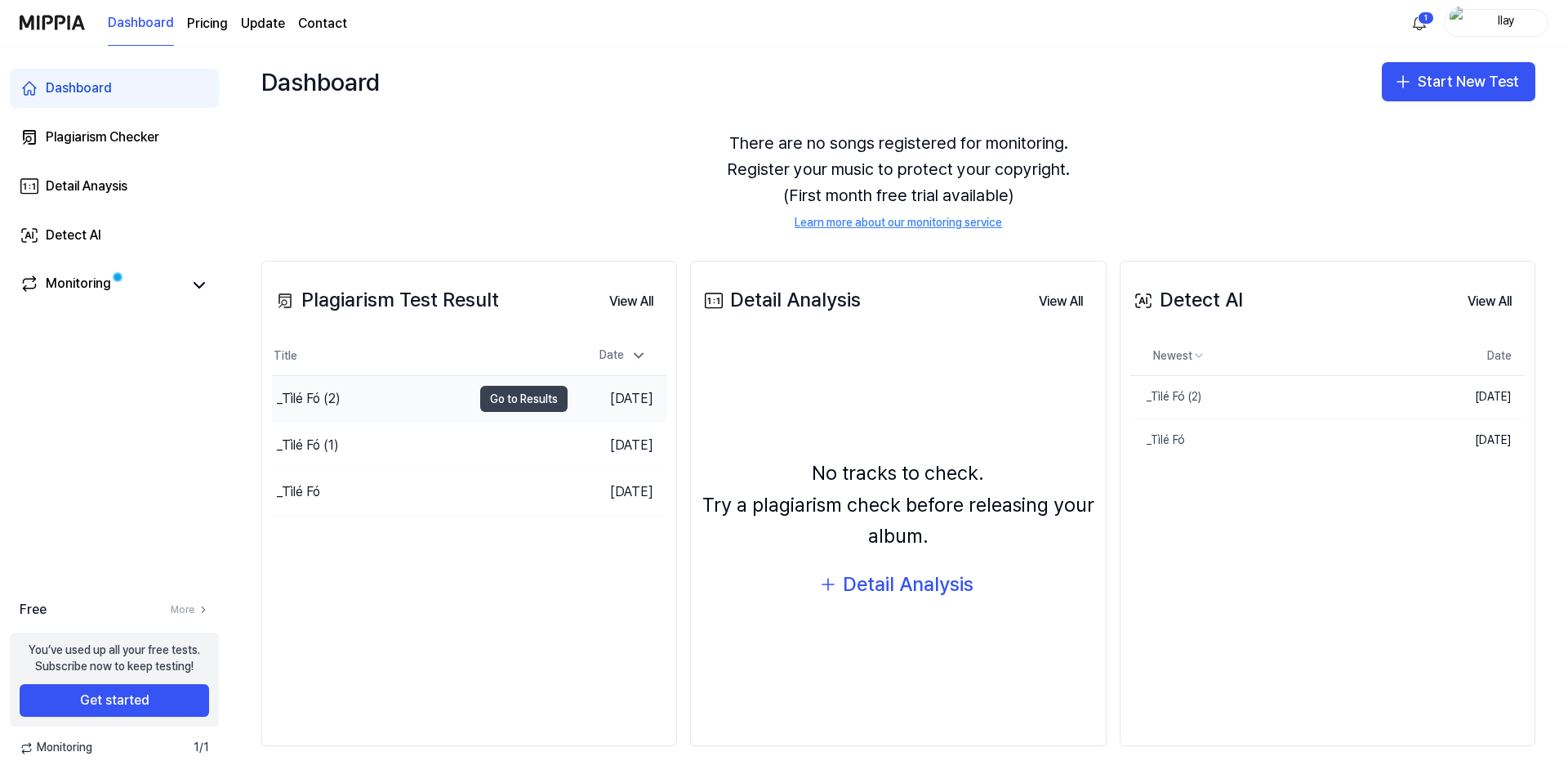
click at [538, 400] on button "Go to Results" at bounding box center [523, 399] width 87 height 26
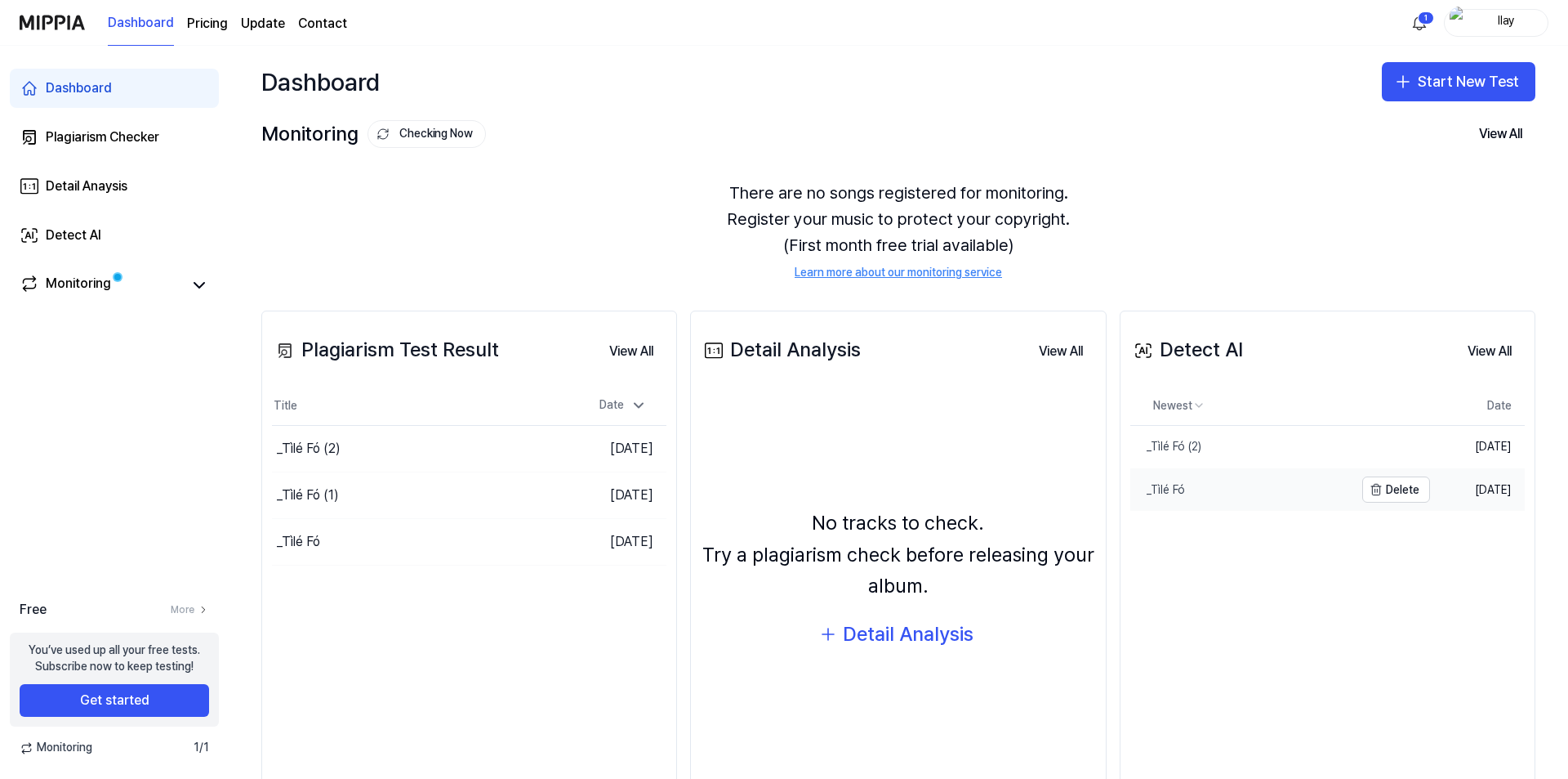
click at [1171, 480] on link "_Tìlé Fó" at bounding box center [1242, 490] width 224 height 42
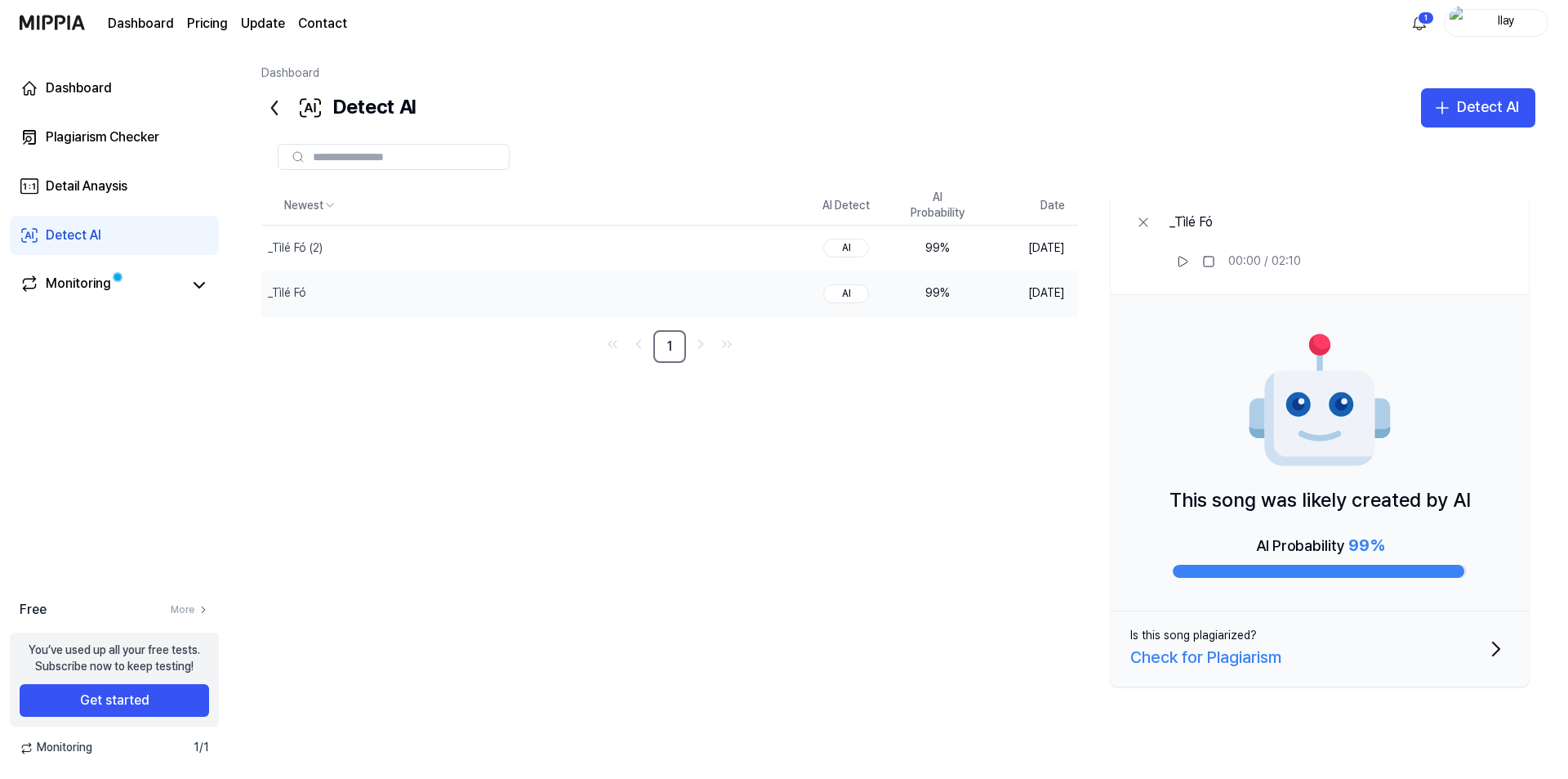
click at [1403, 527] on div "This song was likely created by AI AI Probability 99 %" at bounding box center [1320, 453] width 418 height 316
click at [336, 253] on div "_Tìlé Fó (2)" at bounding box center [493, 248] width 465 height 45
click at [340, 285] on div "_Tìlé Fó" at bounding box center [493, 294] width 465 height 45
click at [343, 272] on div "_Tìlé Fó" at bounding box center [493, 294] width 465 height 45
click at [338, 291] on div "_Tìlé Fó" at bounding box center [493, 294] width 465 height 45
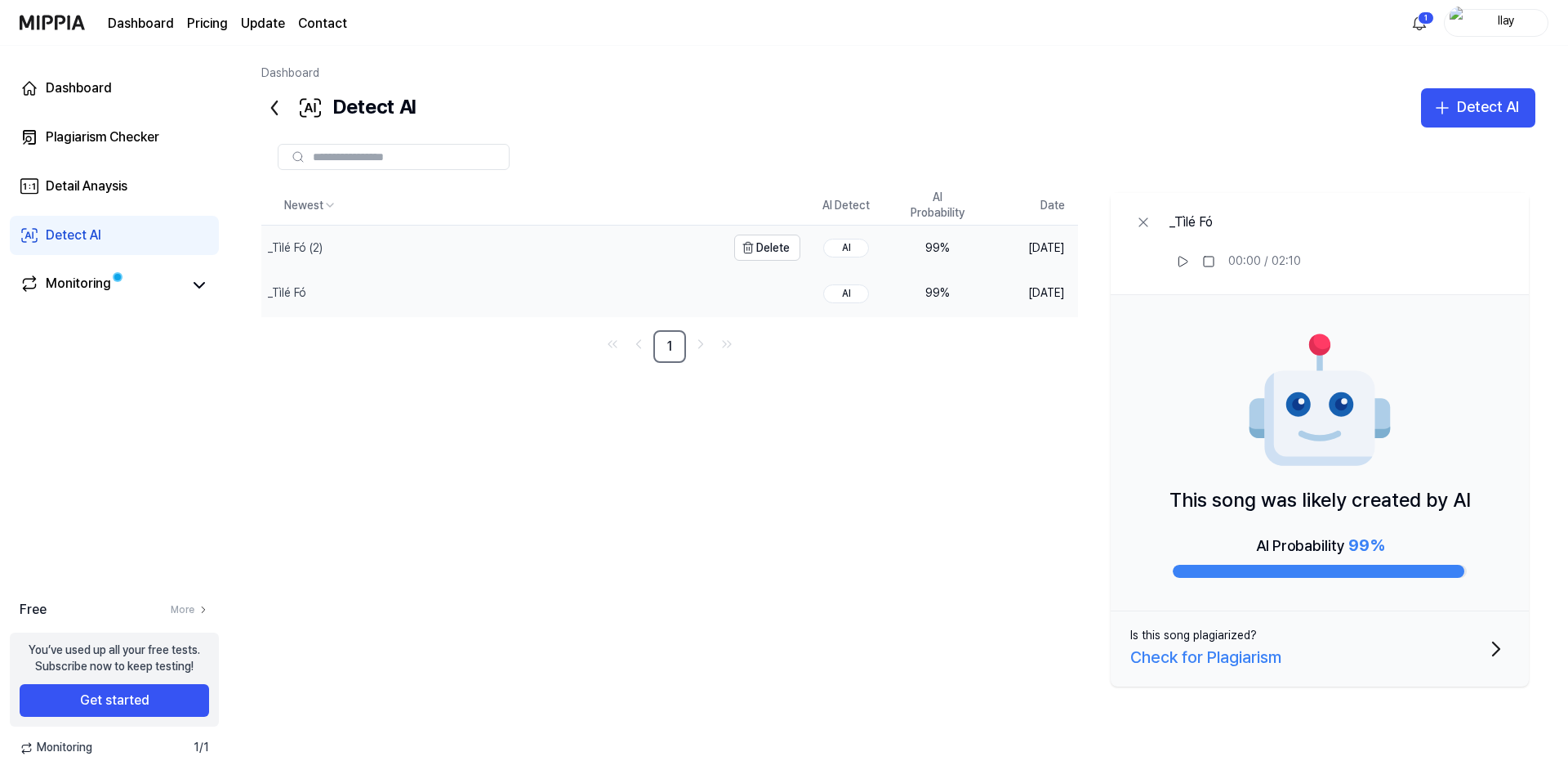
click at [354, 270] on div "_Tìlé Fó (2)" at bounding box center [493, 248] width 465 height 45
click at [357, 254] on div "_Tìlé Fó (2)" at bounding box center [493, 248] width 465 height 45
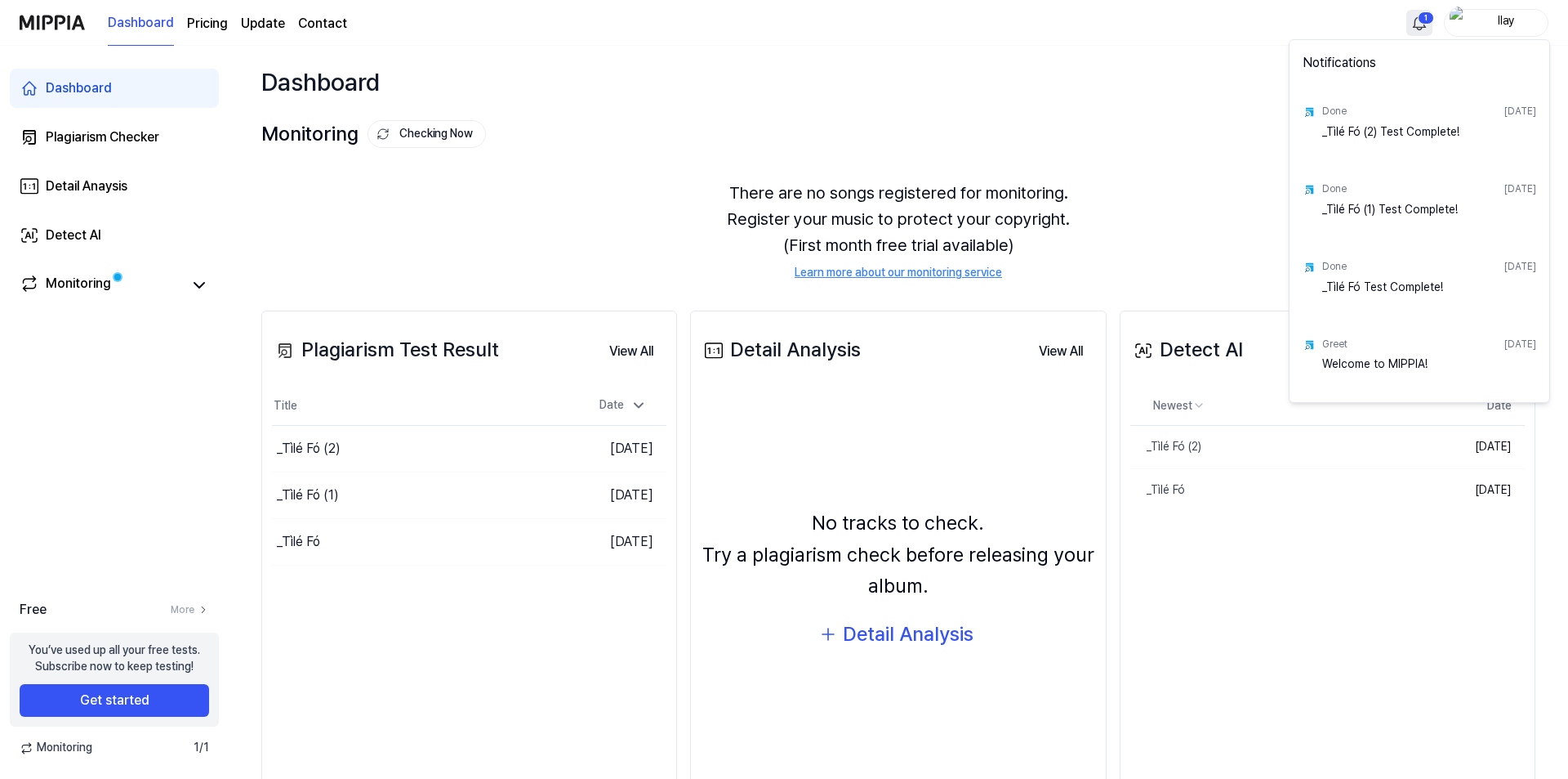
click at [1420, 27] on html "Dashboard Pricing Update Contact 1 Ilay Dashboard Plagiarism Checker Detail Ana…" at bounding box center [784, 389] width 1568 height 779
click at [1098, 152] on html "Dashboard Pricing Update Contact Ilay Dashboard Plagiarism Checker Detail Anays…" at bounding box center [784, 389] width 1568 height 779
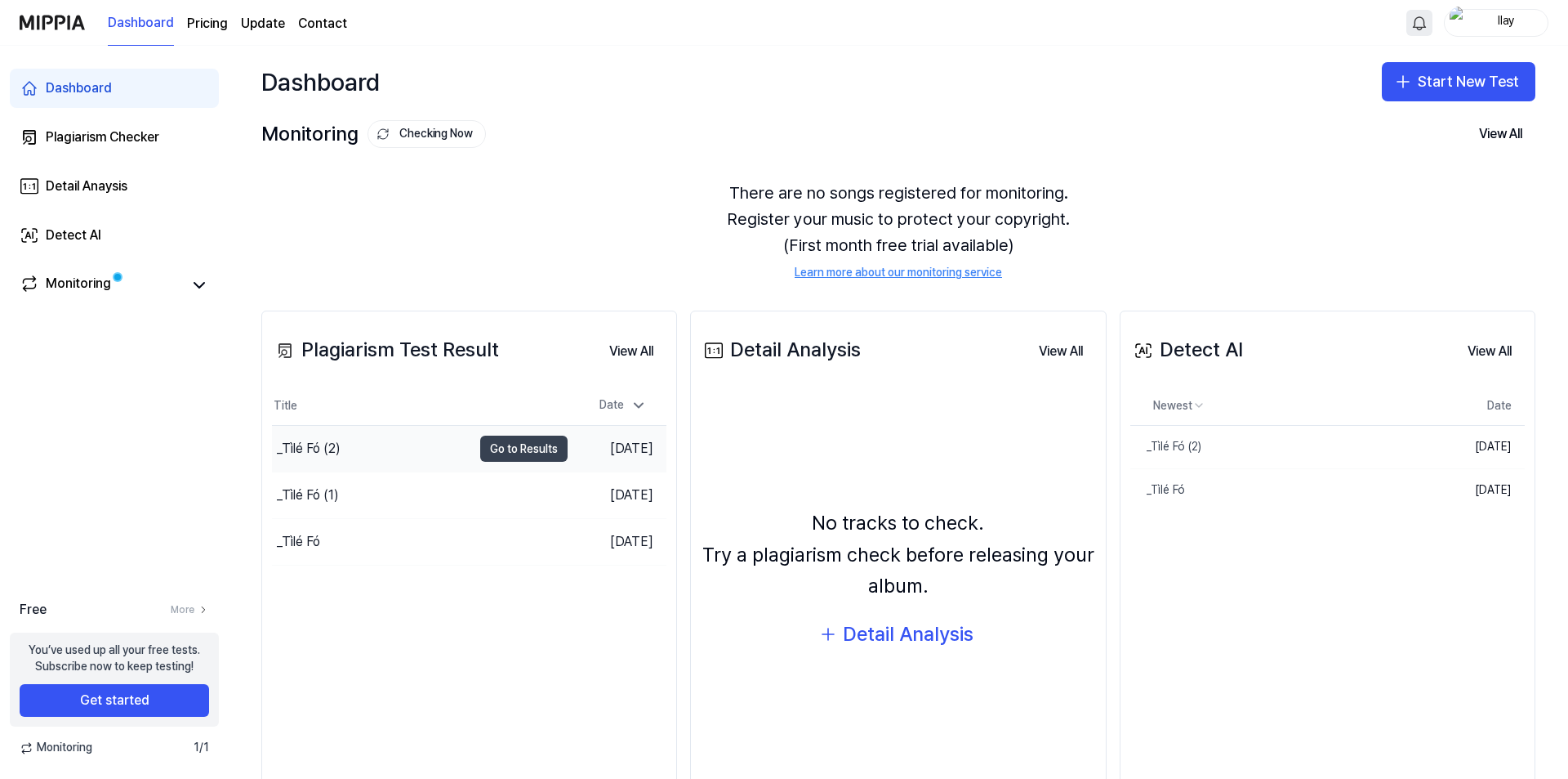
click at [483, 447] on button "Go to Results" at bounding box center [523, 449] width 87 height 26
click at [515, 455] on button "Go to Results" at bounding box center [523, 449] width 87 height 26
click at [491, 494] on button "Go to Results" at bounding box center [523, 495] width 87 height 26
click at [508, 552] on button "Go to Results" at bounding box center [523, 541] width 87 height 26
click at [480, 498] on button "Go to Results" at bounding box center [523, 495] width 87 height 26
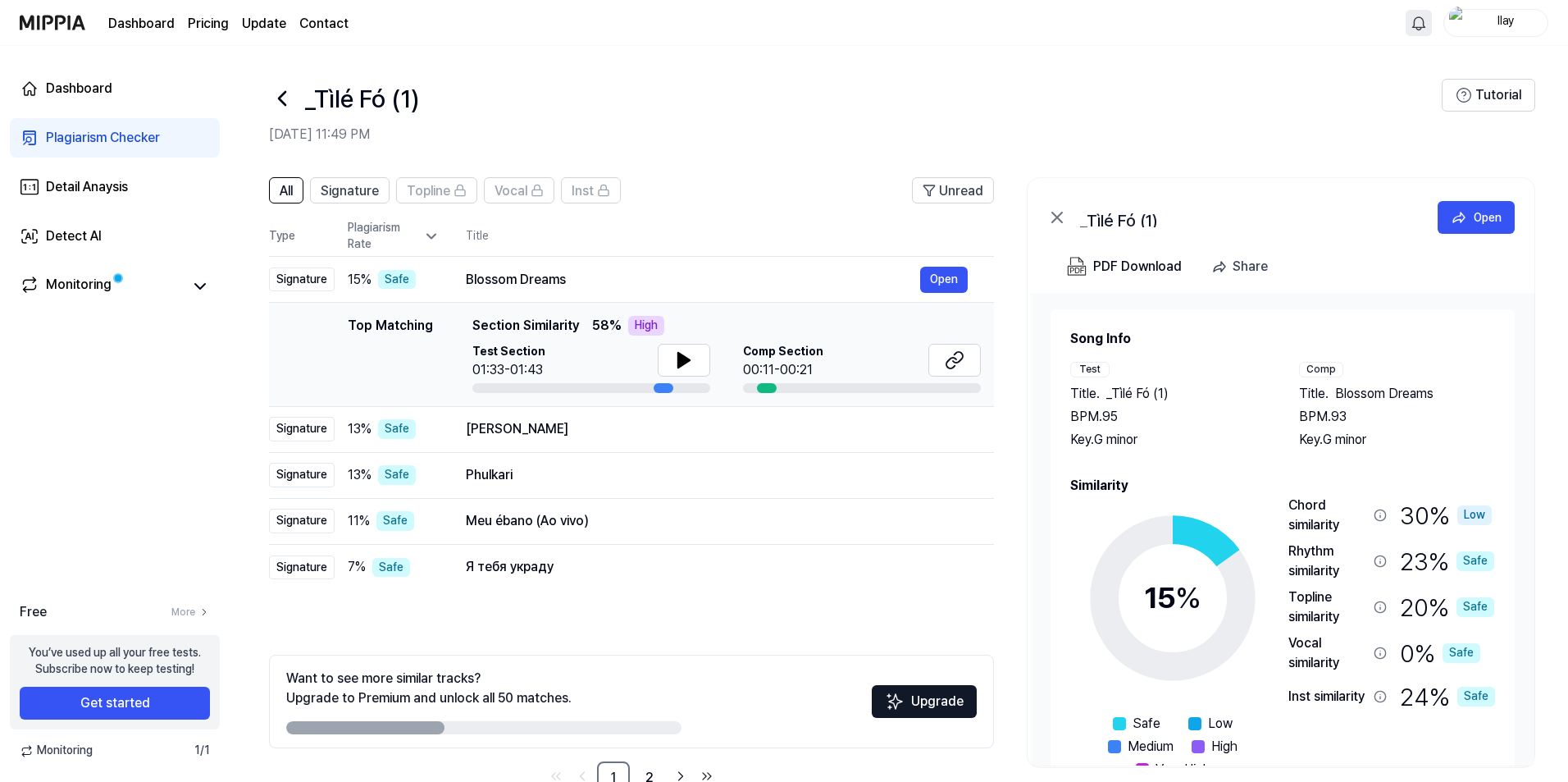
click at [1314, 361] on div "Song Info Test Title . _Tìlé Fó (1) BPM. 95 Key. G minor Comp Title . Blossom D…" at bounding box center [1282, 389] width 425 height 121
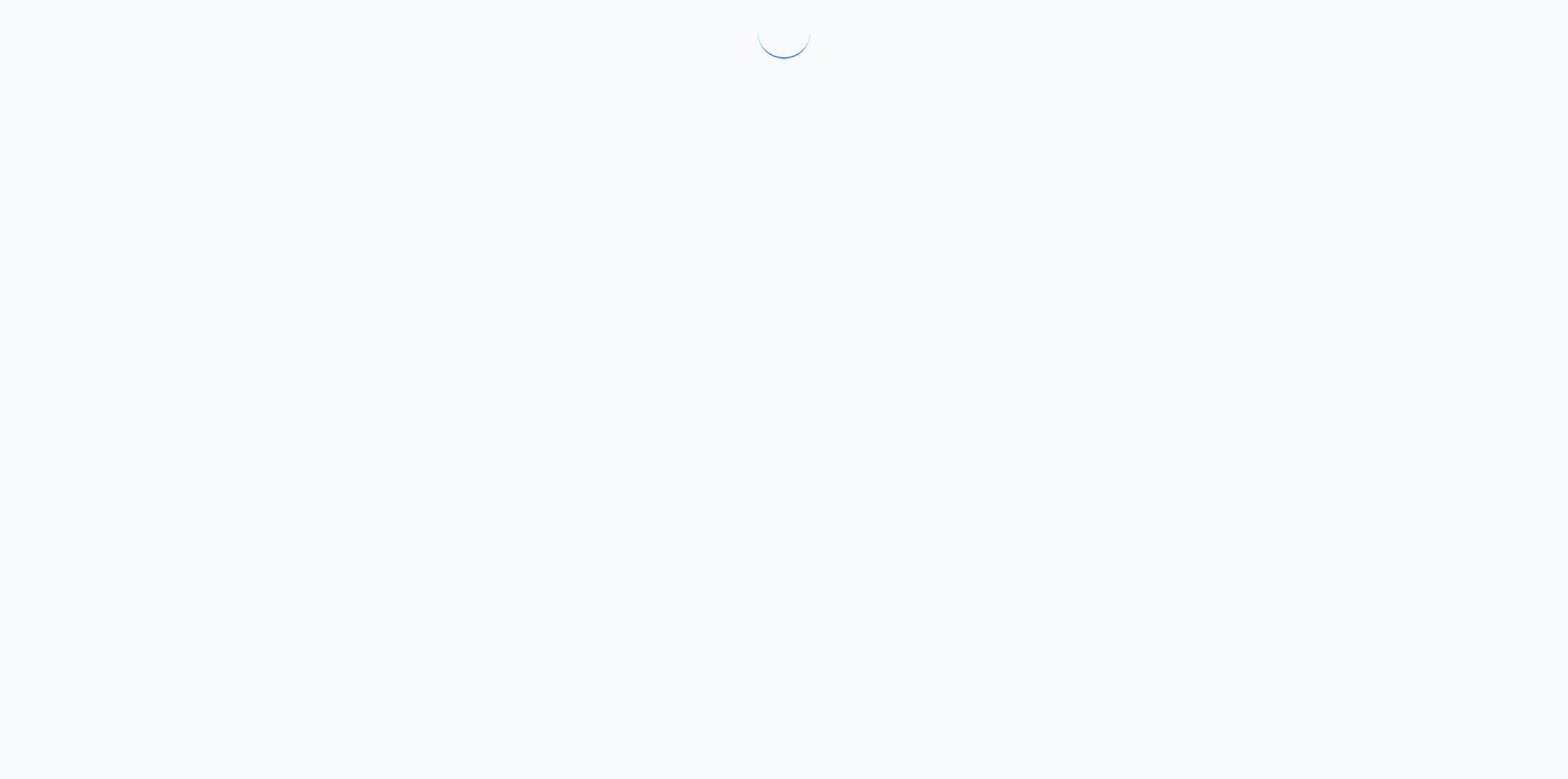
click at [675, 366] on div at bounding box center [784, 389] width 1568 height 779
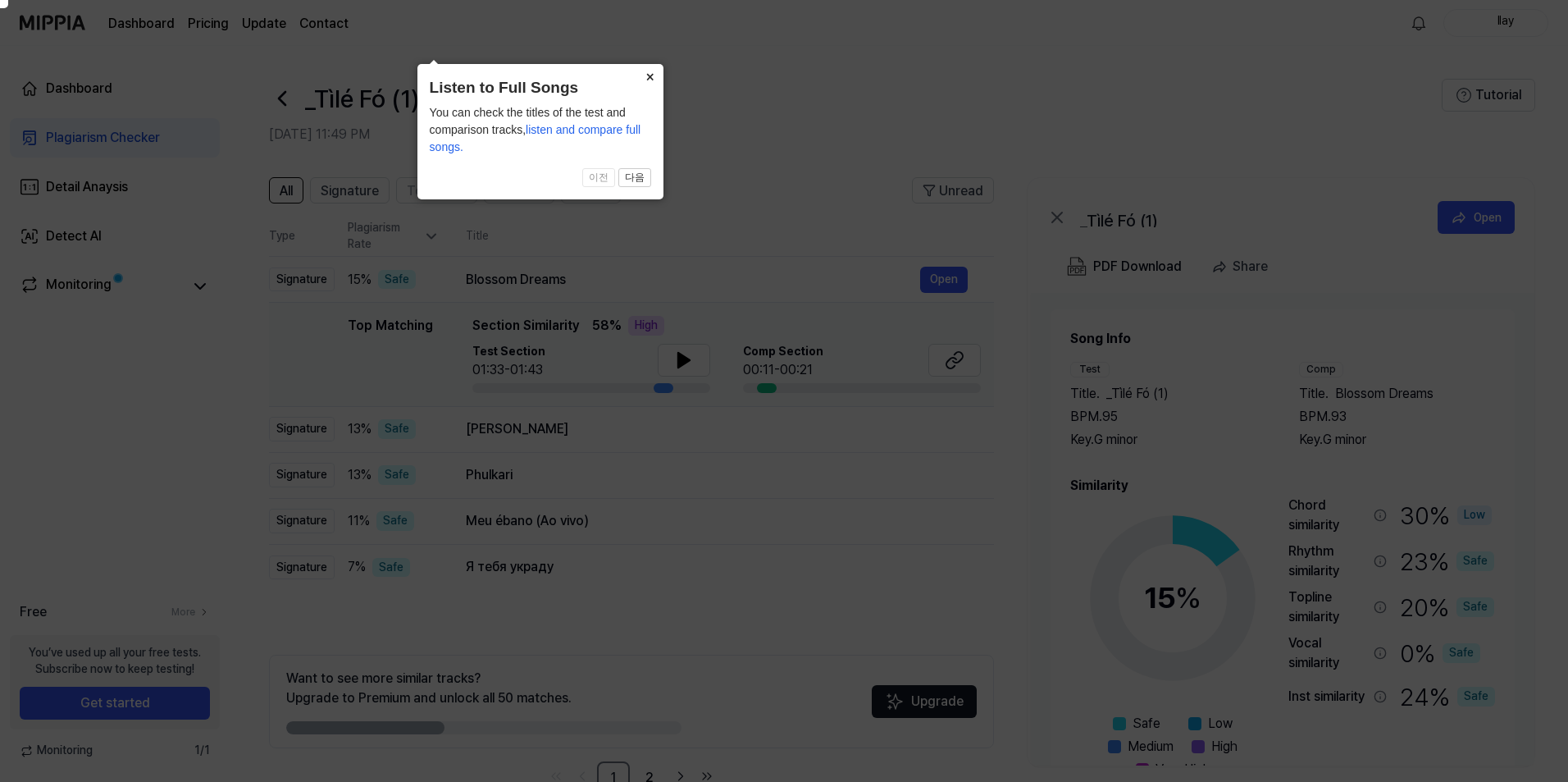
click at [657, 78] on button "×" at bounding box center [650, 75] width 26 height 23
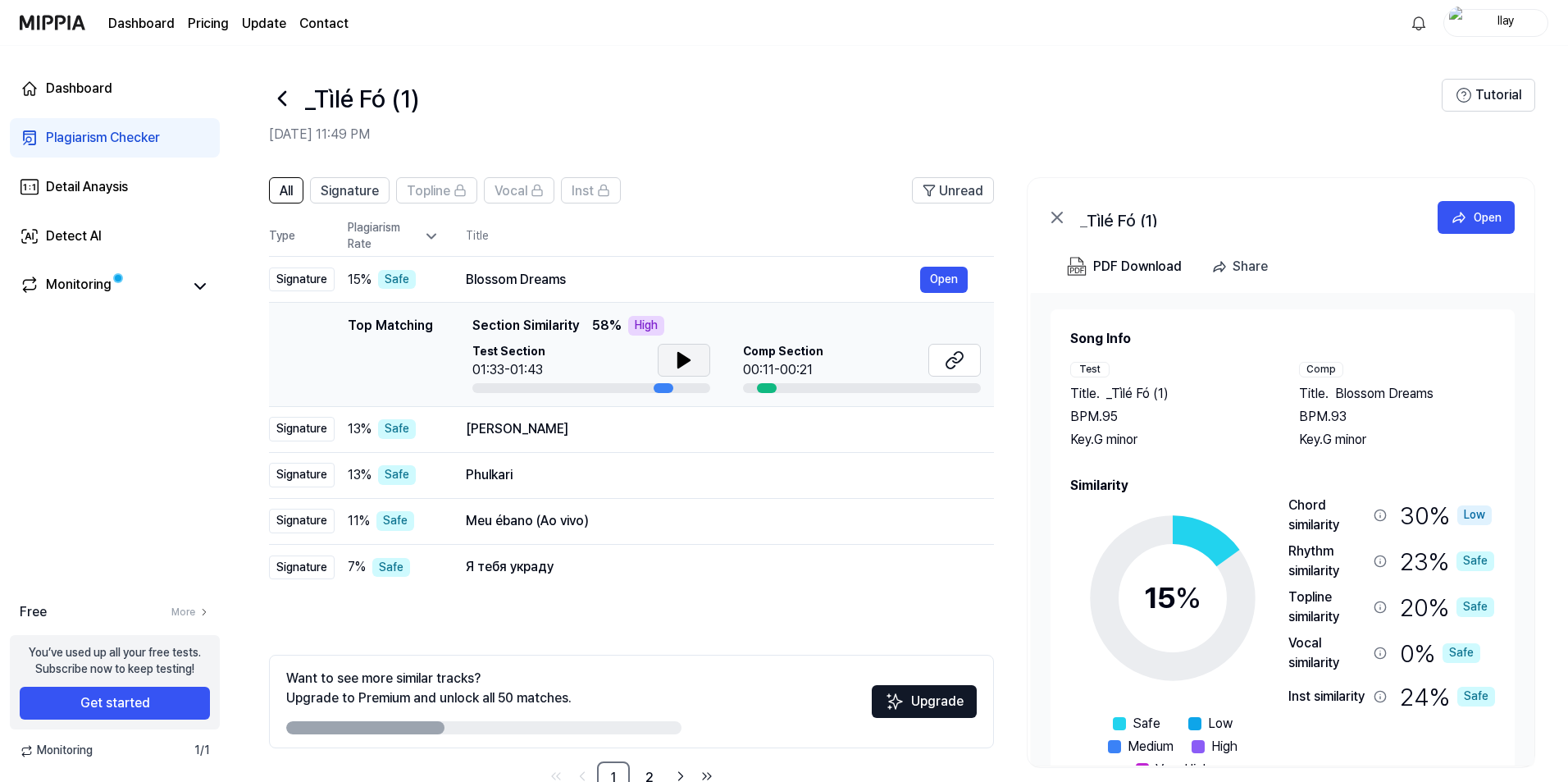
click at [689, 364] on icon at bounding box center [684, 360] width 20 height 20
click at [685, 391] on div at bounding box center [591, 388] width 237 height 10
click at [682, 389] on div at bounding box center [591, 388] width 237 height 10
drag, startPoint x: 666, startPoint y: 385, endPoint x: 677, endPoint y: 387, distance: 11.2
click at [677, 387] on div at bounding box center [591, 388] width 237 height 10
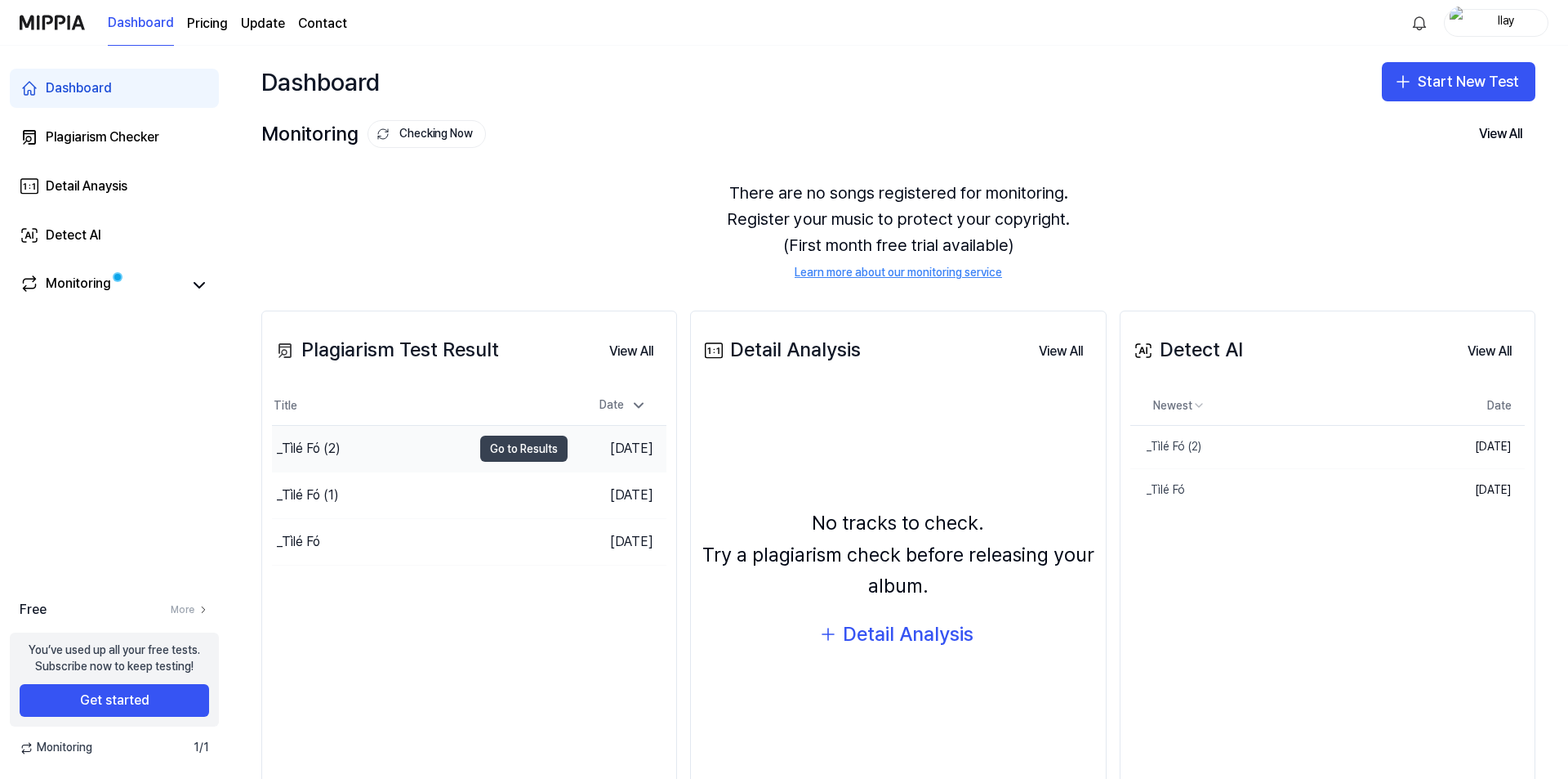
click at [506, 455] on button "Go to Results" at bounding box center [523, 449] width 87 height 26
click at [538, 493] on button "Go to Results" at bounding box center [523, 495] width 87 height 26
click at [487, 534] on button "Go to Results" at bounding box center [523, 541] width 87 height 26
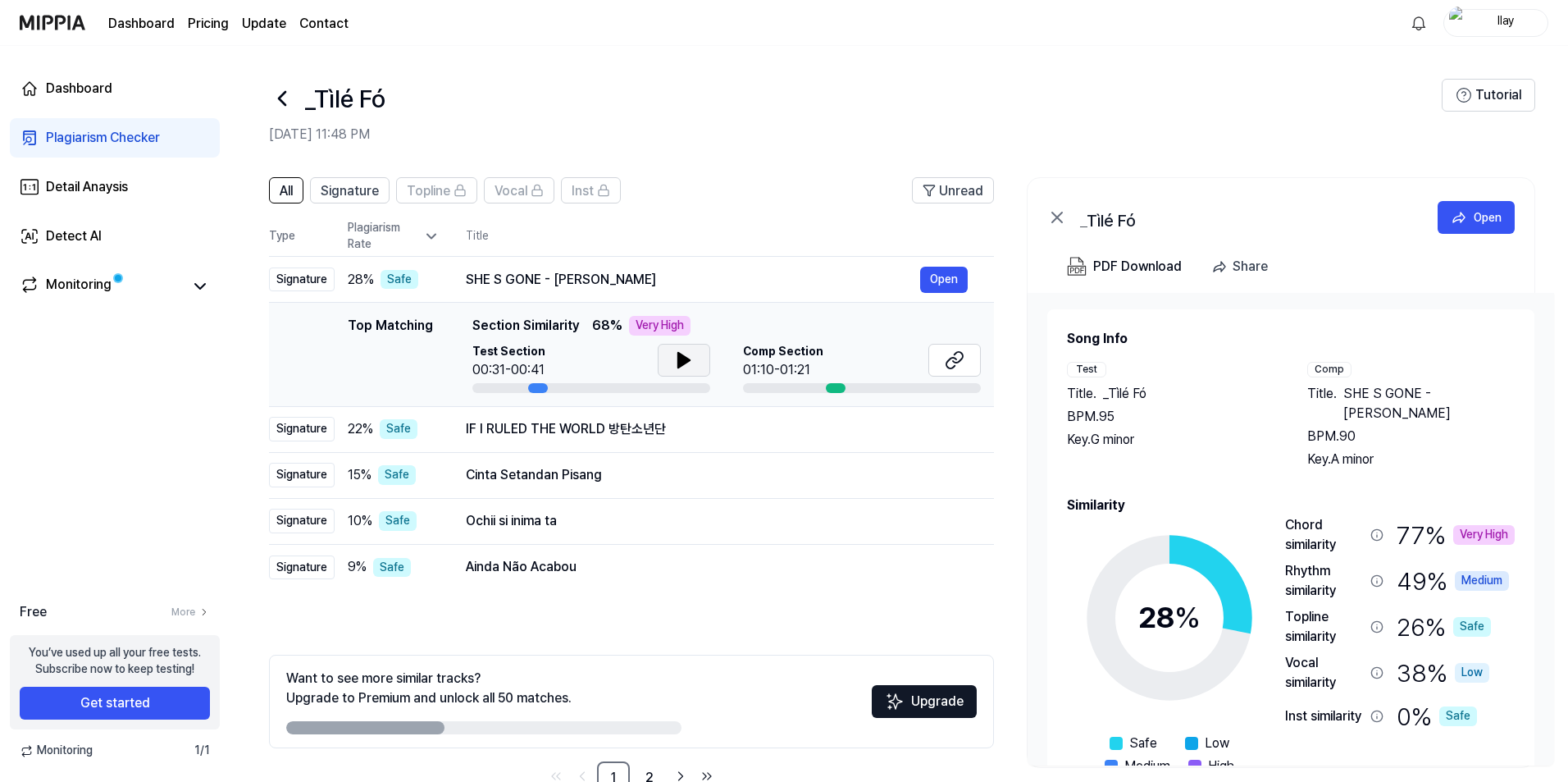
click at [696, 362] on button at bounding box center [683, 359] width 52 height 32
drag, startPoint x: 829, startPoint y: 386, endPoint x: 906, endPoint y: 386, distance: 77.0
click at [906, 386] on div at bounding box center [862, 388] width 237 height 10
click at [601, 388] on div at bounding box center [591, 388] width 237 height 10
click at [595, 400] on td "Top Matching Top Matching Section Similarity 68 % Very High Test Section 00:33/…" at bounding box center [631, 354] width 725 height 104
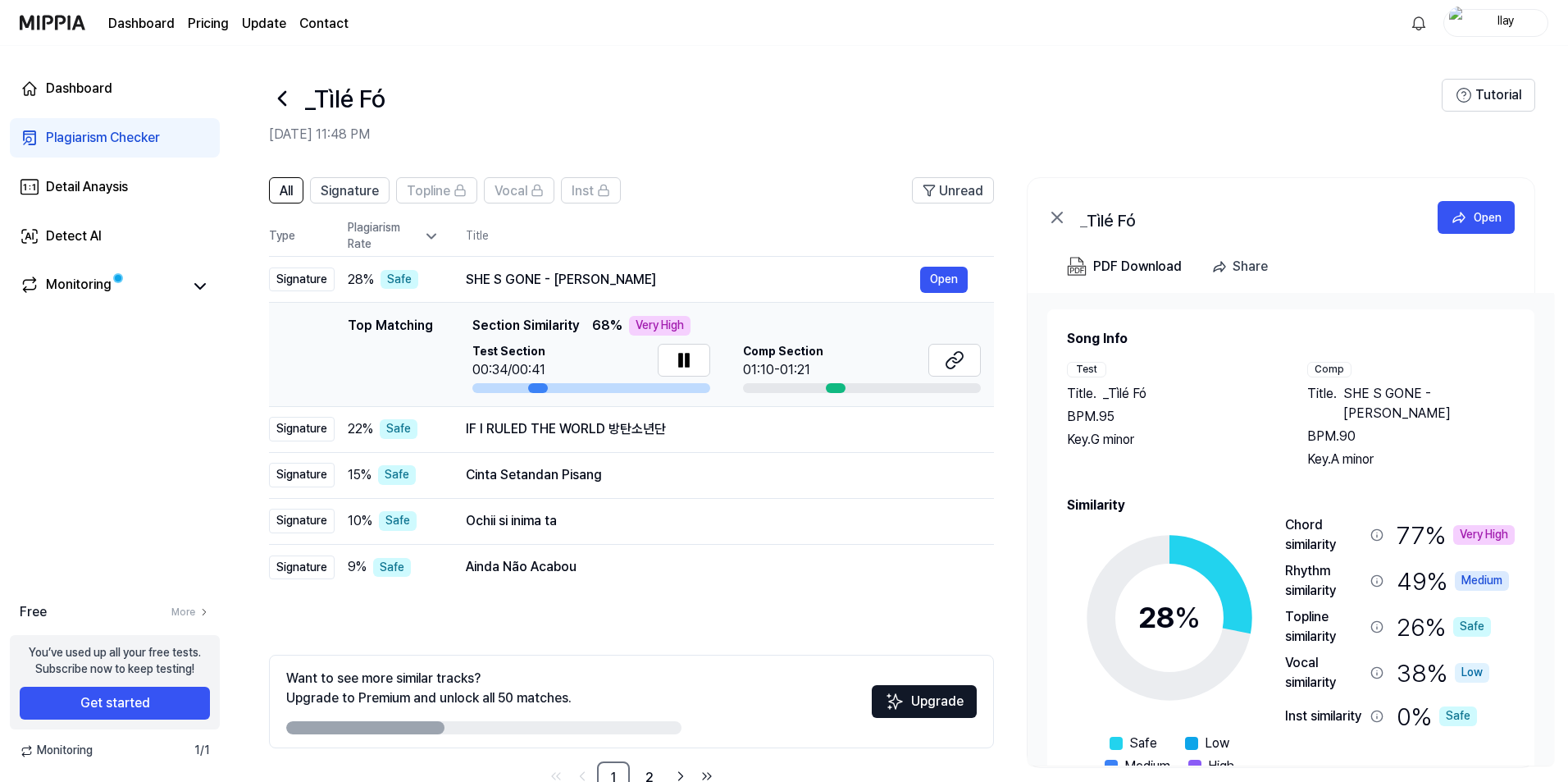
click at [641, 326] on div "Very High" at bounding box center [659, 326] width 62 height 20
